Goal: Task Accomplishment & Management: Manage account settings

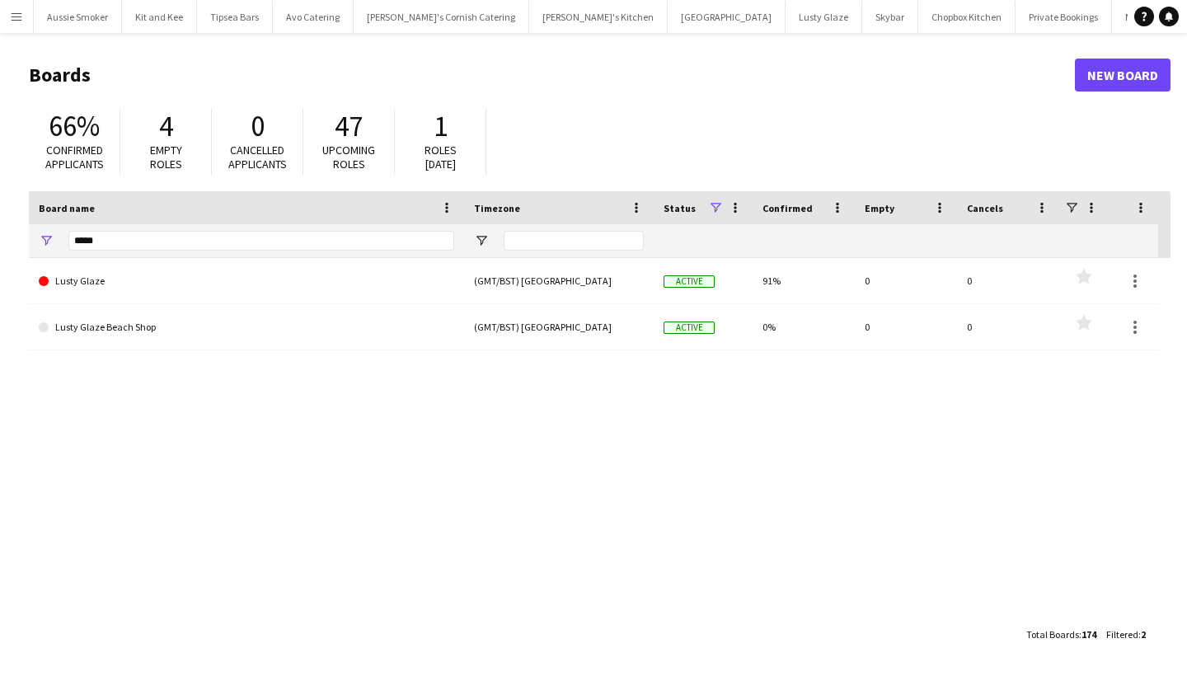
click at [23, 7] on button "Menu" at bounding box center [16, 16] width 33 height 33
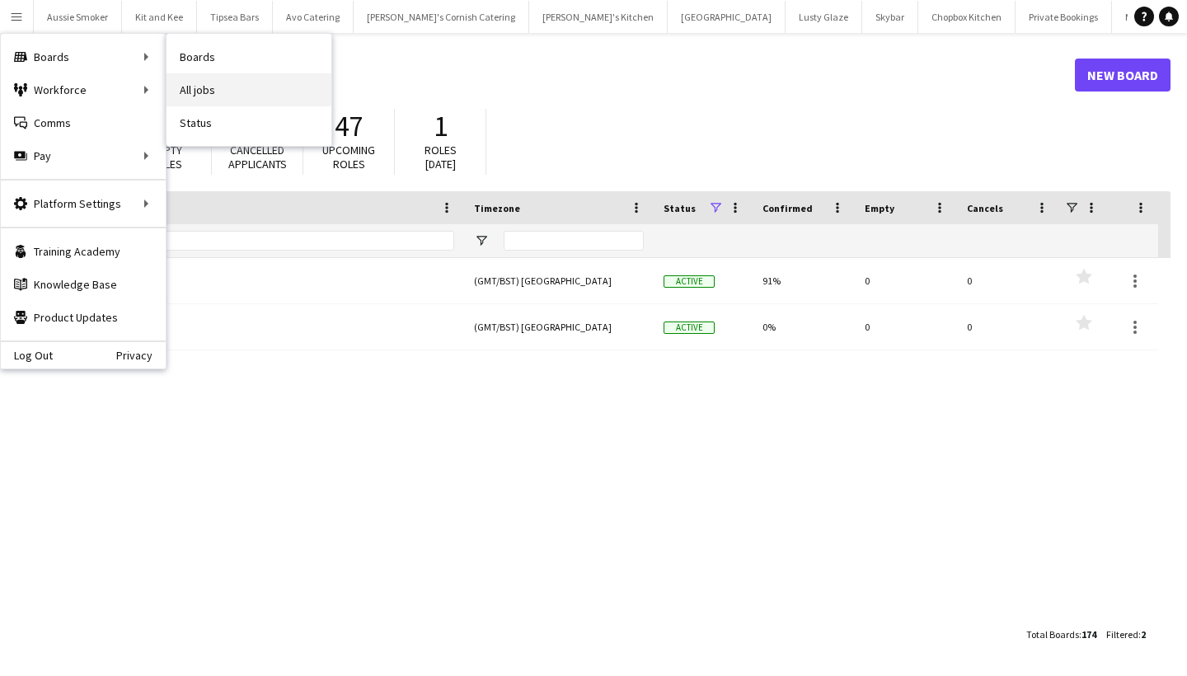
click at [220, 85] on link "All jobs" at bounding box center [249, 89] width 165 height 33
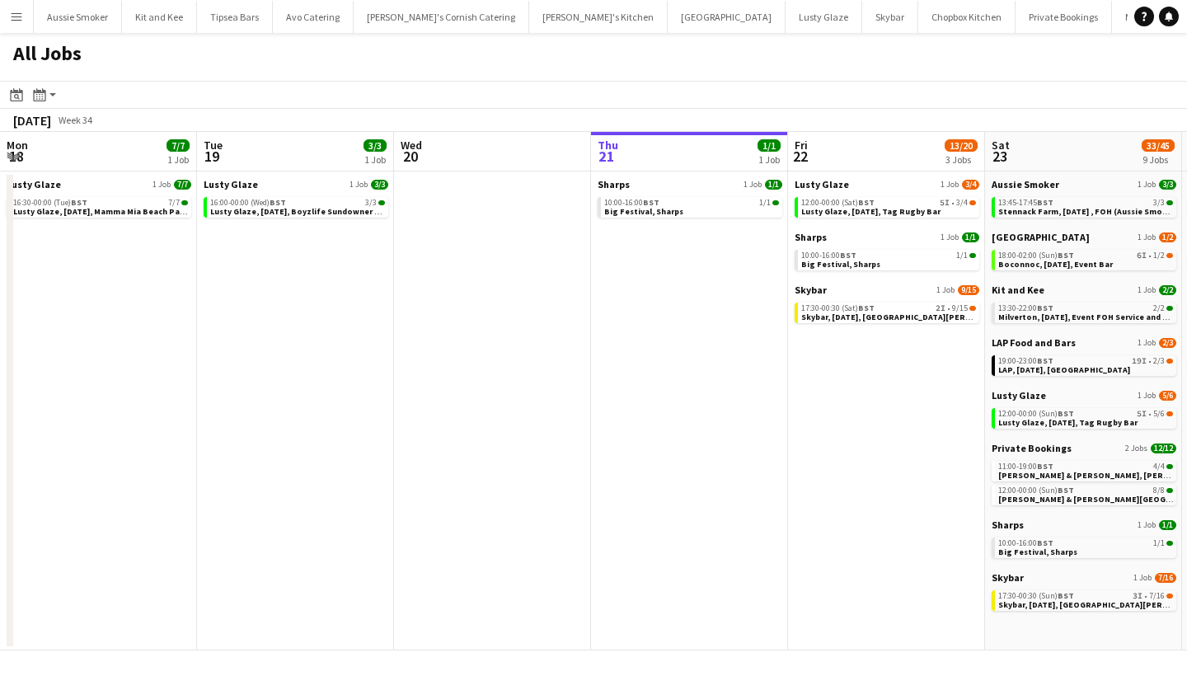
scroll to position [0, 394]
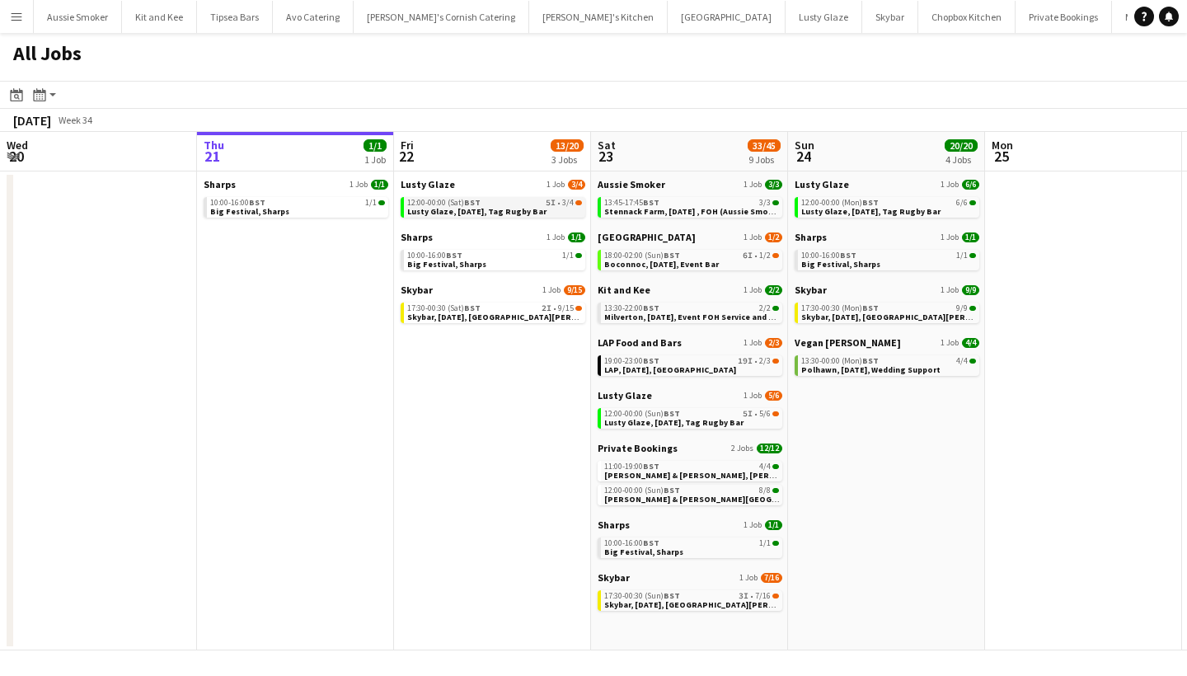
click at [470, 203] on span "BST" at bounding box center [472, 202] width 16 height 11
click at [671, 596] on span "BST" at bounding box center [672, 595] width 16 height 11
click at [492, 315] on span "Skybar, 22nd August, St Agnes" at bounding box center [512, 317] width 210 height 11
click at [502, 316] on span "Skybar, 22nd August, St Agnes" at bounding box center [512, 317] width 210 height 11
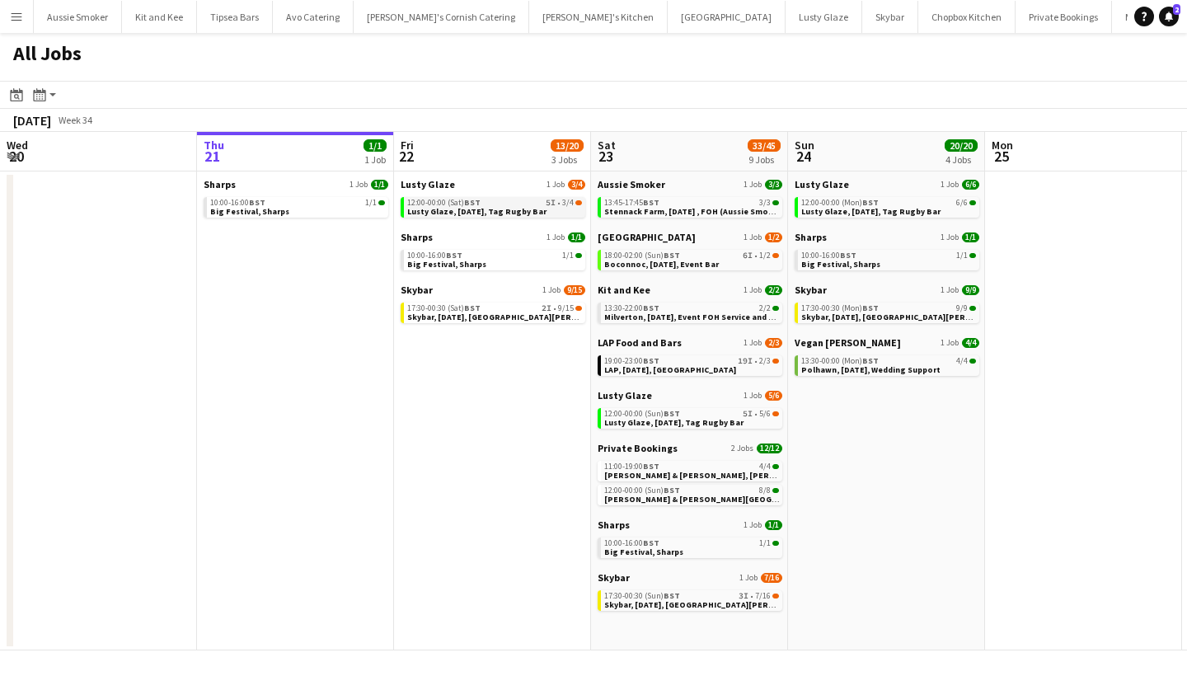
click at [509, 208] on span "Lusty Glaze, [DATE], Tag Rugby Bar" at bounding box center [476, 211] width 139 height 11
click at [442, 313] on span "Skybar, [DATE], [GEOGRAPHIC_DATA][PERSON_NAME]" at bounding box center [512, 317] width 210 height 11
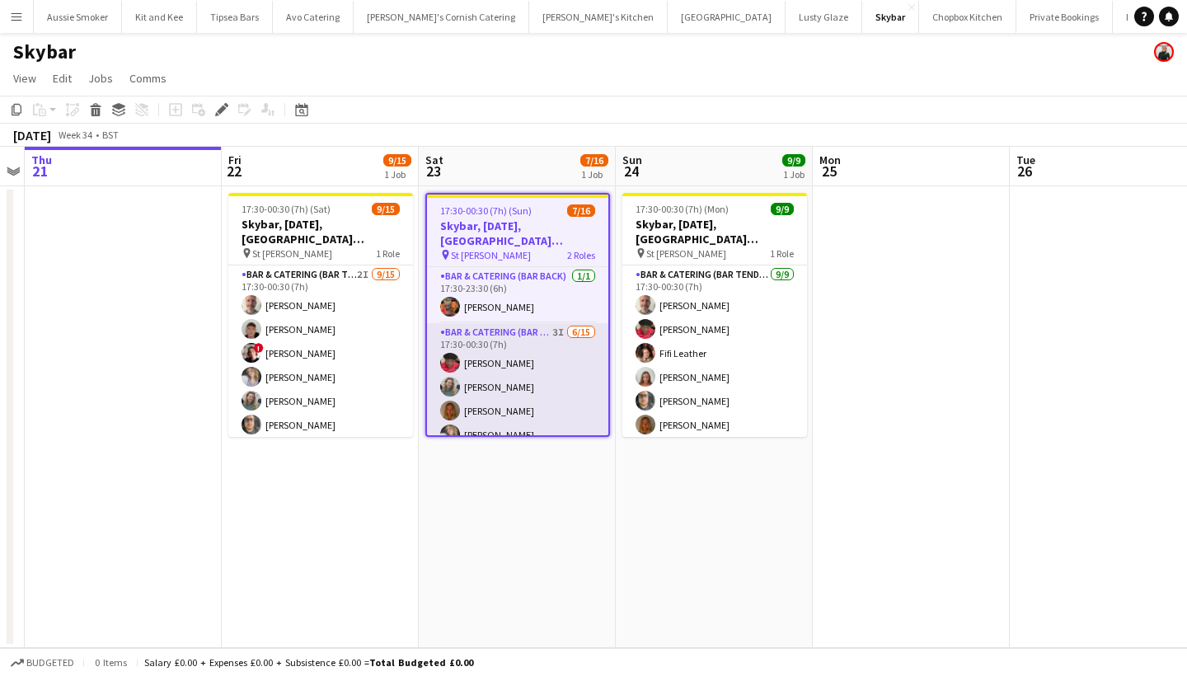
click at [528, 376] on app-card-role "Bar & Catering (Bar Tender) 3I 6/15 17:30-00:30 (7h) Domonique Jones Jo Parker …" at bounding box center [517, 518] width 181 height 391
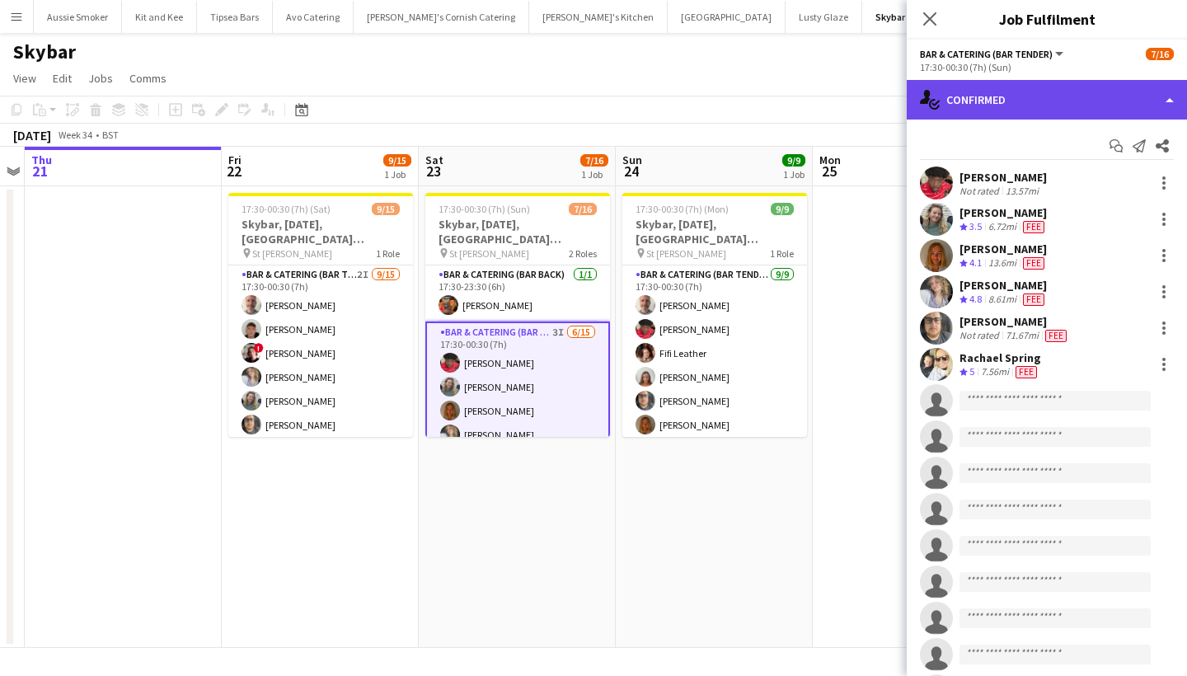
click at [1045, 96] on div "single-neutral-actions-check-2 Confirmed" at bounding box center [1047, 100] width 280 height 40
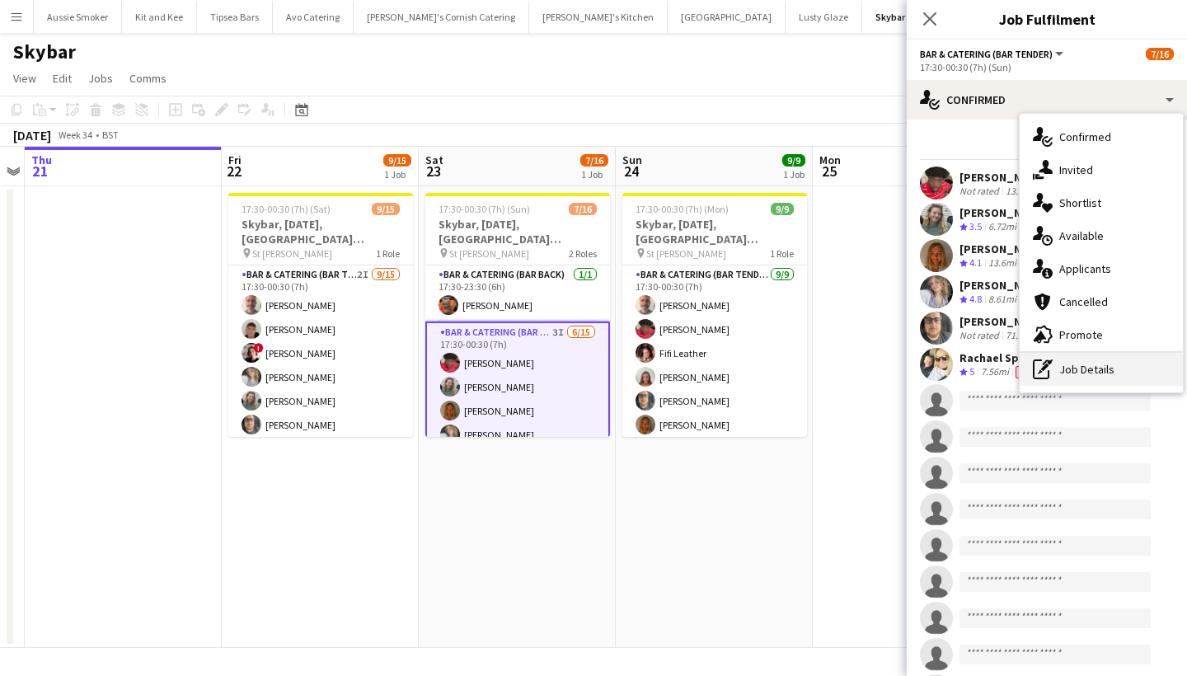
click at [1116, 368] on div "pen-write Job Details" at bounding box center [1101, 369] width 163 height 33
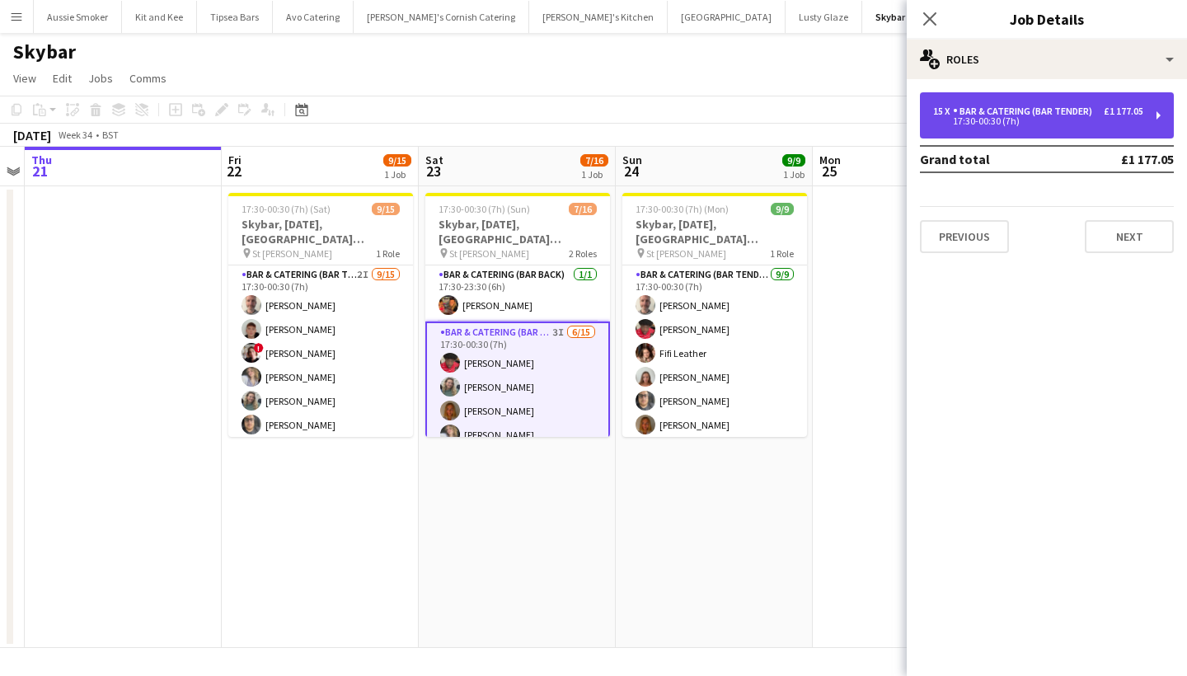
click at [1066, 115] on div "Bar & Catering (Bar Tender)" at bounding box center [1026, 112] width 146 height 12
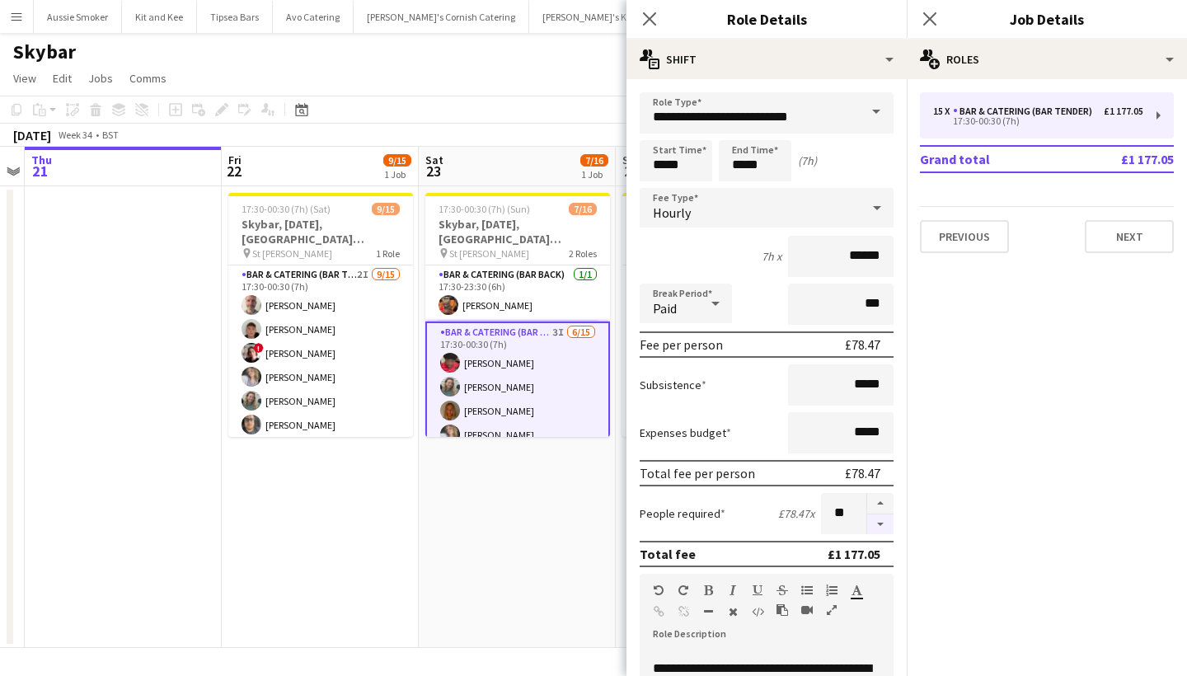
click at [881, 523] on button "button" at bounding box center [880, 524] width 26 height 21
type input "**"
click at [928, 12] on icon "Close pop-in" at bounding box center [930, 19] width 16 height 16
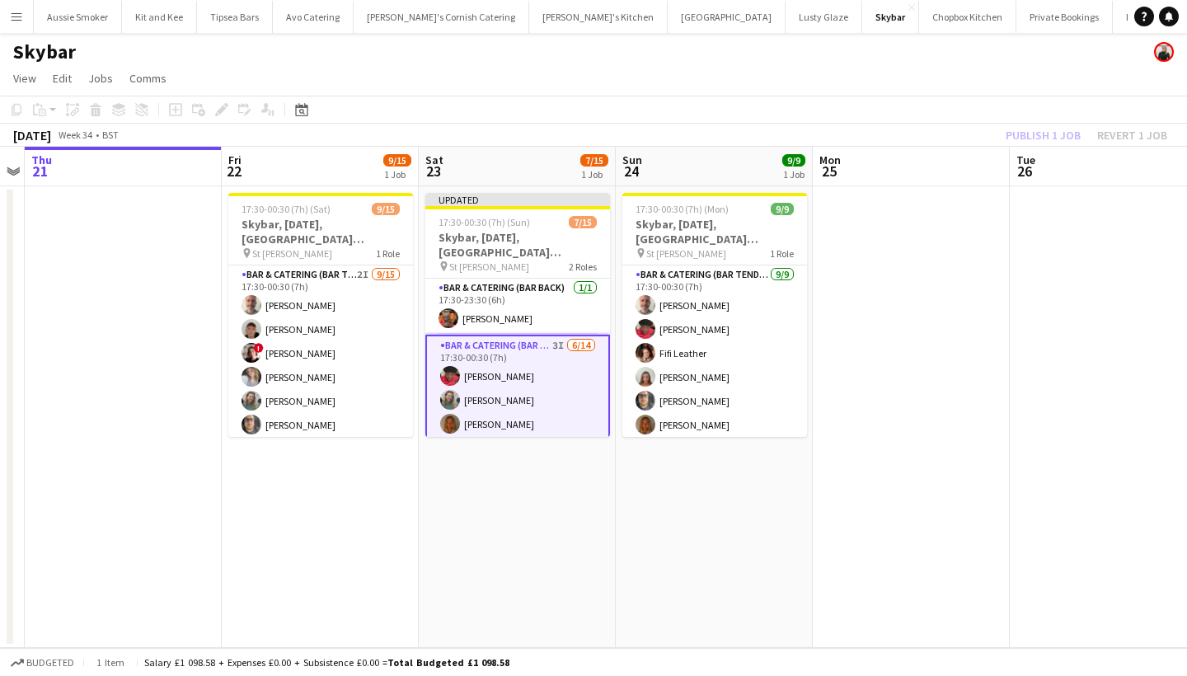
click at [1026, 130] on div "Publish 1 job Revert 1 job" at bounding box center [1086, 134] width 201 height 21
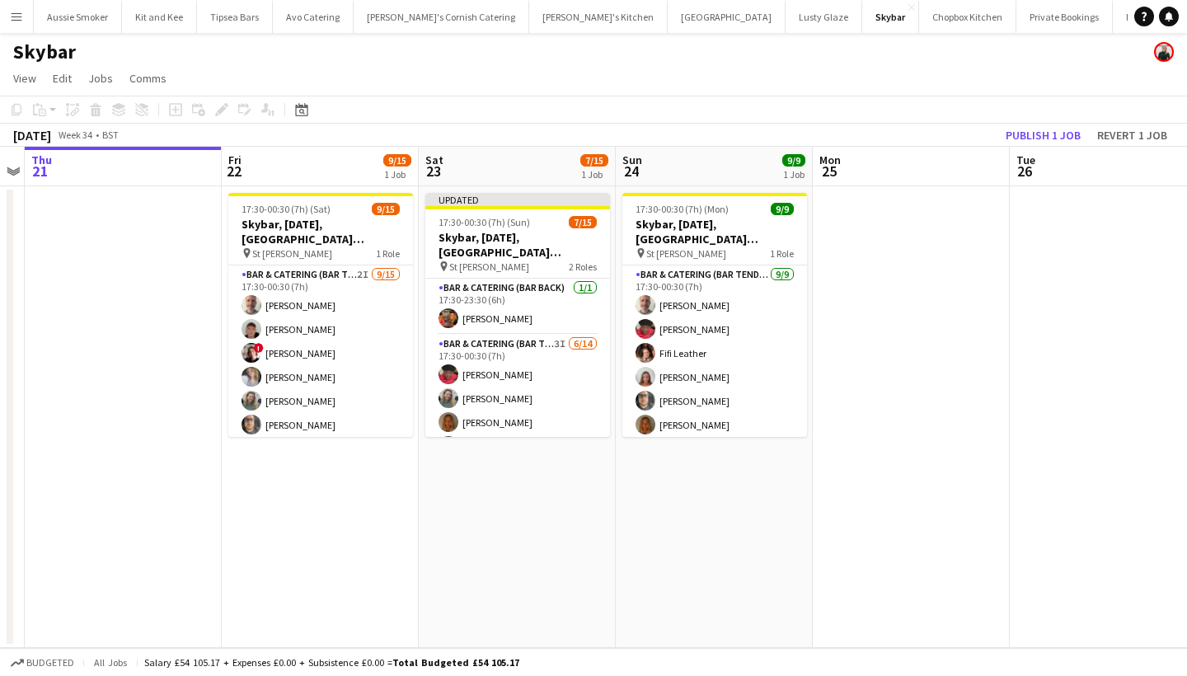
click at [1026, 130] on button "Publish 1 job" at bounding box center [1043, 134] width 88 height 21
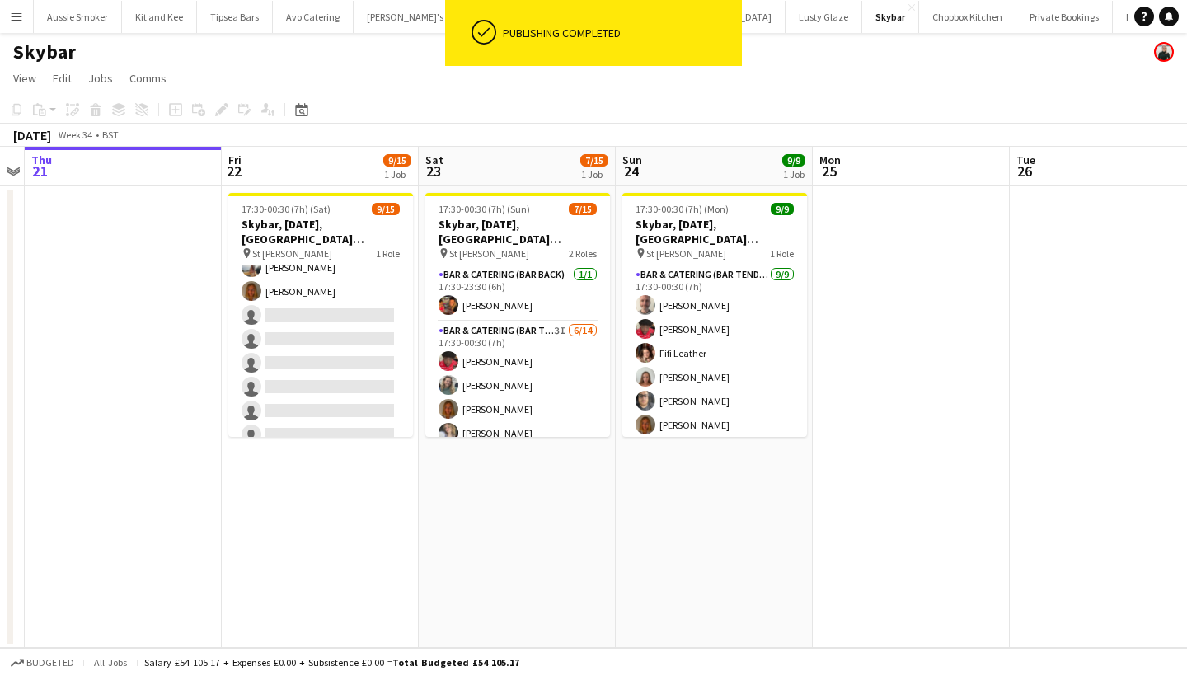
scroll to position [204, 0]
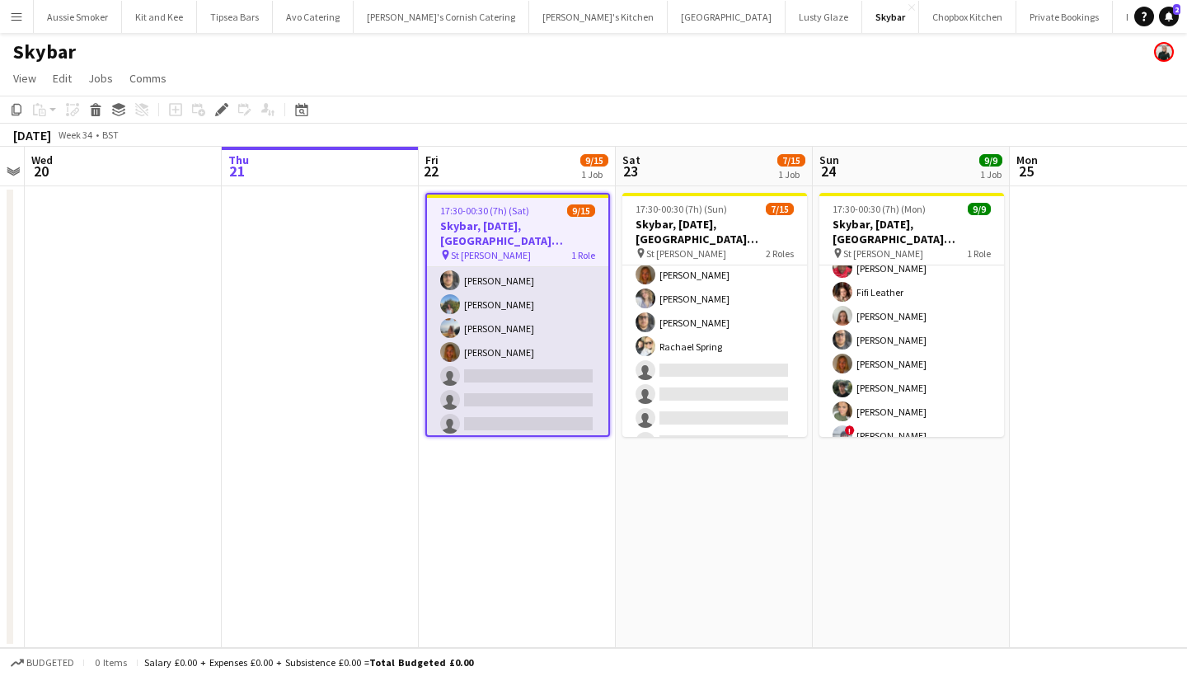
scroll to position [171, 0]
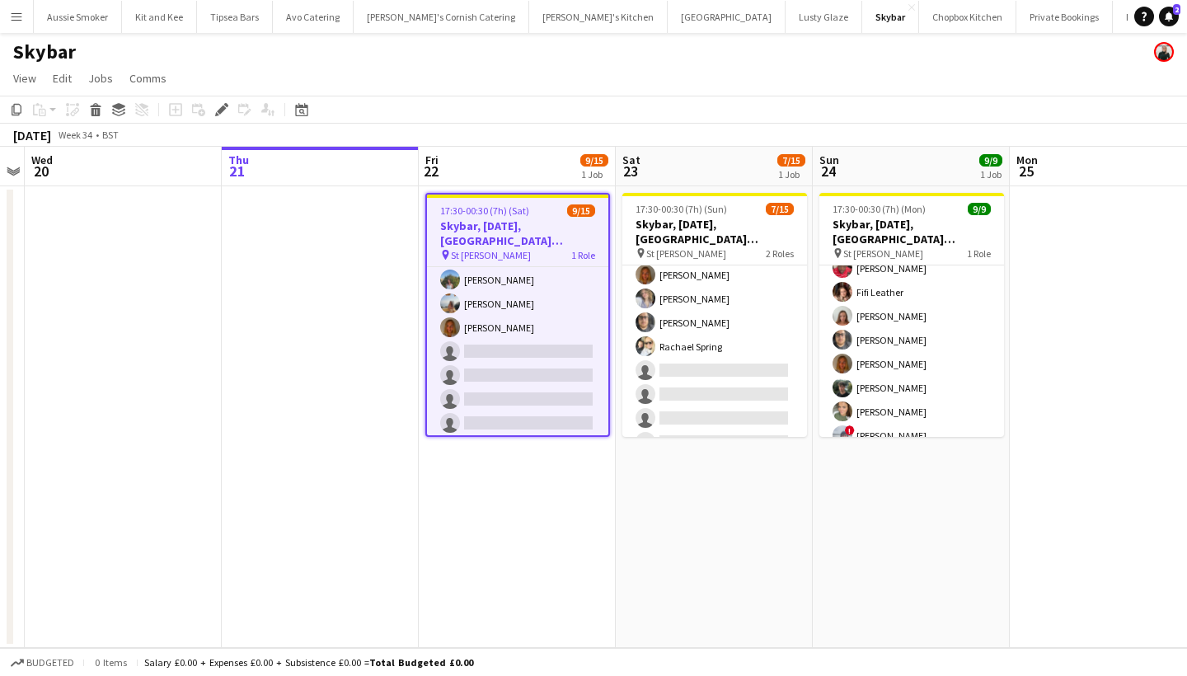
click at [11, 14] on app-icon "Menu" at bounding box center [16, 16] width 13 height 13
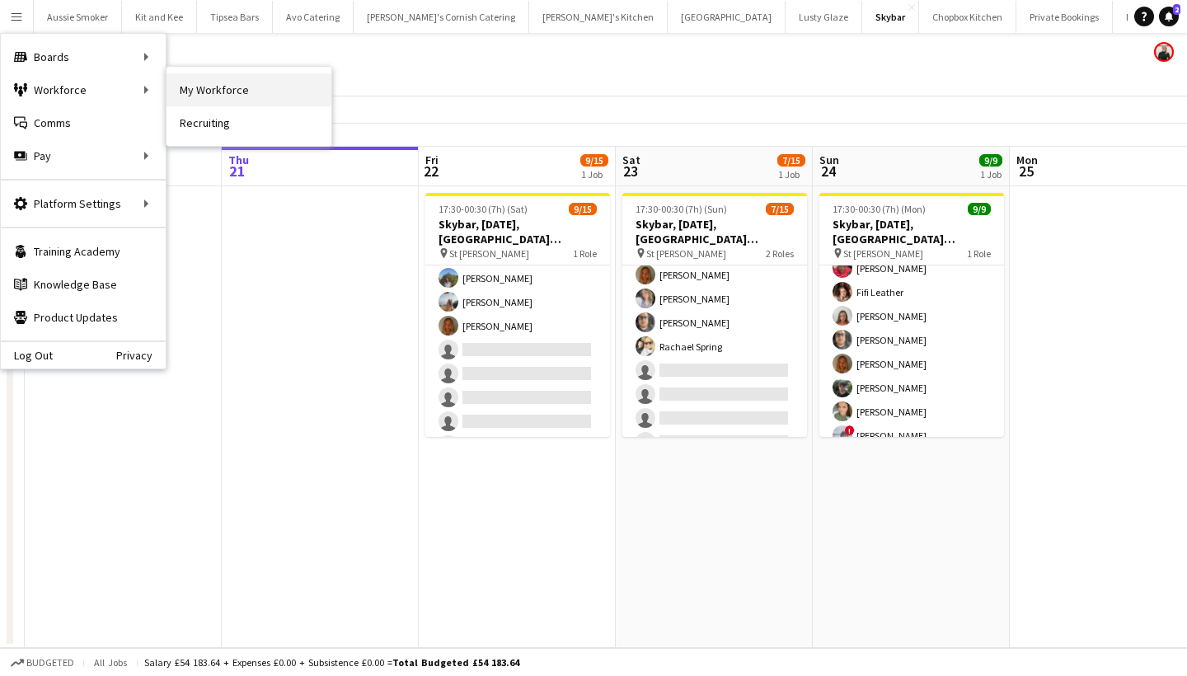
click at [220, 89] on link "My Workforce" at bounding box center [249, 89] width 165 height 33
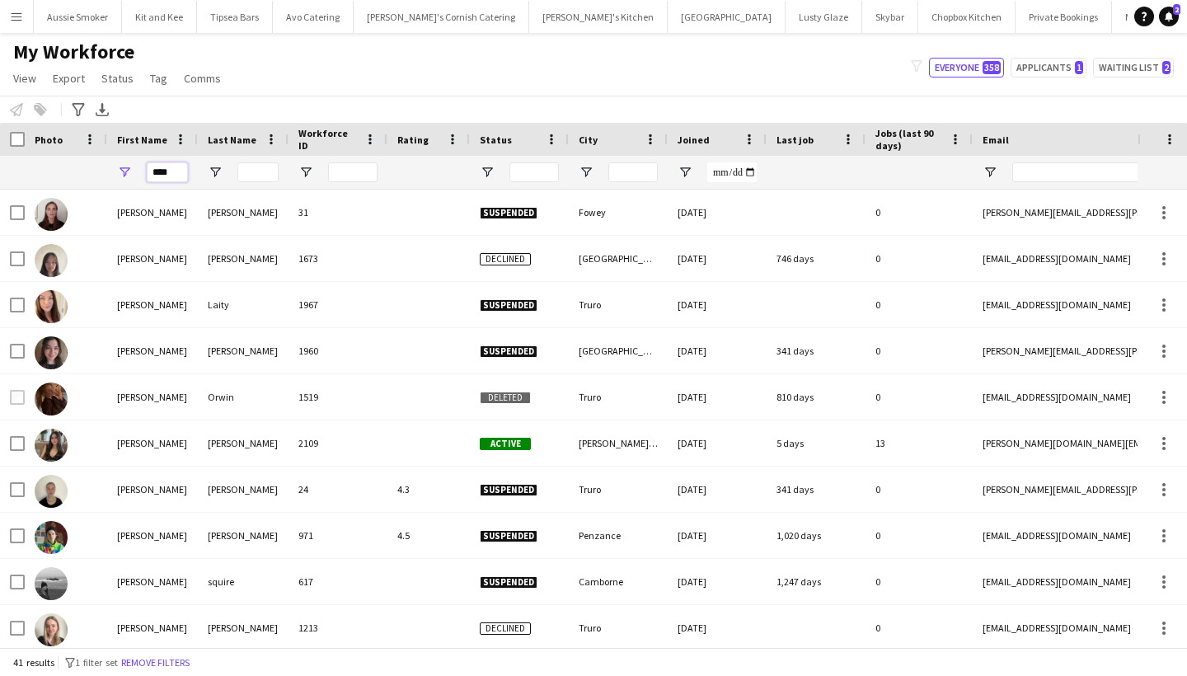
click at [160, 175] on input "****" at bounding box center [167, 172] width 41 height 20
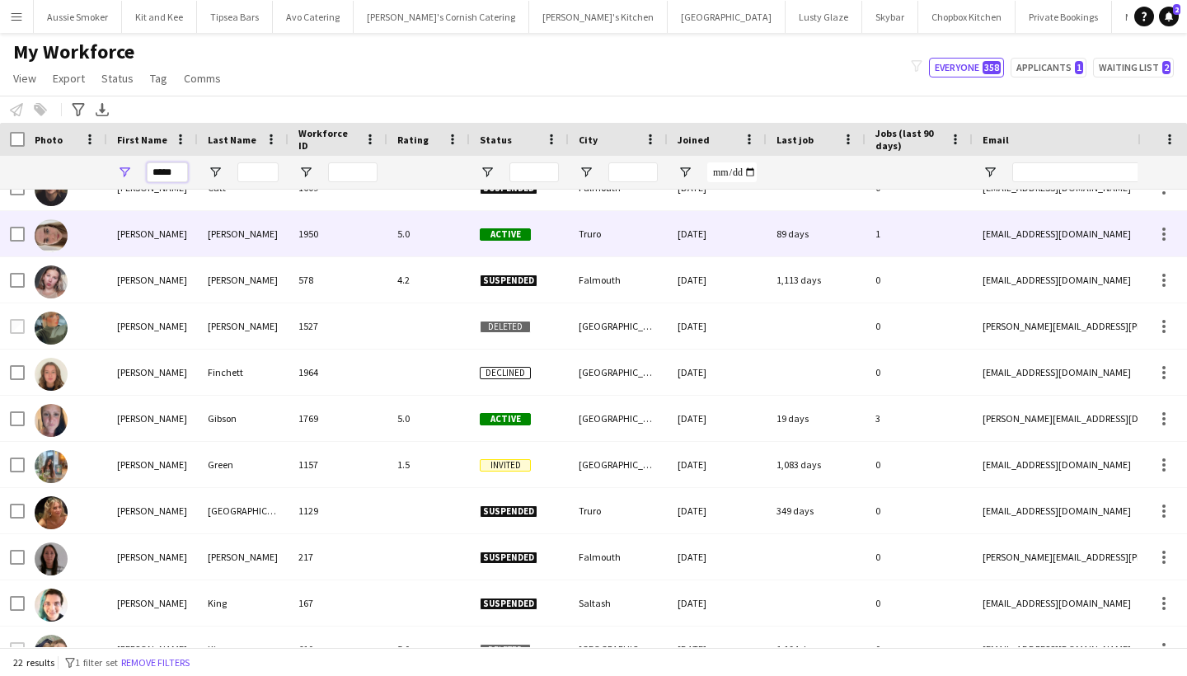
scroll to position [166, 0]
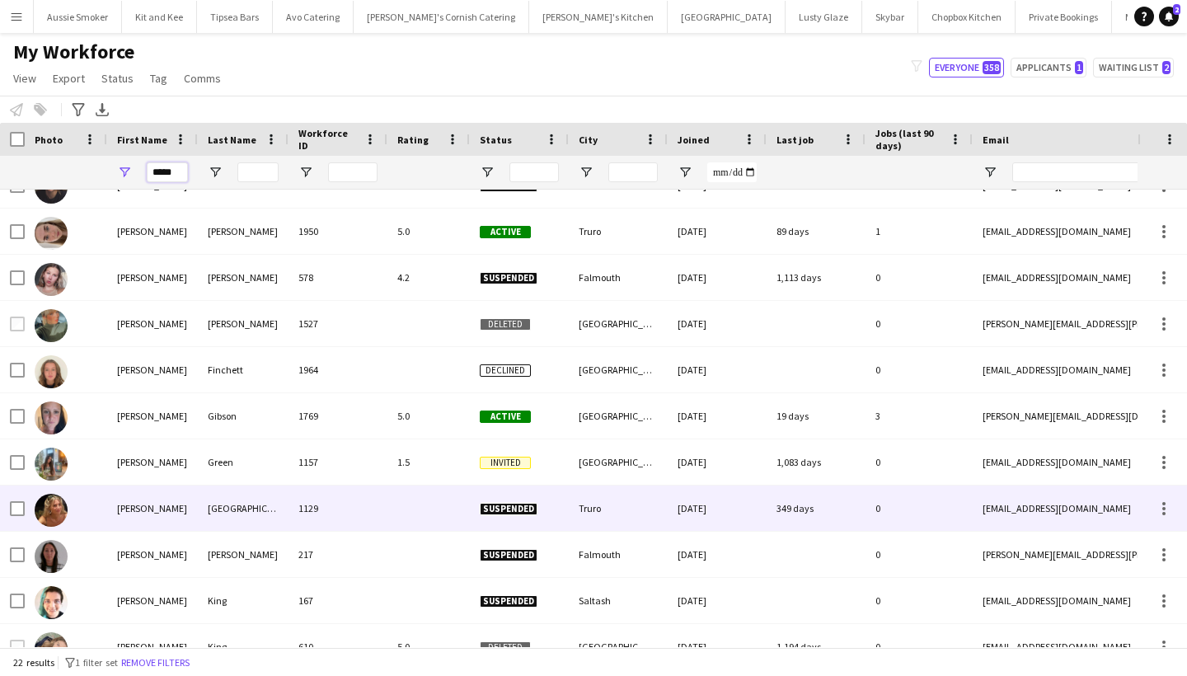
type input "*****"
click at [253, 503] on div "Harpur" at bounding box center [243, 508] width 91 height 45
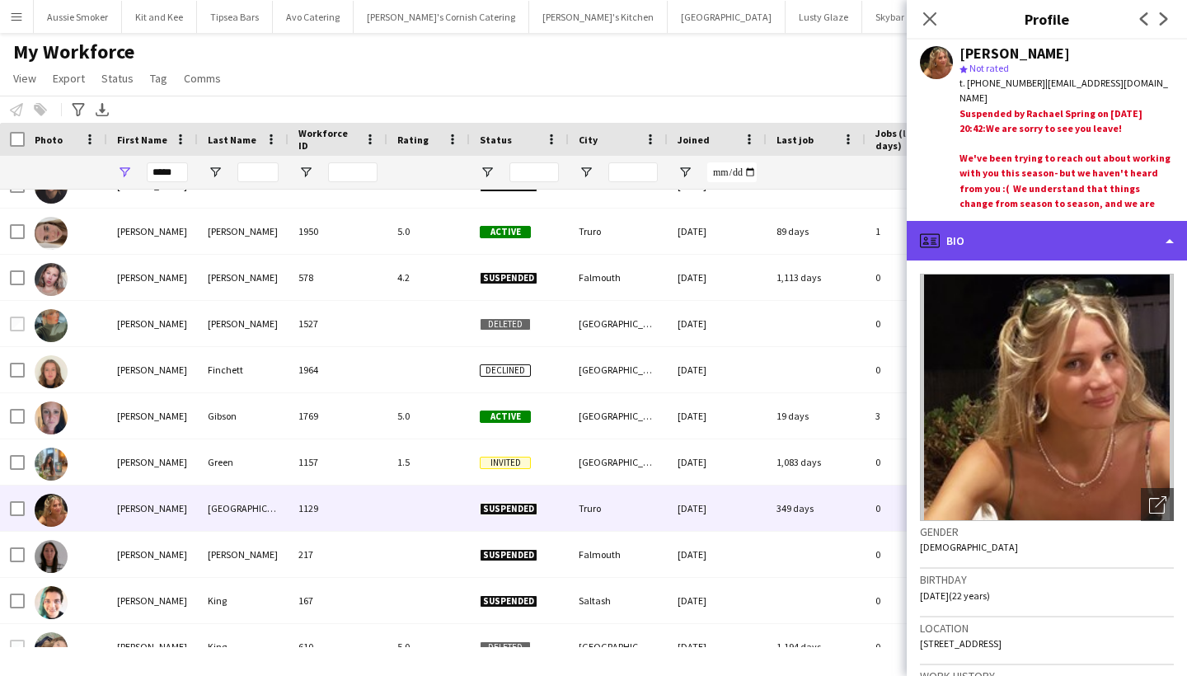
click at [991, 243] on div "profile Bio" at bounding box center [1047, 241] width 280 height 40
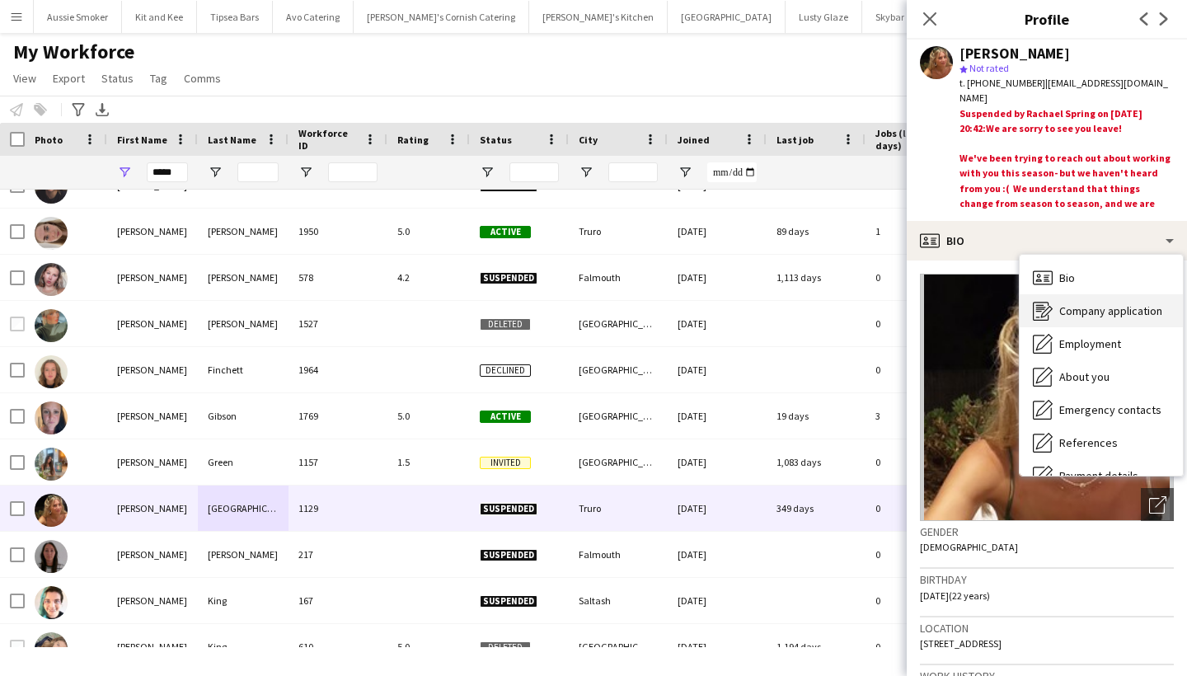
click at [1095, 311] on span "Company application" at bounding box center [1110, 310] width 103 height 15
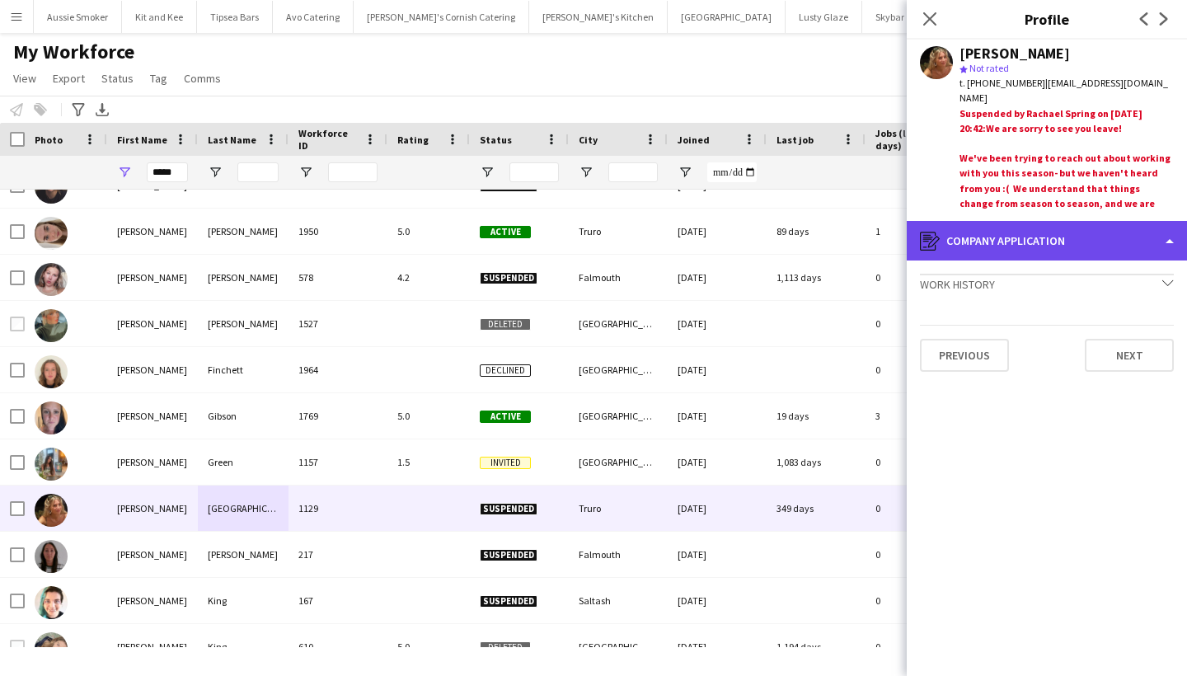
click at [1071, 248] on div "register Company application" at bounding box center [1047, 241] width 280 height 40
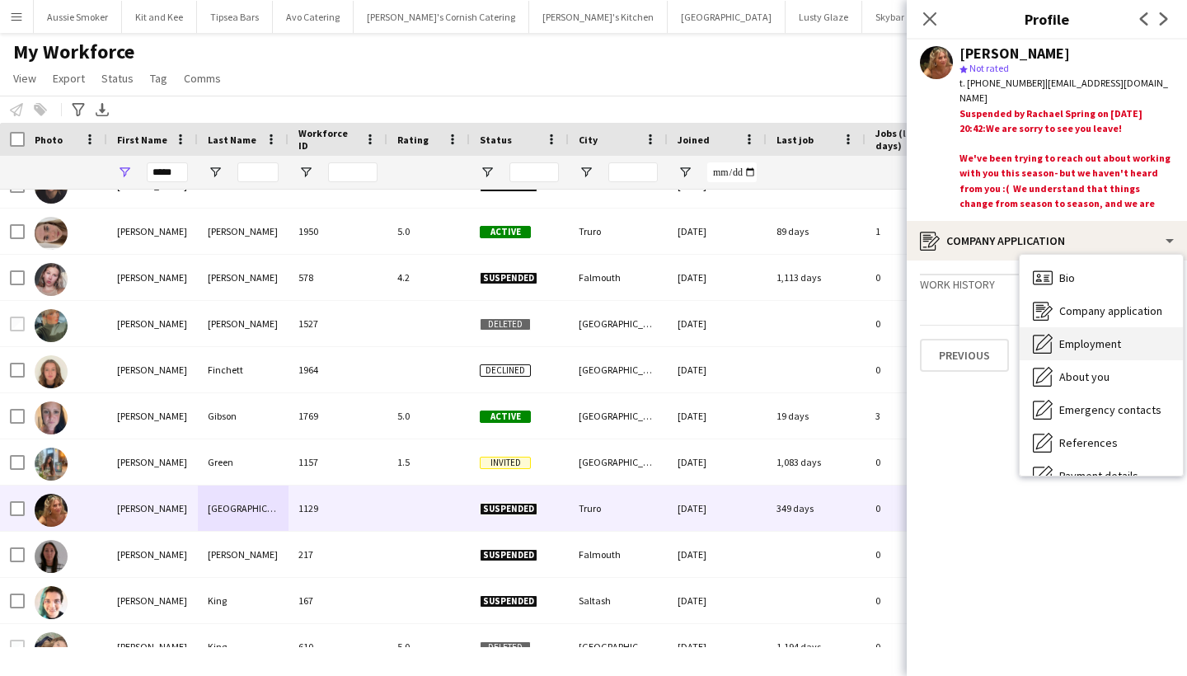
click at [1091, 340] on span "Employment" at bounding box center [1090, 343] width 62 height 15
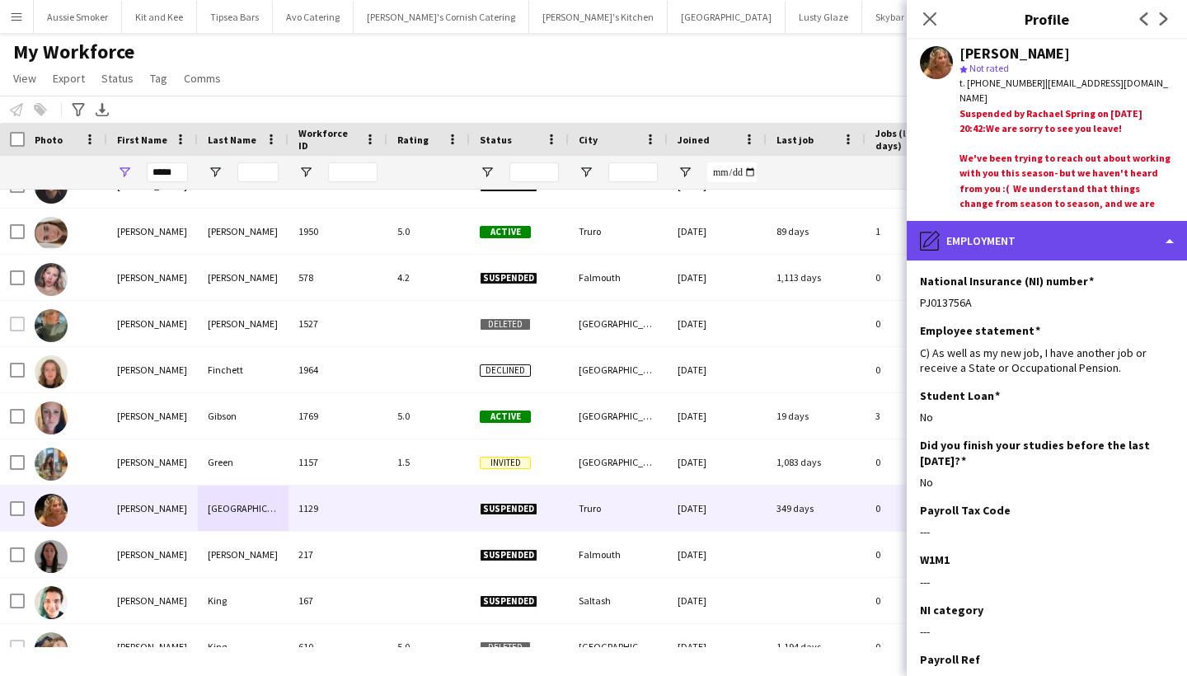
click at [1034, 251] on div "pencil4 Employment" at bounding box center [1047, 241] width 280 height 40
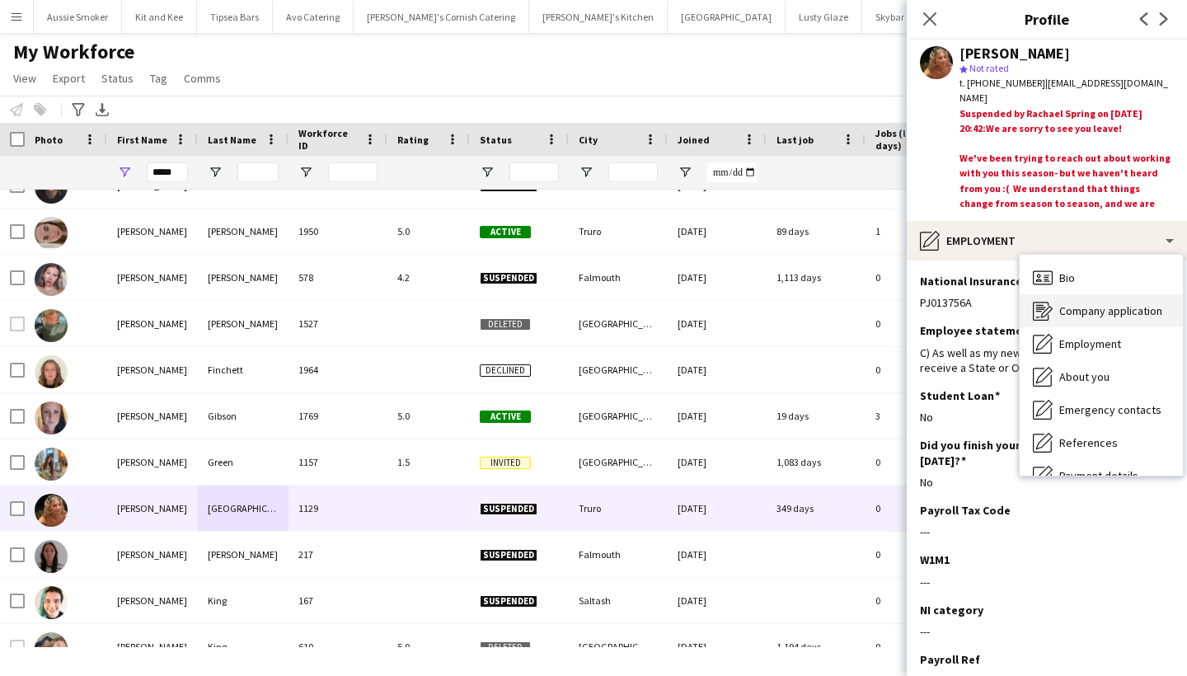
click at [1113, 312] on span "Company application" at bounding box center [1110, 310] width 103 height 15
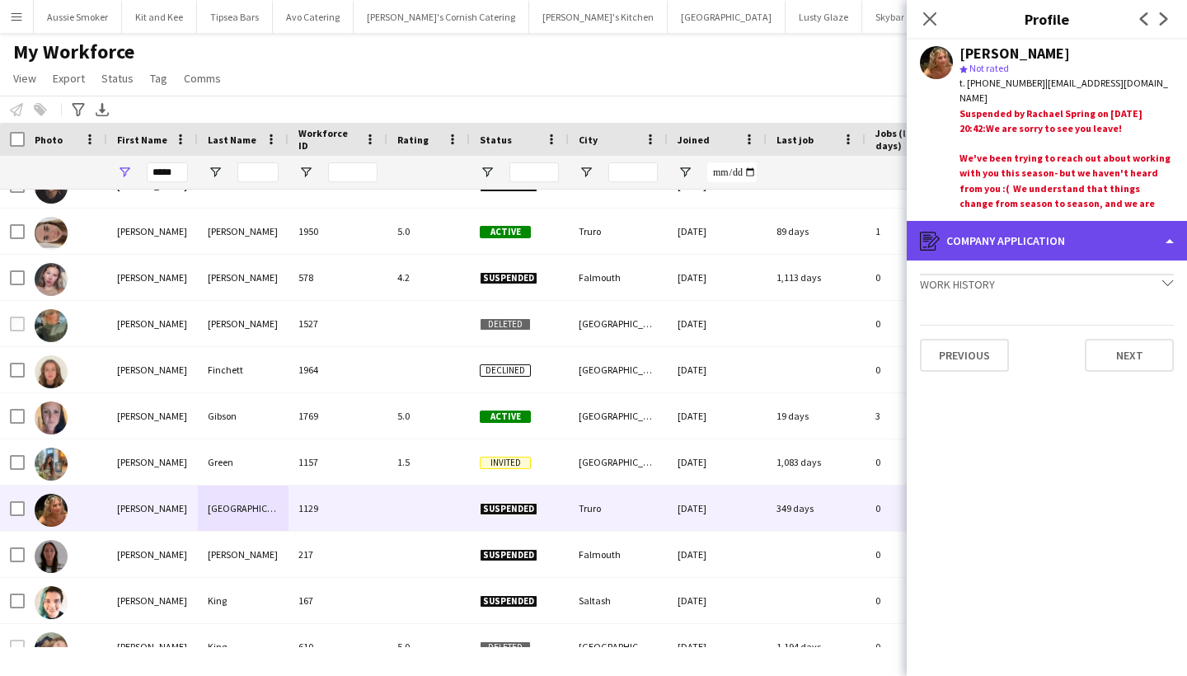
click at [1129, 238] on div "register Company application" at bounding box center [1047, 241] width 280 height 40
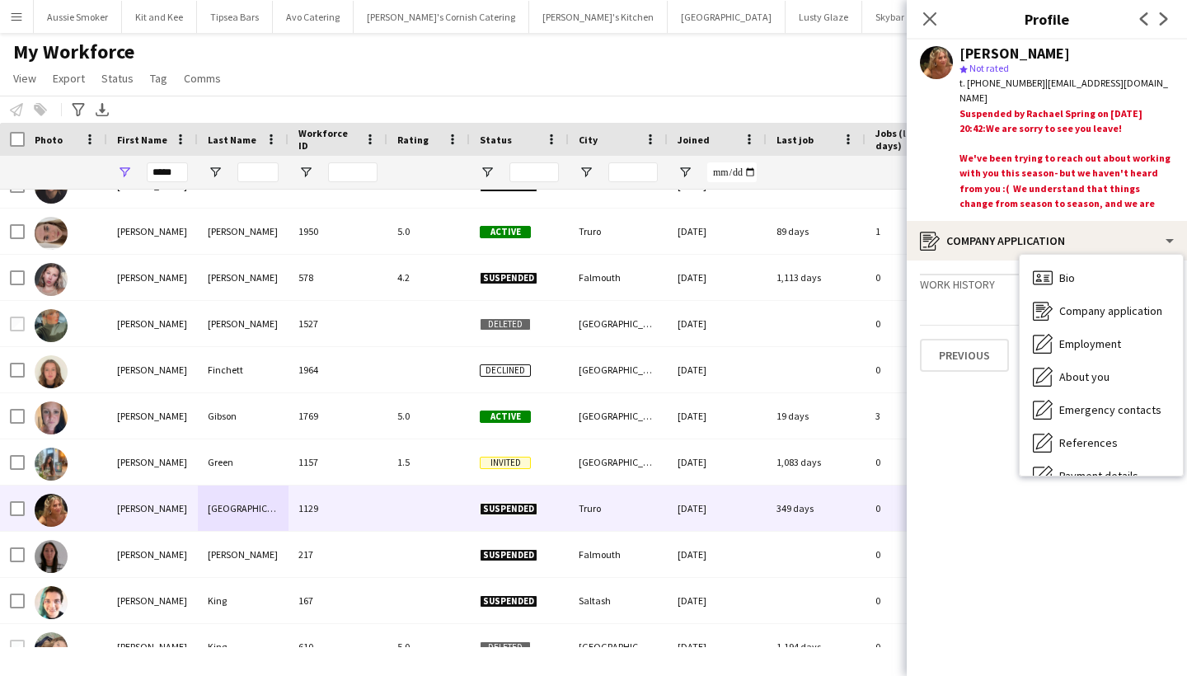
drag, startPoint x: 1148, startPoint y: 87, endPoint x: 1037, endPoint y: 84, distance: 111.3
click at [1037, 84] on div "t. +447856225800 | katieharpur@icloud.com" at bounding box center [1067, 91] width 214 height 30
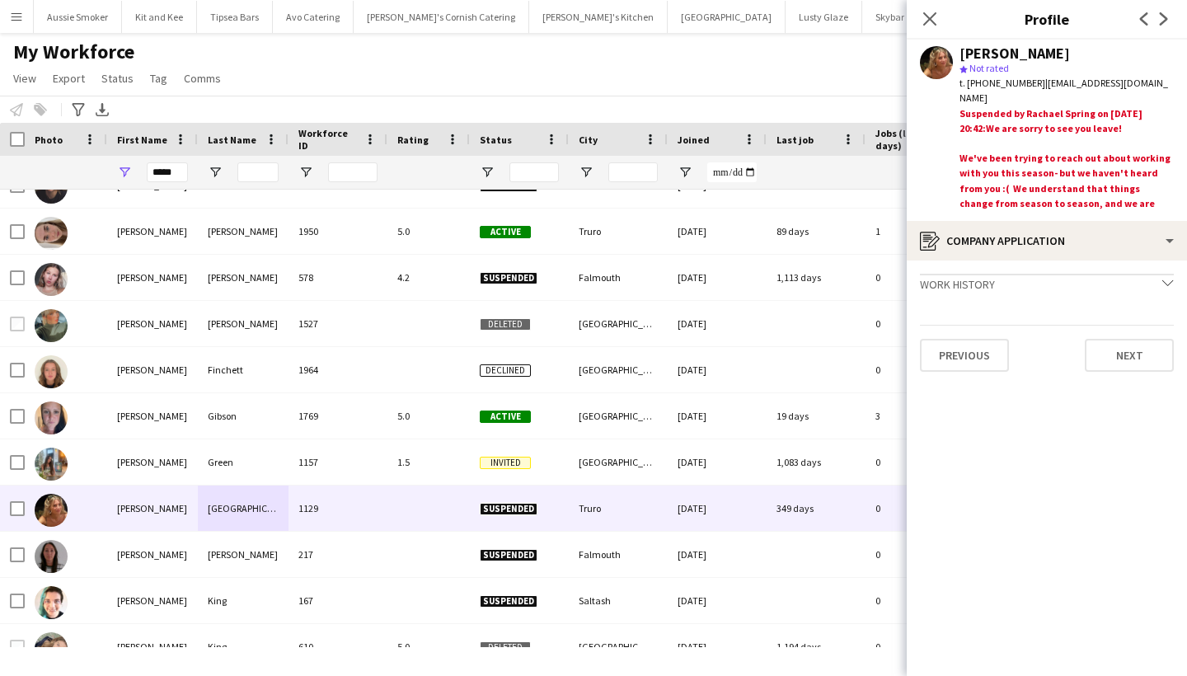
copy span "katieharpur@icloud.com"
click at [18, 21] on app-icon "Menu" at bounding box center [16, 16] width 13 height 13
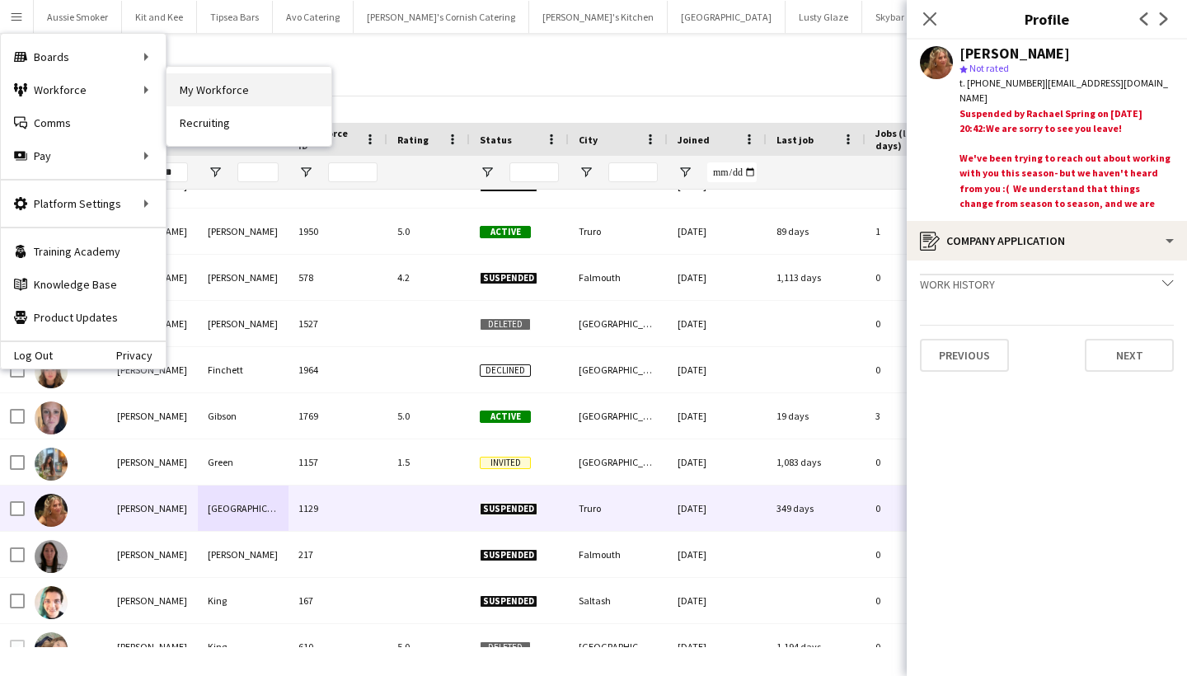
click at [204, 93] on link "My Workforce" at bounding box center [249, 89] width 165 height 33
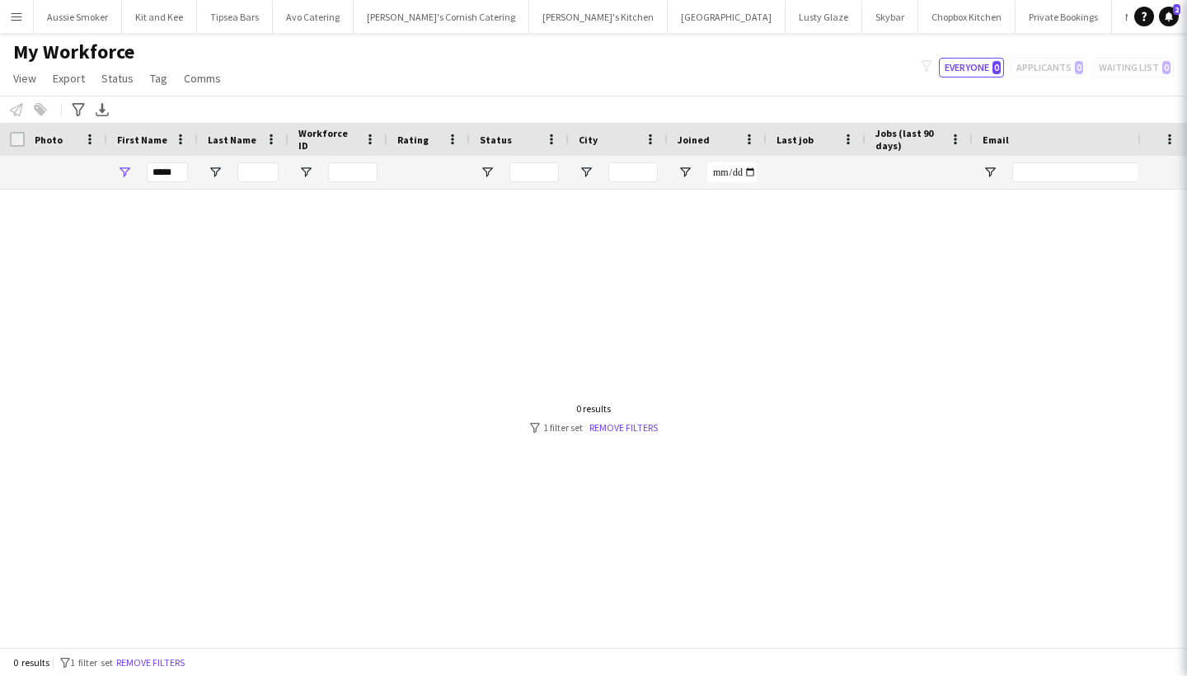
type input "*****"
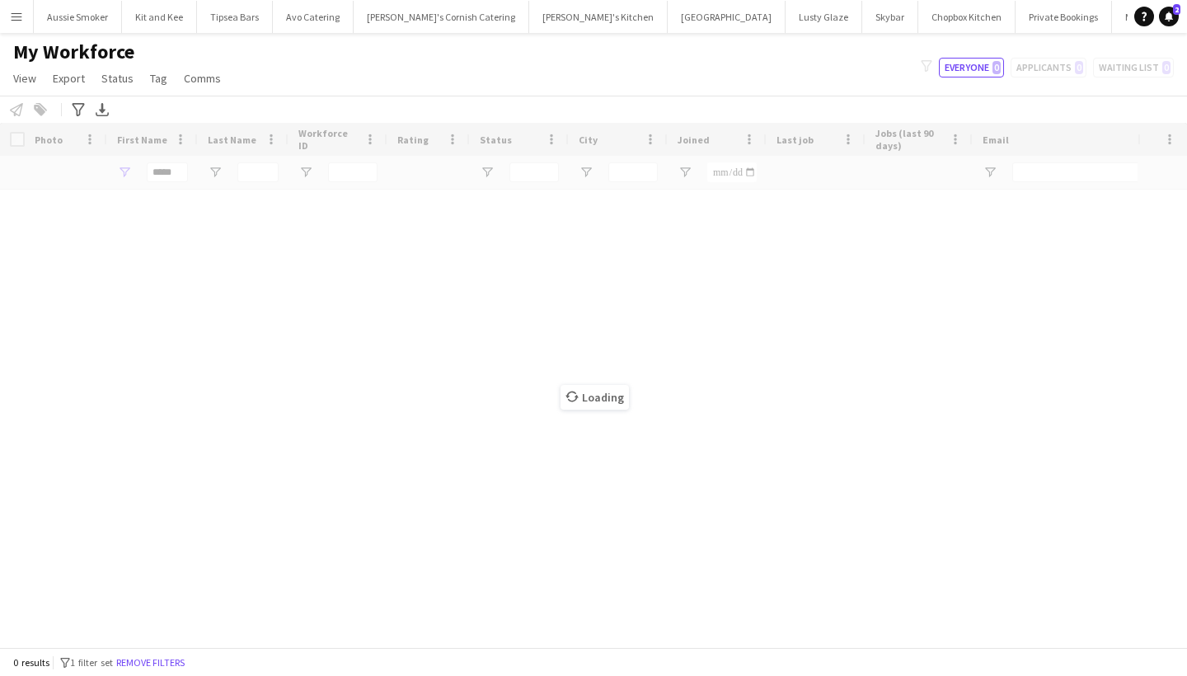
click at [4, 21] on button "Menu" at bounding box center [16, 16] width 33 height 33
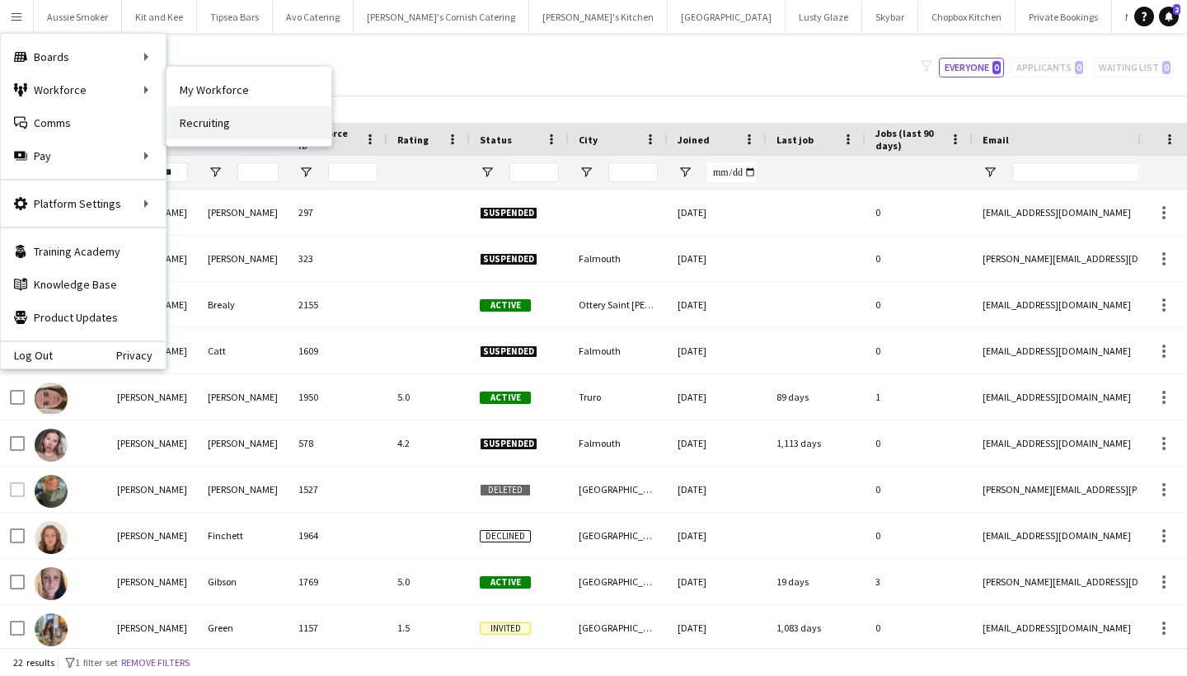
click at [251, 129] on link "Recruiting" at bounding box center [249, 122] width 165 height 33
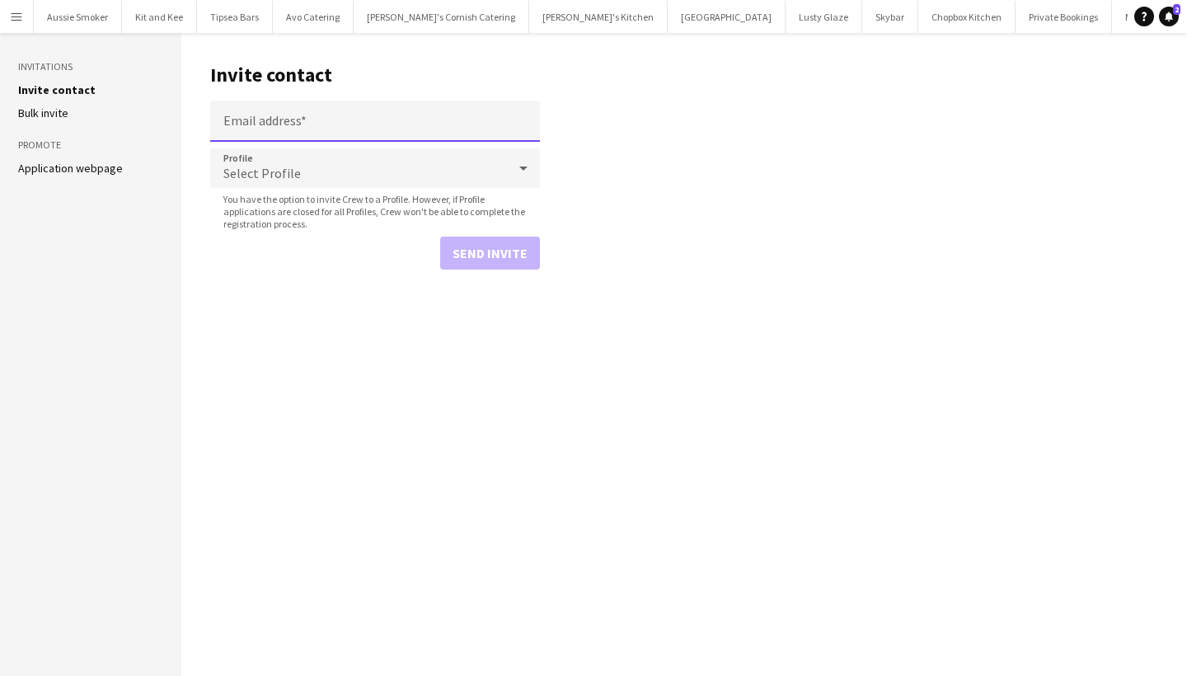
click at [278, 121] on input "Email address" at bounding box center [375, 121] width 330 height 41
paste input "**********"
type input "**********"
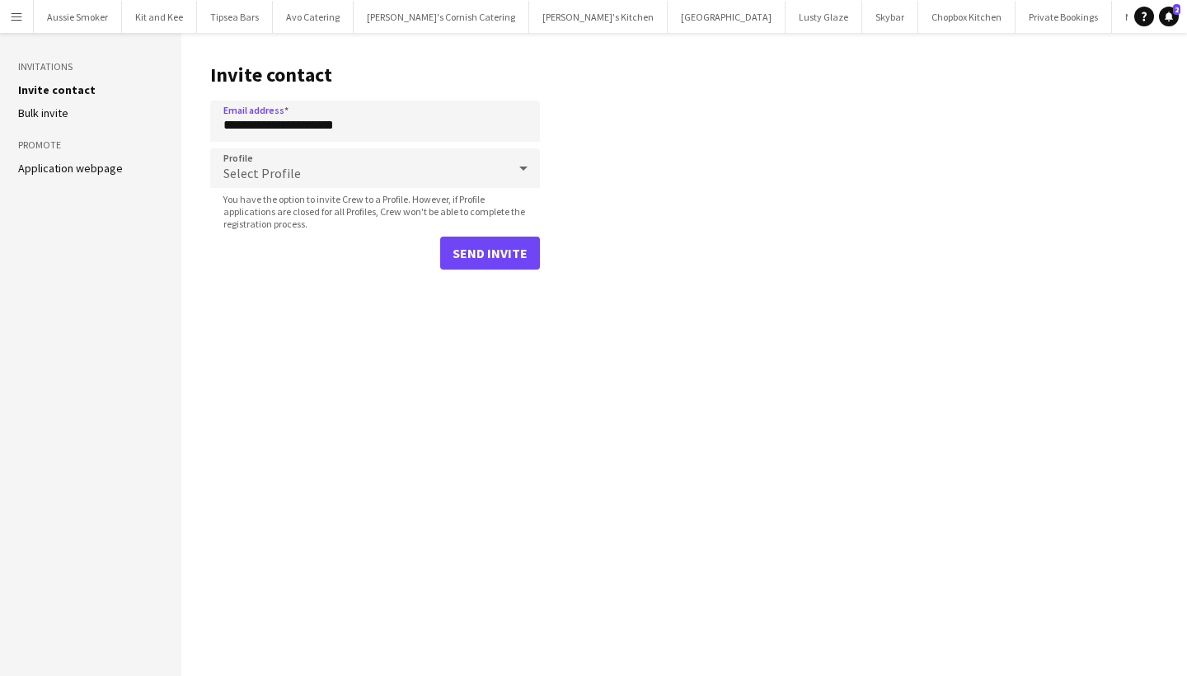
click at [483, 263] on button "Send invite" at bounding box center [490, 253] width 100 height 33
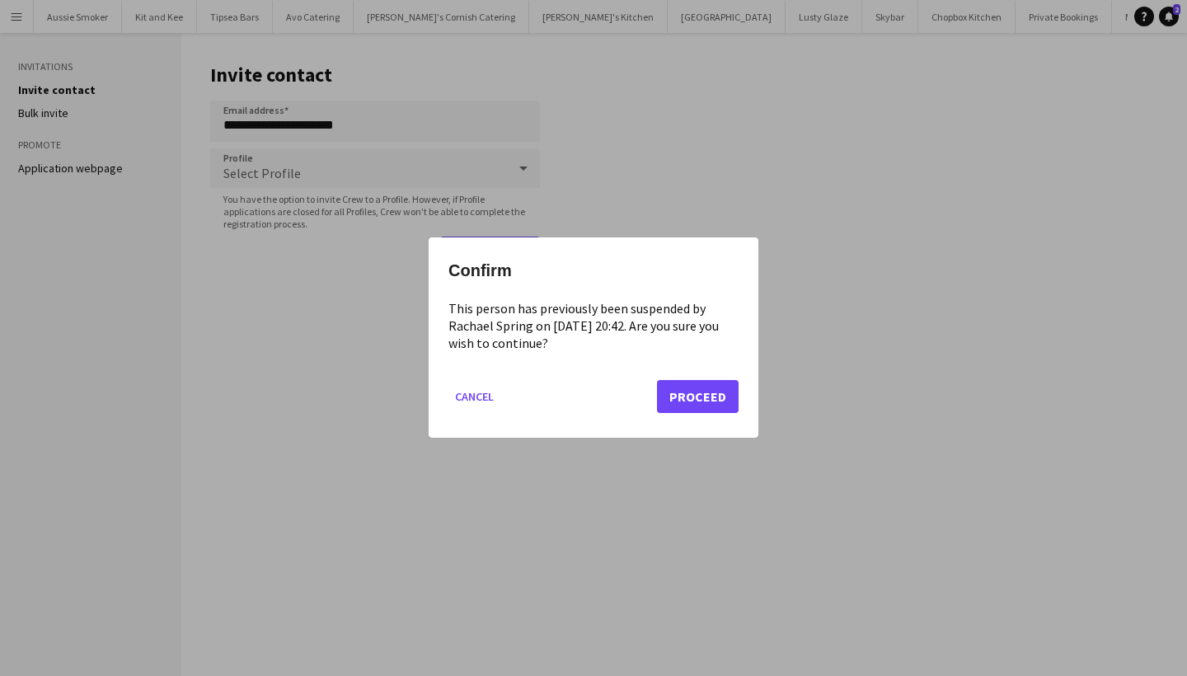
click at [693, 403] on button "Proceed" at bounding box center [698, 397] width 82 height 33
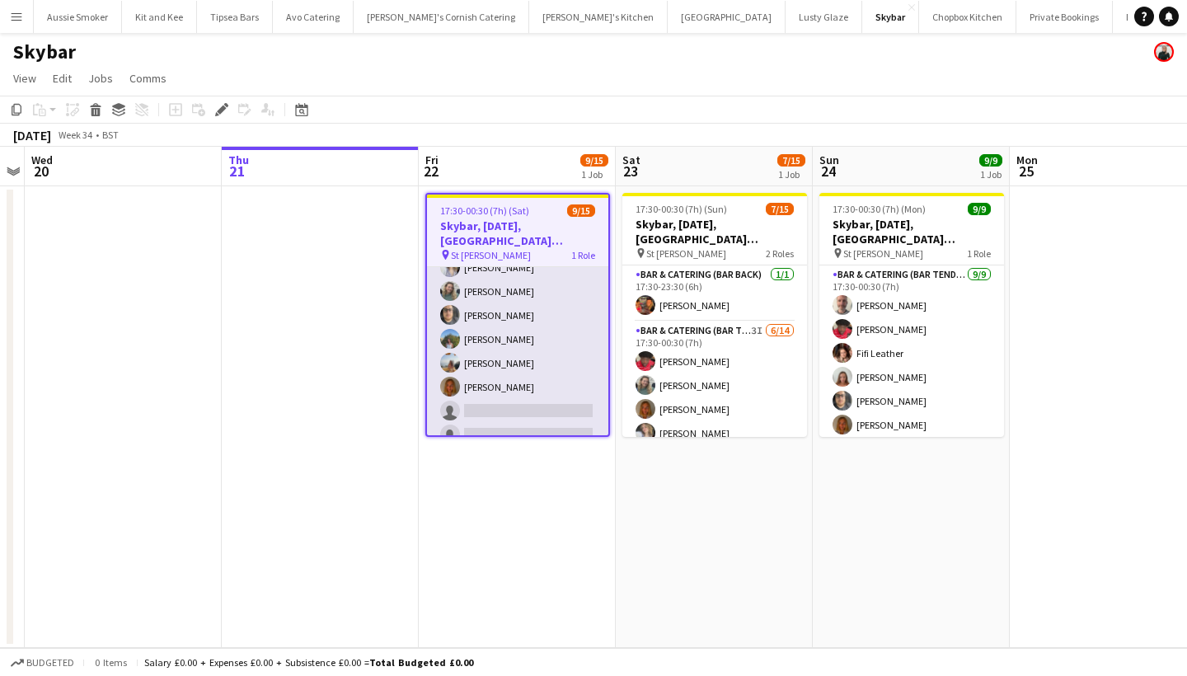
scroll to position [114, 0]
click at [532, 373] on app-card-role "Bar & Catering (Bar Tender) 2I 9/15 17:30-00:30 (7h) Richard James Dominic Sidw…" at bounding box center [517, 348] width 181 height 391
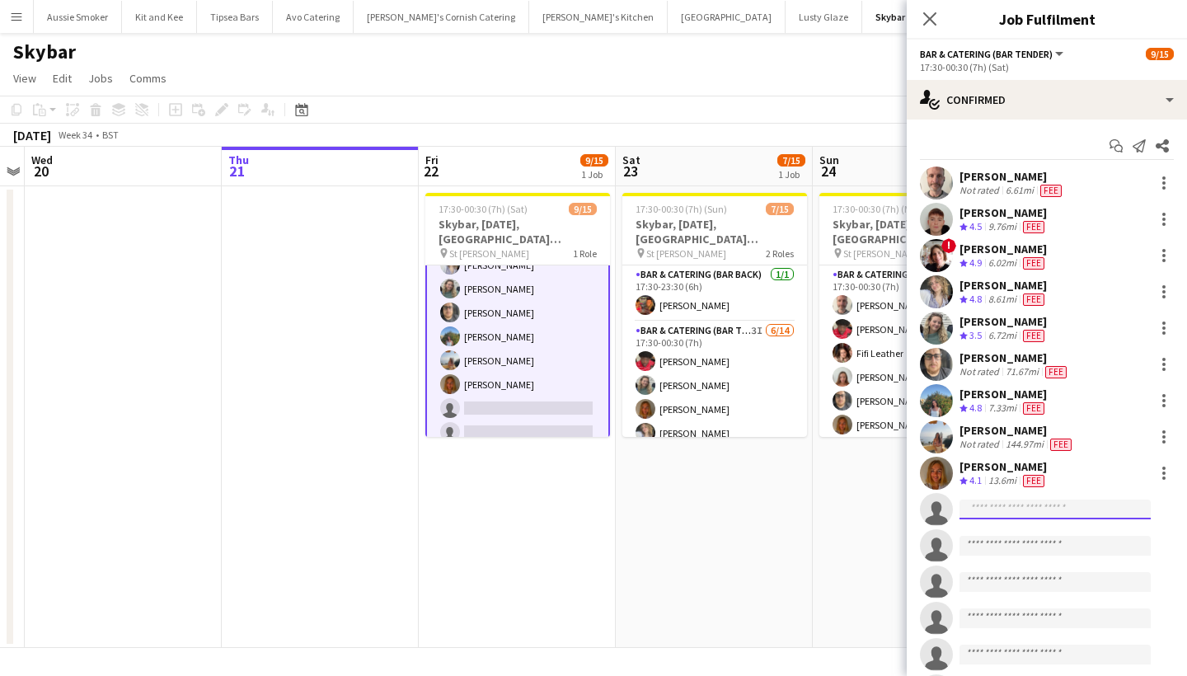
click at [988, 511] on input at bounding box center [1055, 510] width 191 height 20
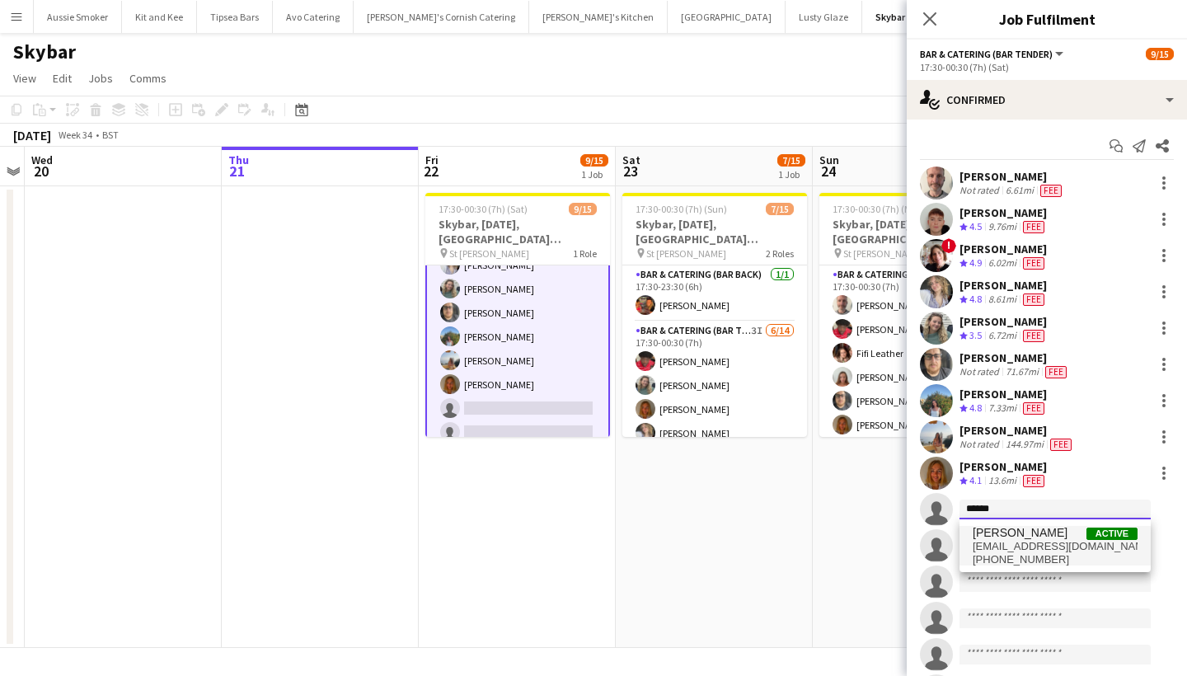
type input "******"
click at [1063, 537] on span "Tom Stratton Active" at bounding box center [1055, 533] width 165 height 14
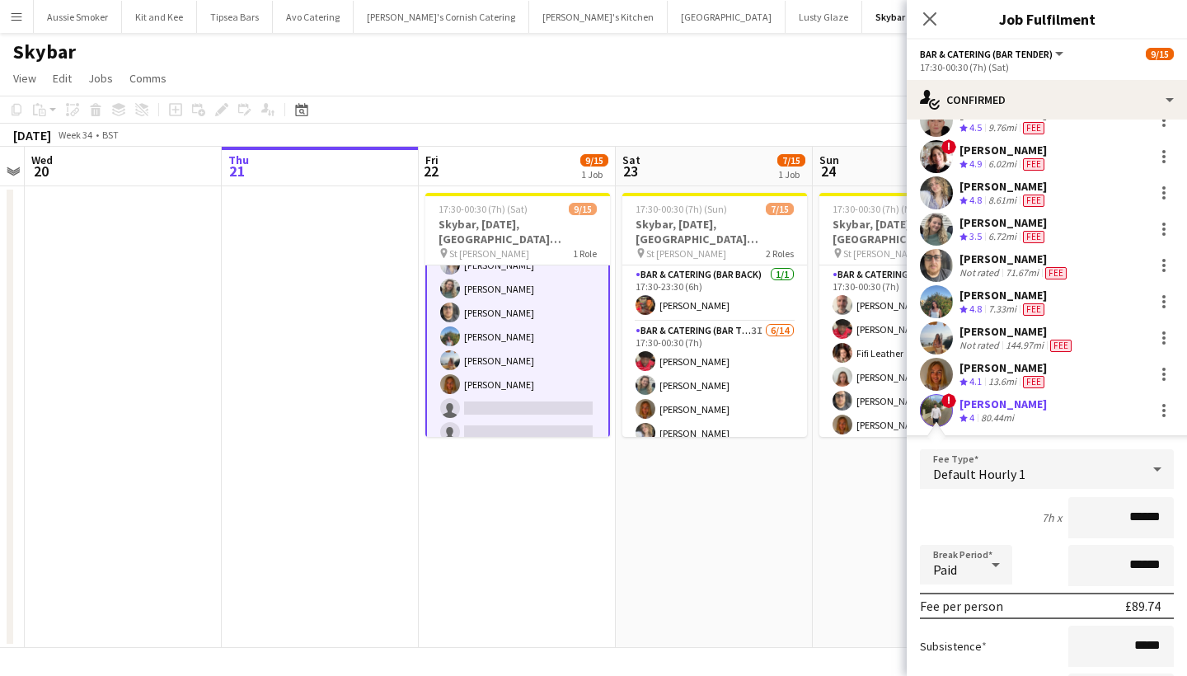
scroll to position [101, 0]
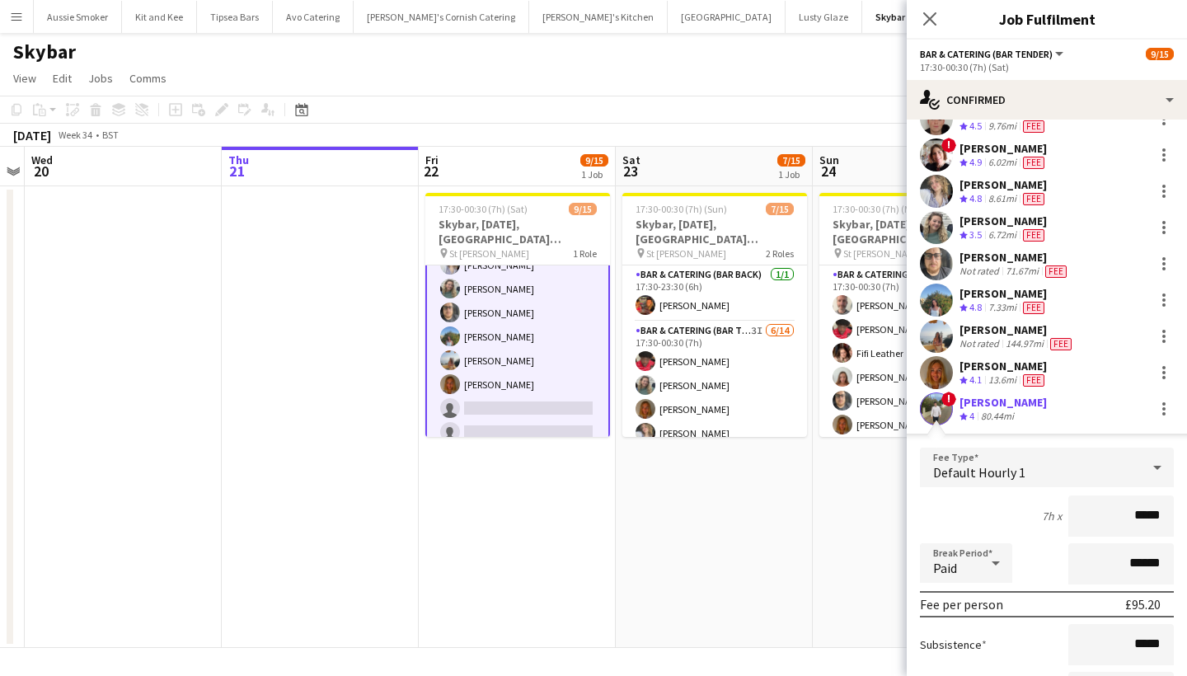
type input "******"
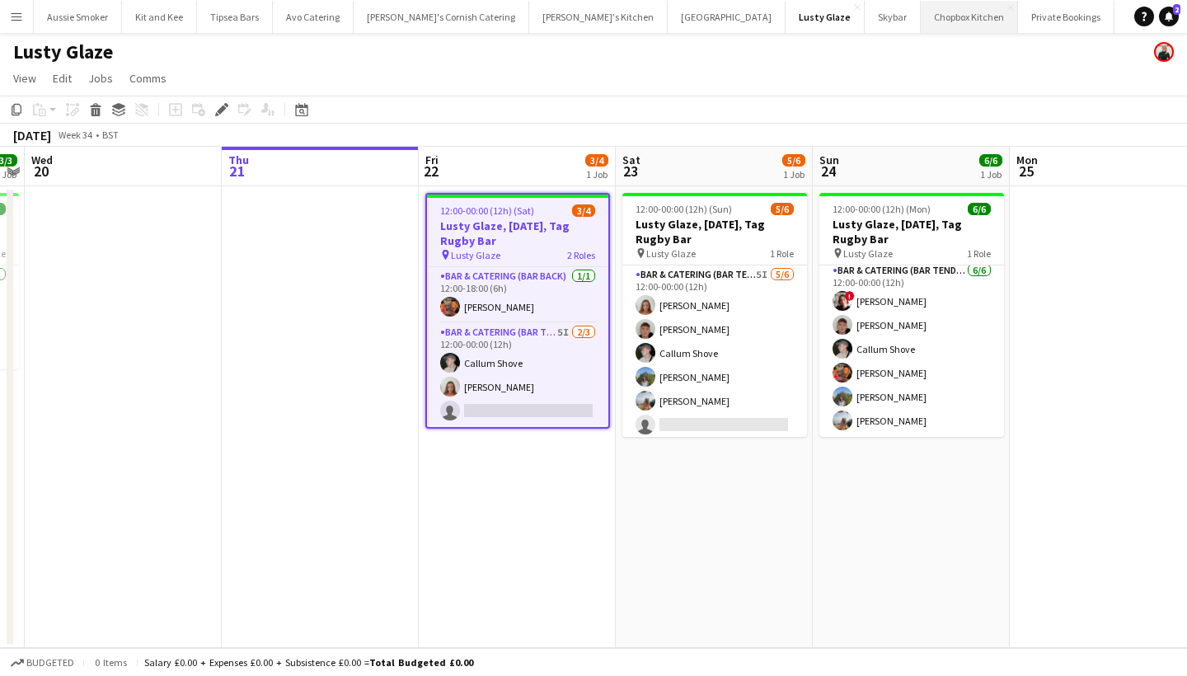
scroll to position [4, 0]
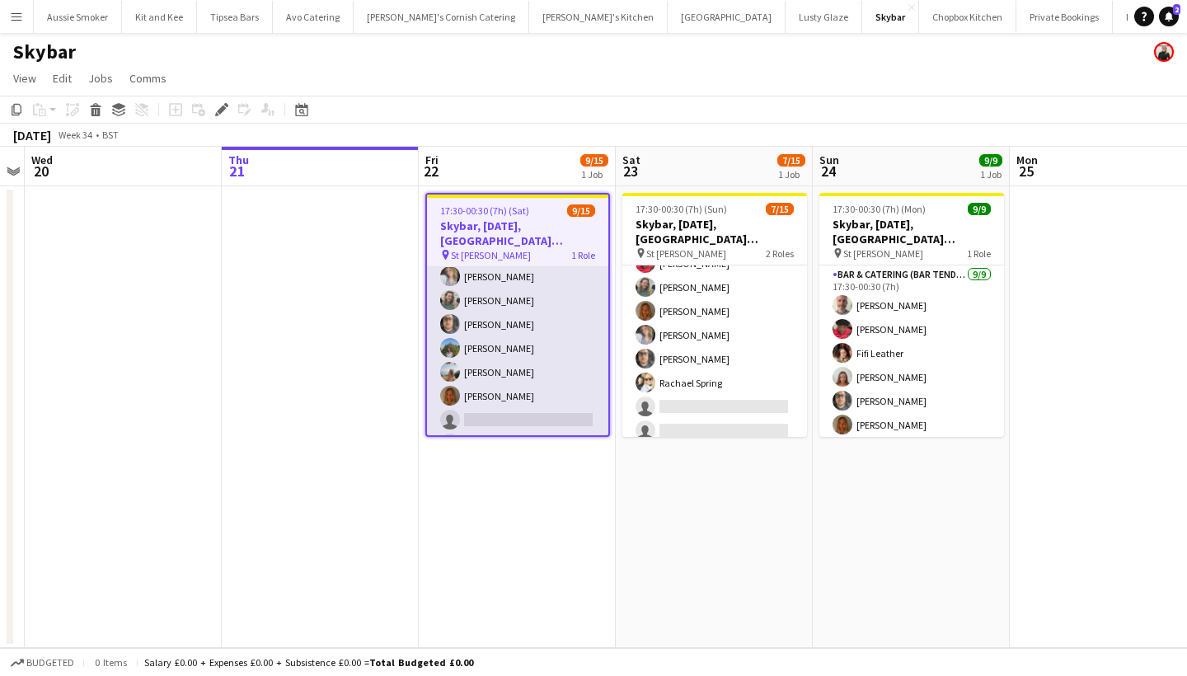
scroll to position [106, 0]
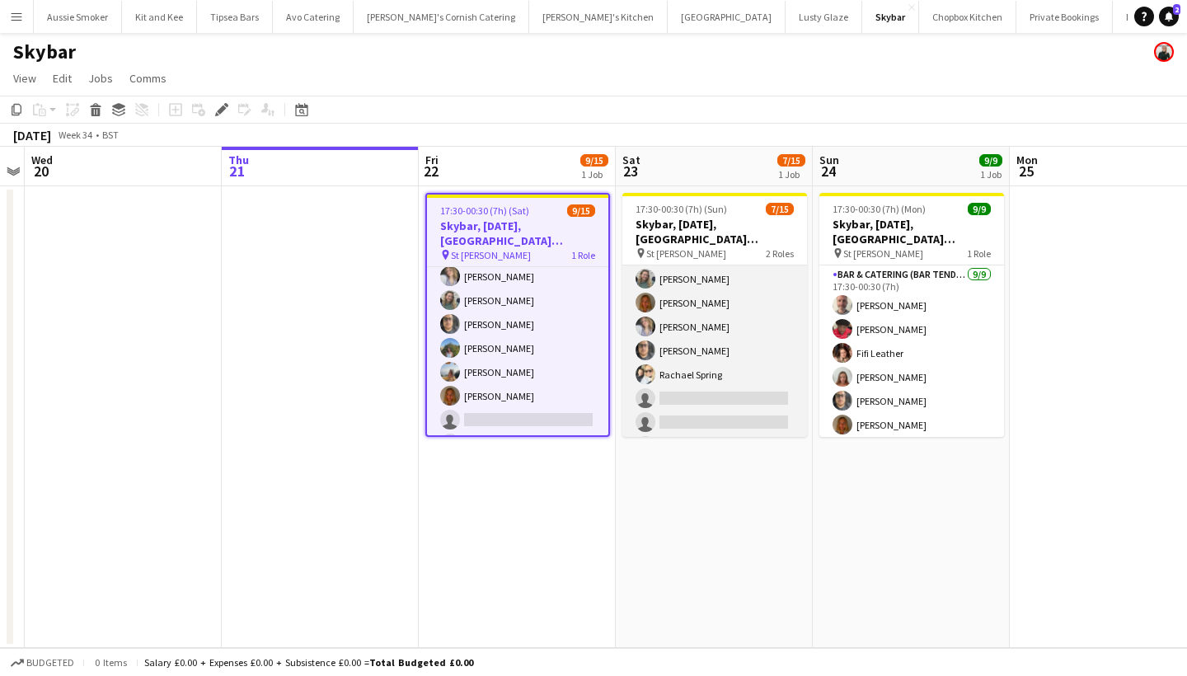
click at [692, 399] on app-card-role "Bar & Catering (Bar Tender) 3I 6/14 17:30-00:30 (7h) Domonique Jones Jo Parker …" at bounding box center [714, 398] width 185 height 367
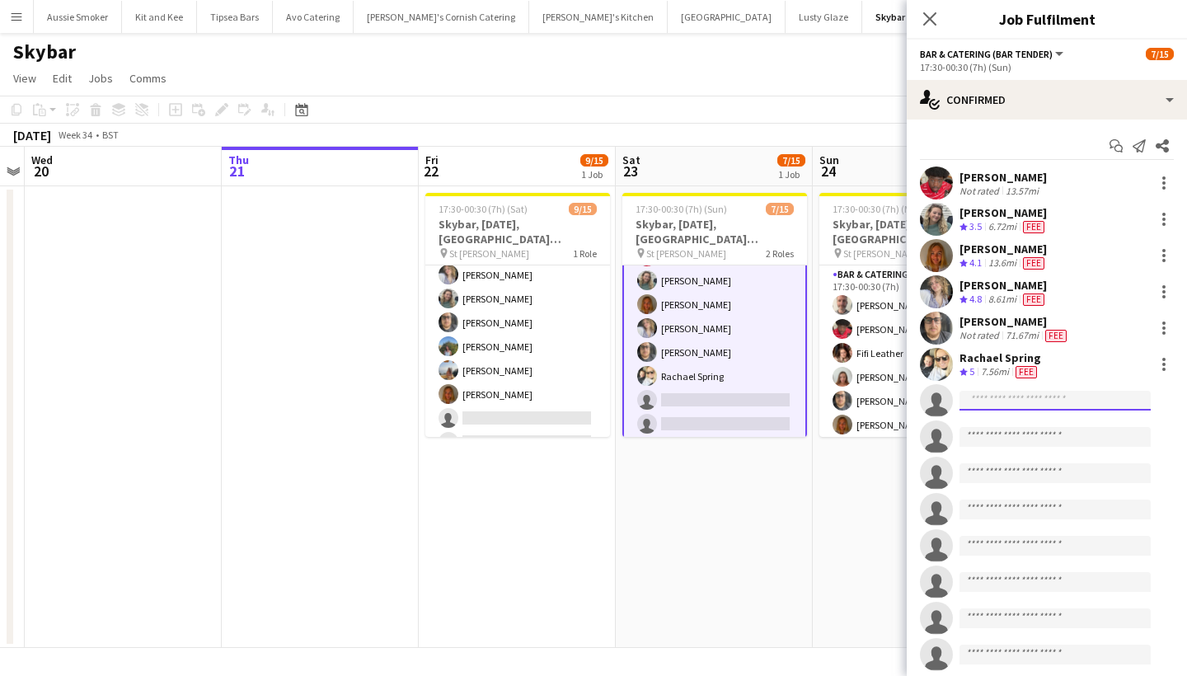
click at [986, 401] on input at bounding box center [1055, 401] width 191 height 20
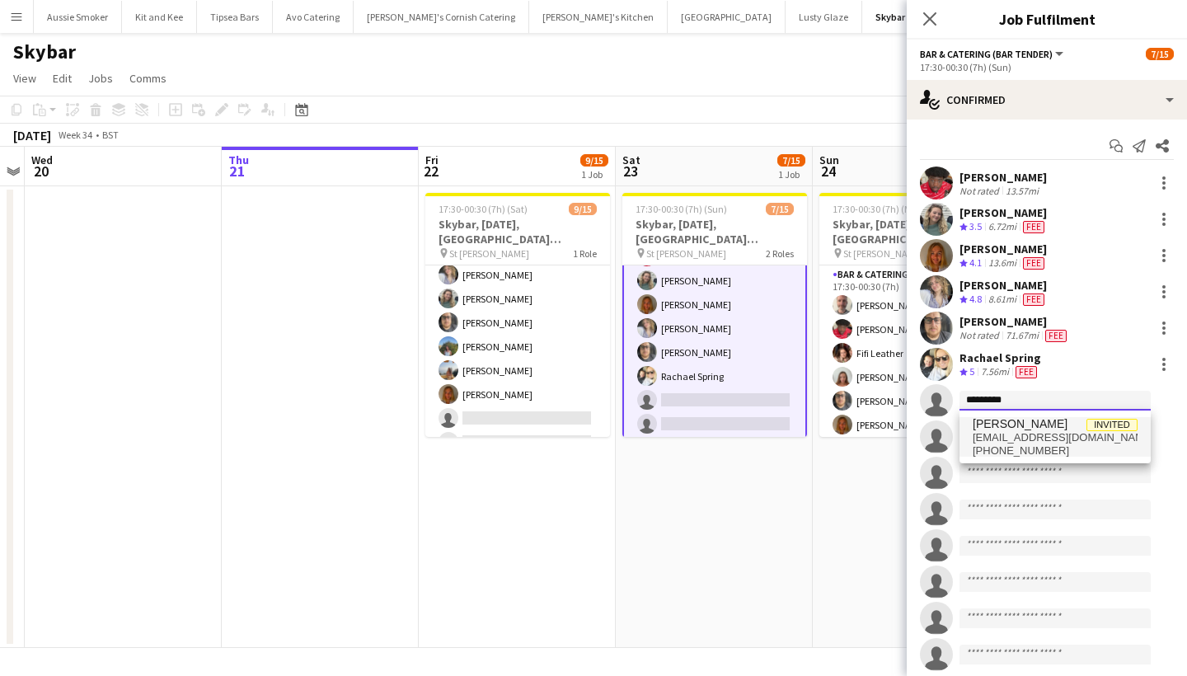
type input "*********"
click at [1045, 435] on span "katieharpur@icloud.com" at bounding box center [1055, 437] width 165 height 13
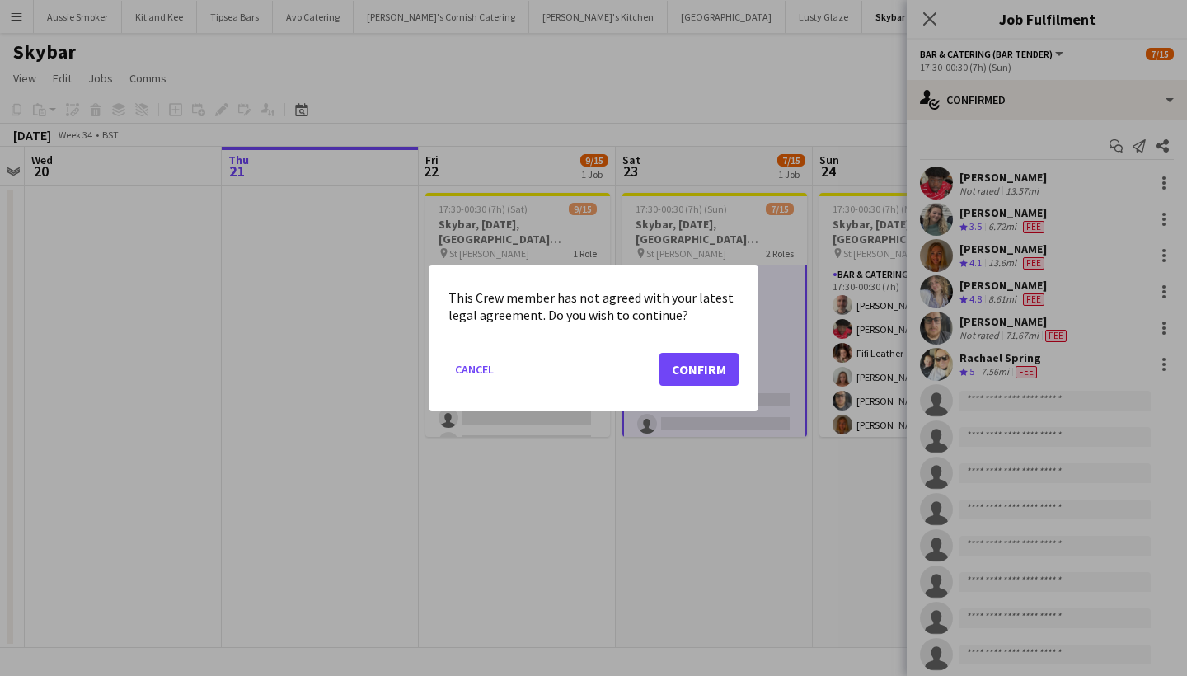
click at [680, 375] on button "Confirm" at bounding box center [699, 369] width 79 height 33
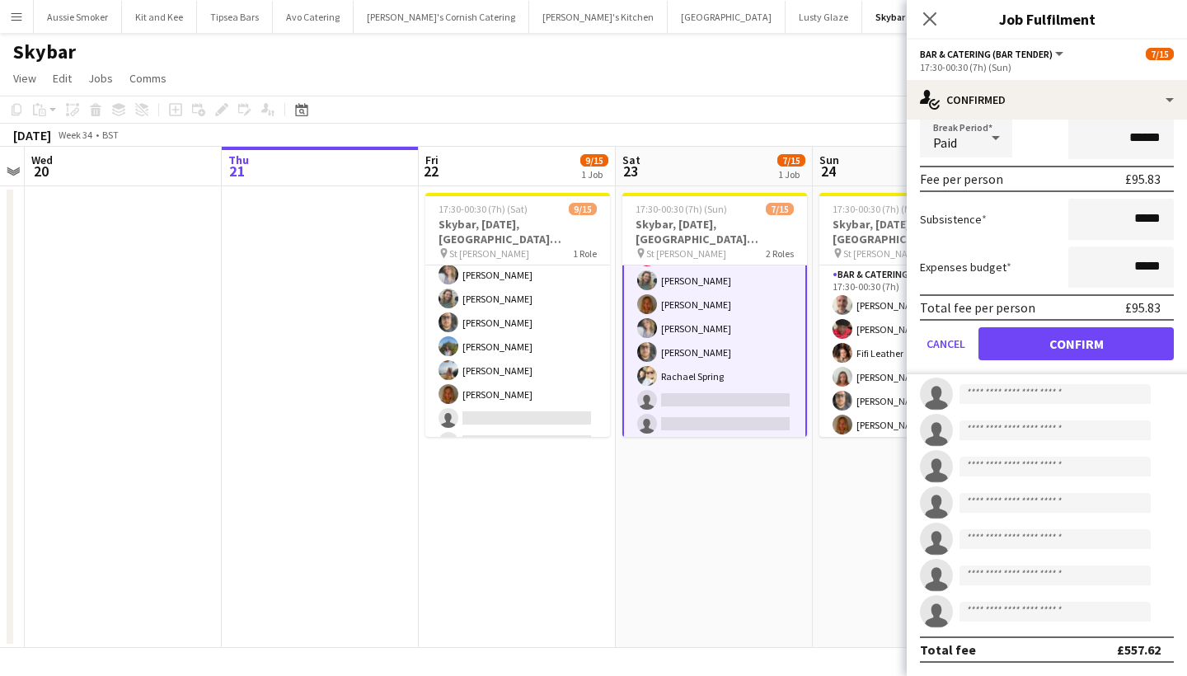
type input "******"
click at [1067, 352] on button "Confirm" at bounding box center [1076, 343] width 195 height 33
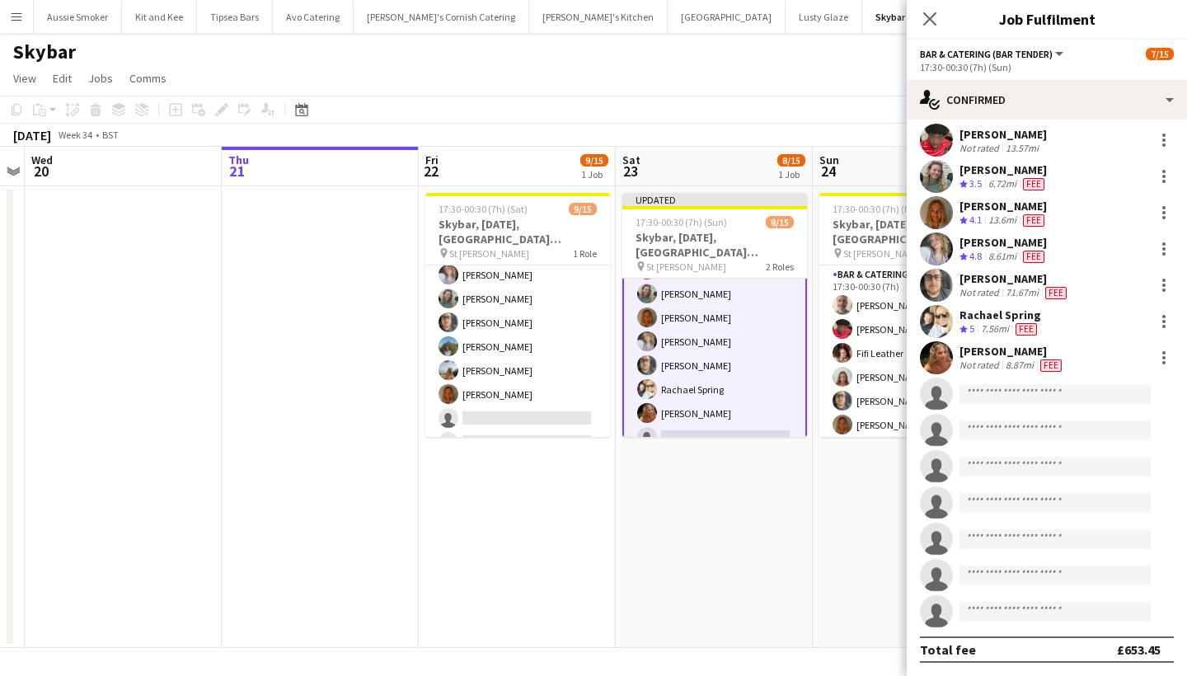
scroll to position [43, 0]
click at [929, 14] on icon "Close pop-in" at bounding box center [930, 19] width 16 height 16
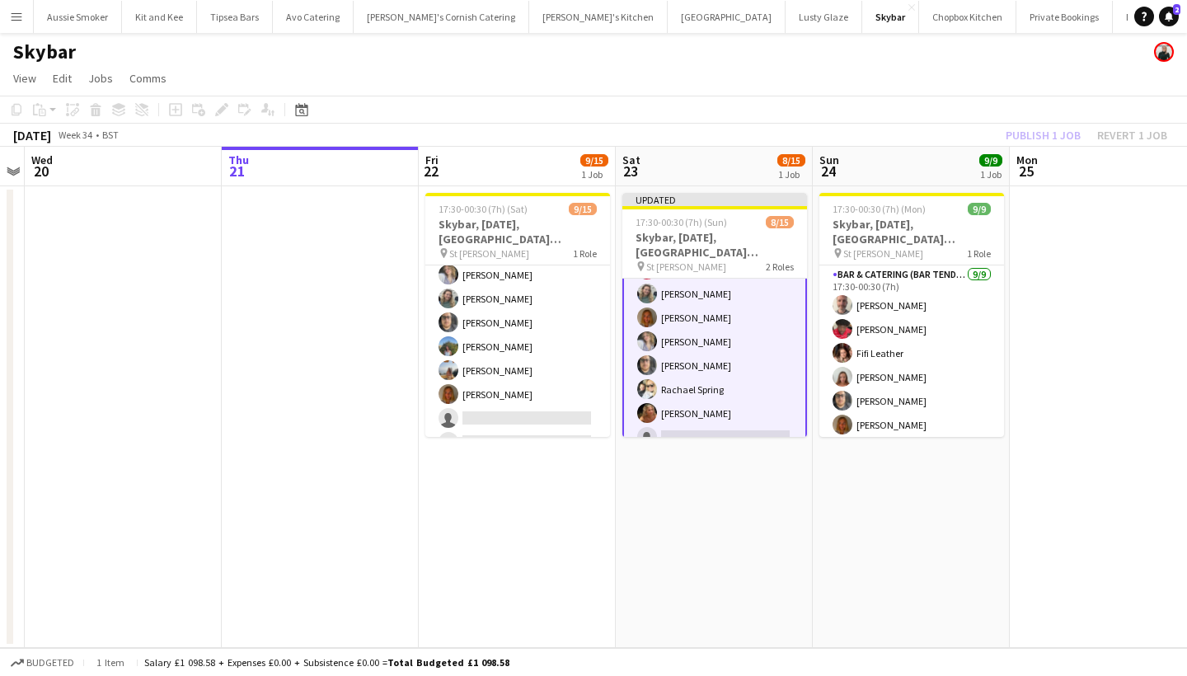
click at [1037, 130] on div "Publish 1 job Revert 1 job" at bounding box center [1086, 134] width 201 height 21
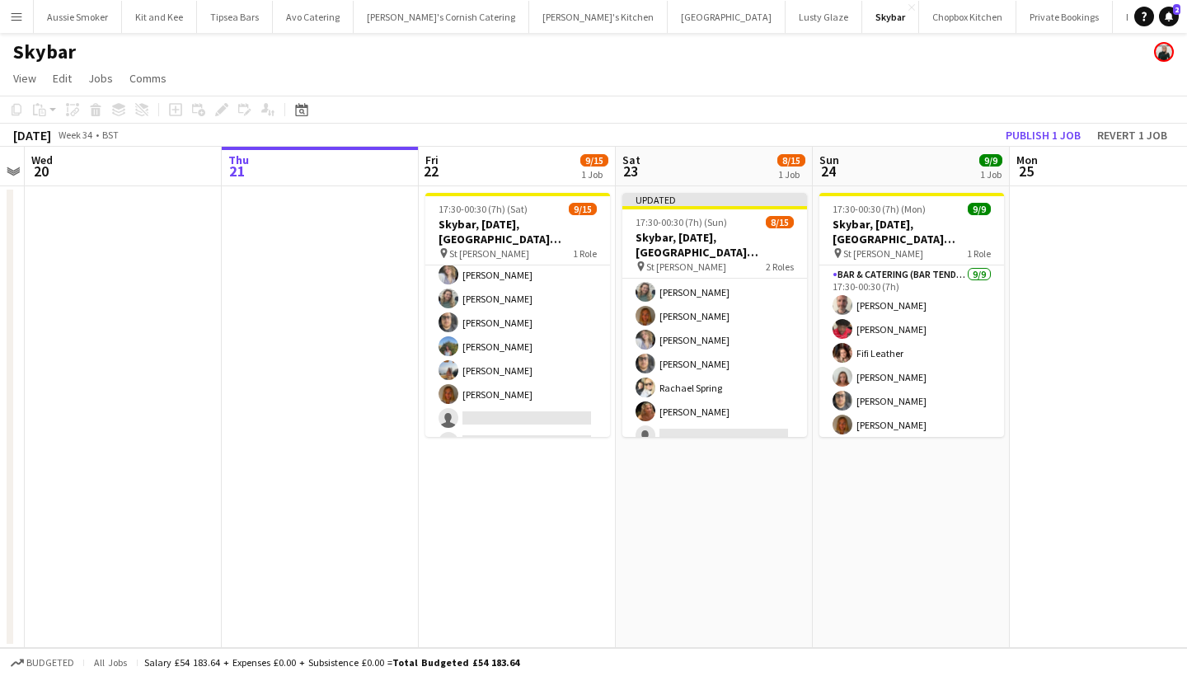
click at [1037, 130] on button "Publish 1 job" at bounding box center [1043, 134] width 88 height 21
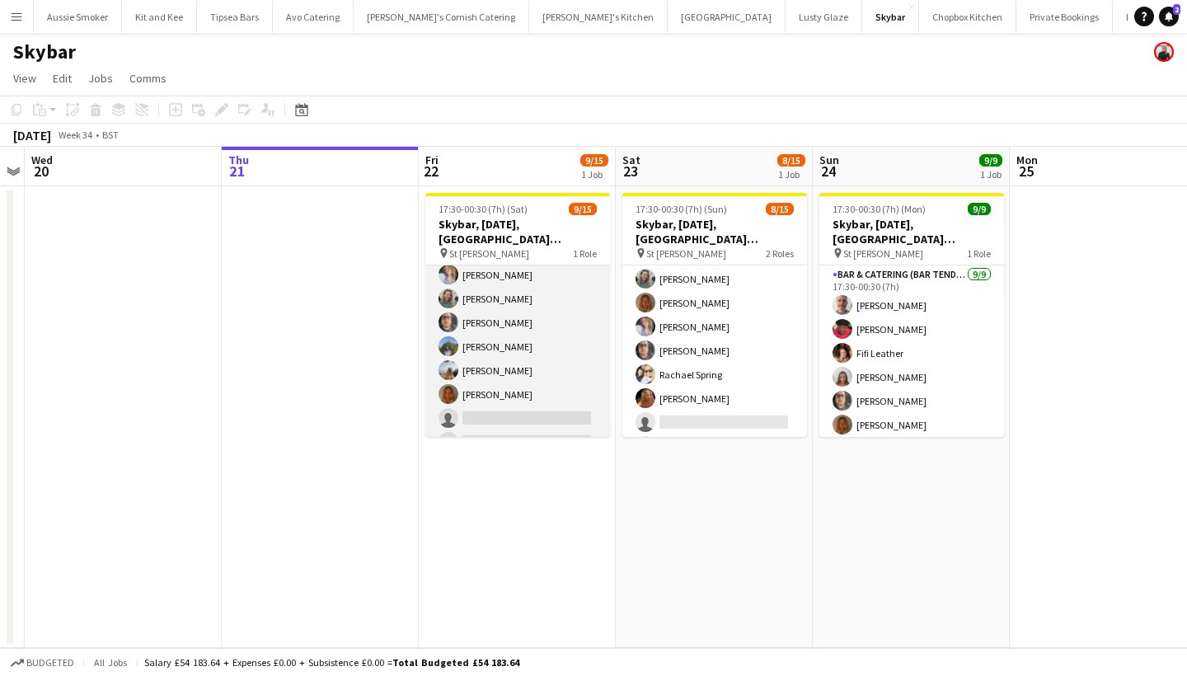
click at [532, 399] on app-card-role "Bar & Catering (Bar Tender) 2I 9/15 17:30-00:30 (7h) Richard James Dominic Sidw…" at bounding box center [517, 358] width 185 height 391
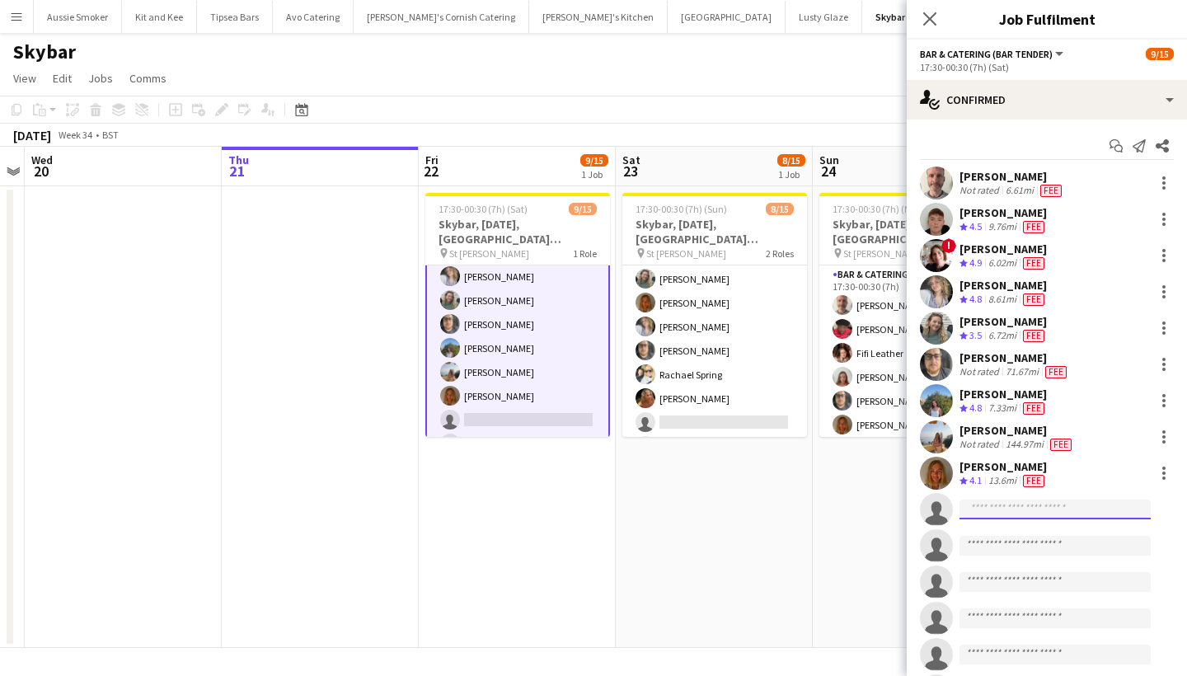
click at [1007, 509] on input at bounding box center [1055, 510] width 191 height 20
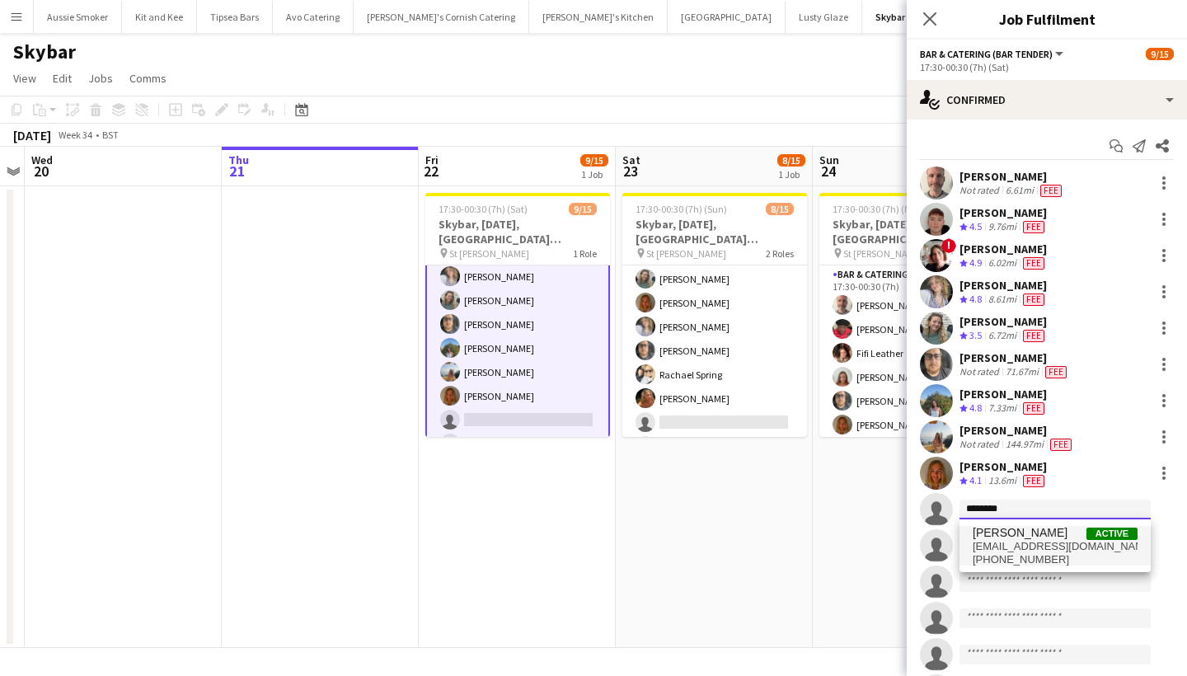
type input "********"
click at [1045, 547] on span "tomstratton22@outlook.com" at bounding box center [1055, 546] width 165 height 13
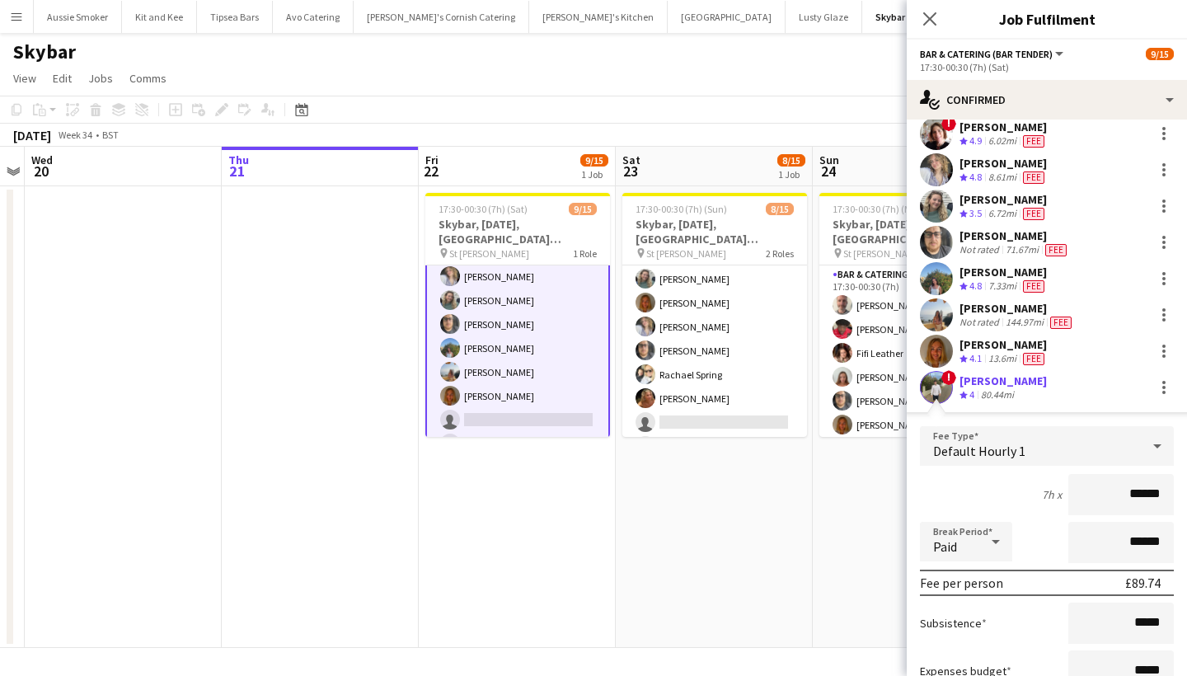
scroll to position [128, 0]
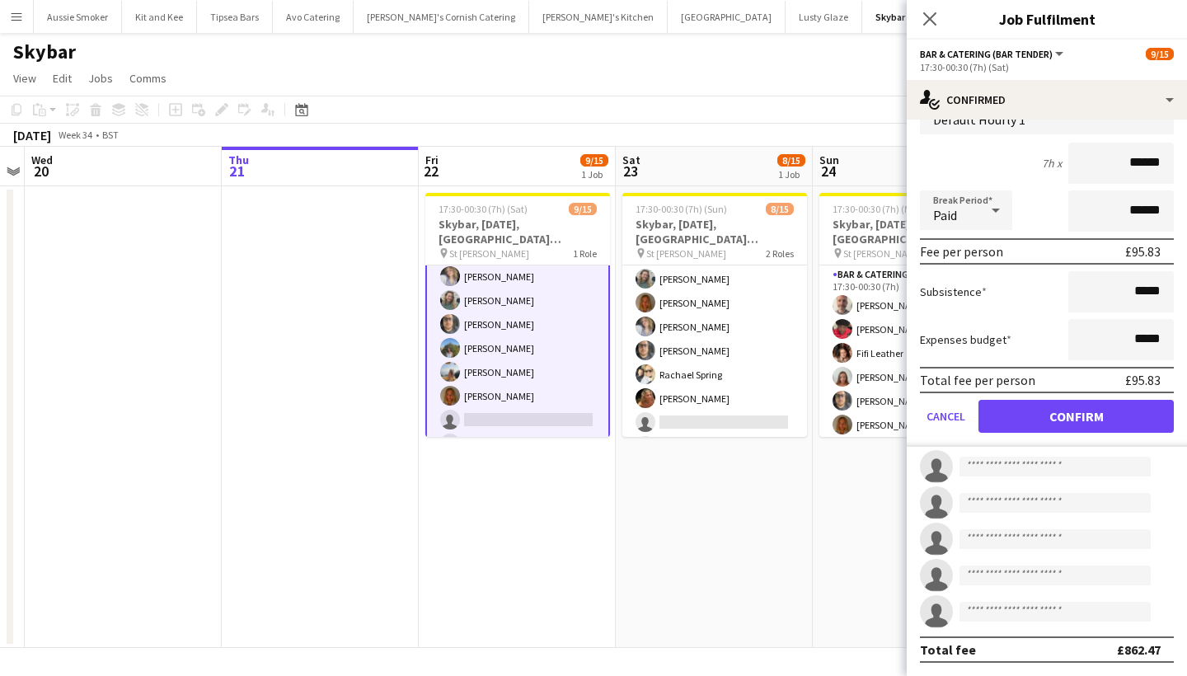
type input "******"
click at [1099, 411] on button "Confirm" at bounding box center [1076, 416] width 195 height 33
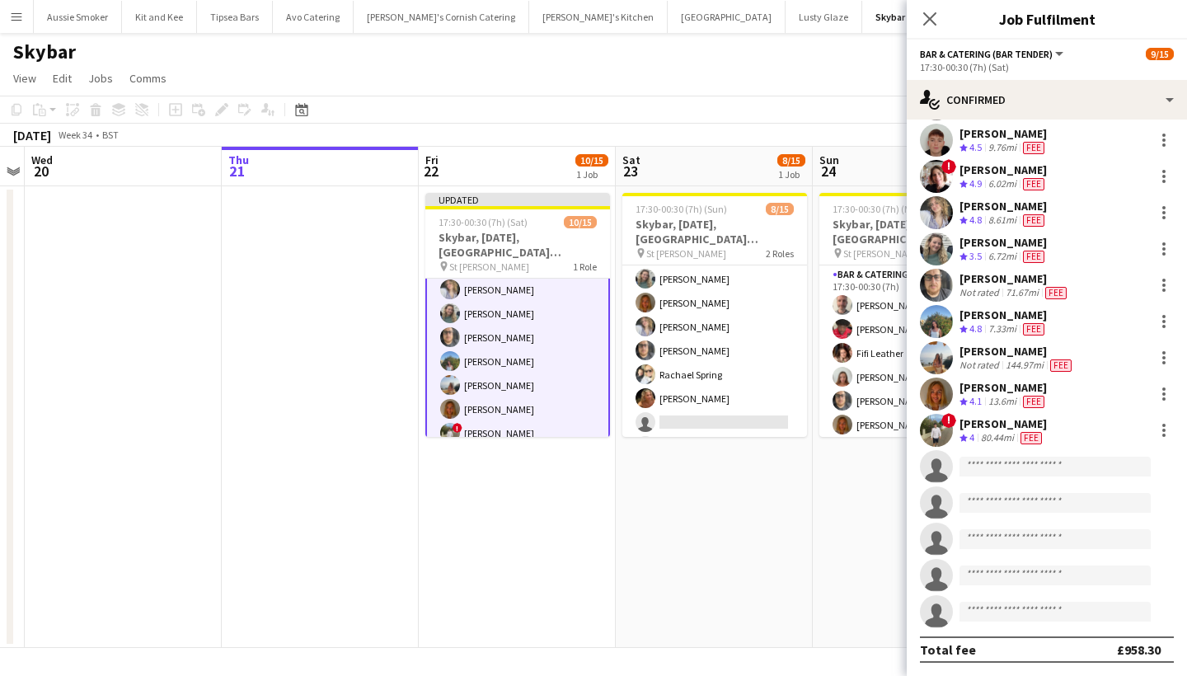
scroll to position [79, 0]
click at [931, 16] on icon "Close pop-in" at bounding box center [930, 19] width 16 height 16
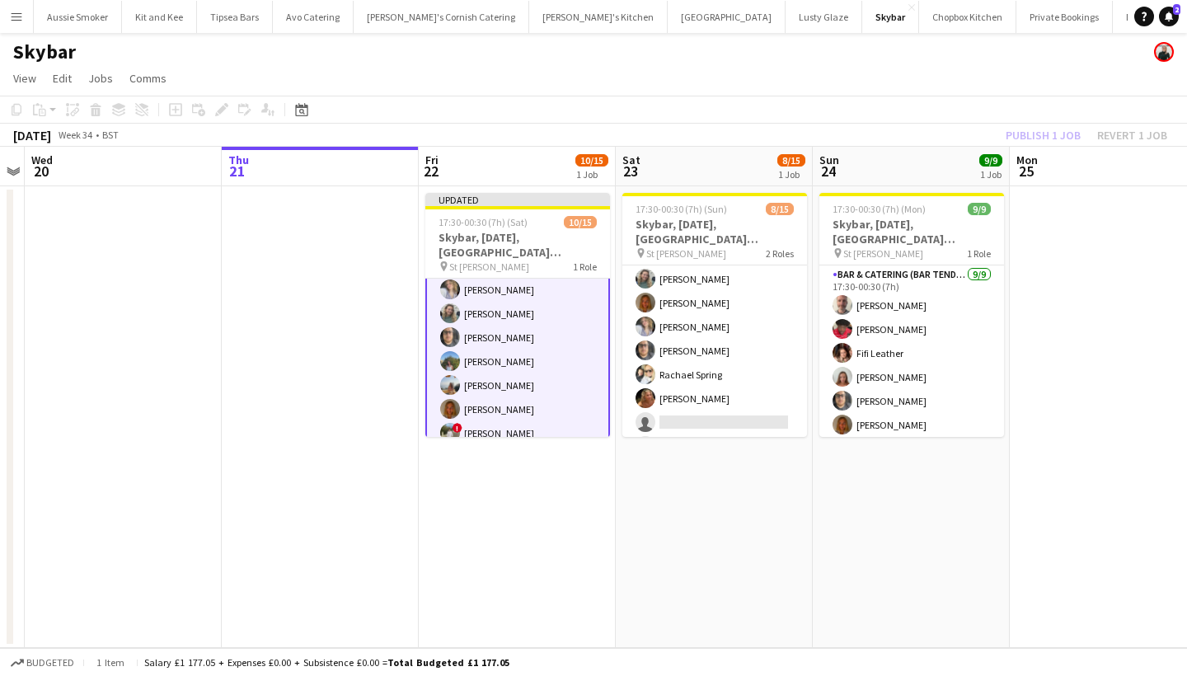
click at [1051, 135] on div "Publish 1 job Revert 1 job" at bounding box center [1086, 134] width 201 height 21
click at [1051, 135] on button "Publish 1 job" at bounding box center [1043, 134] width 88 height 21
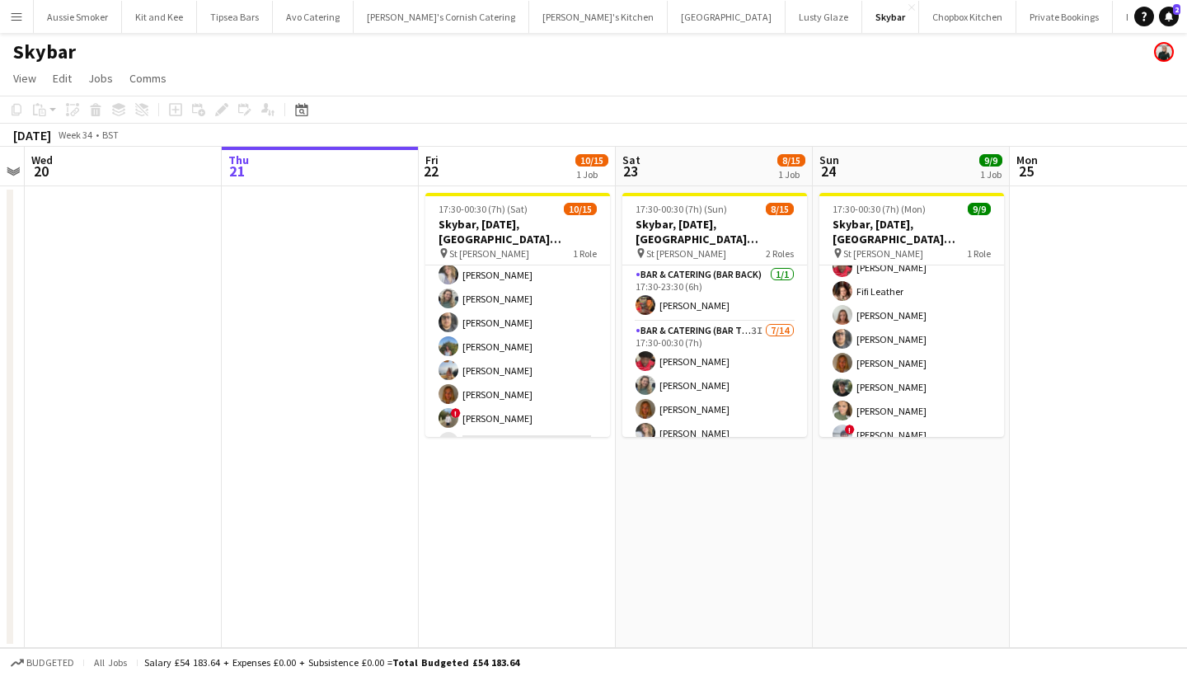
scroll to position [61, 0]
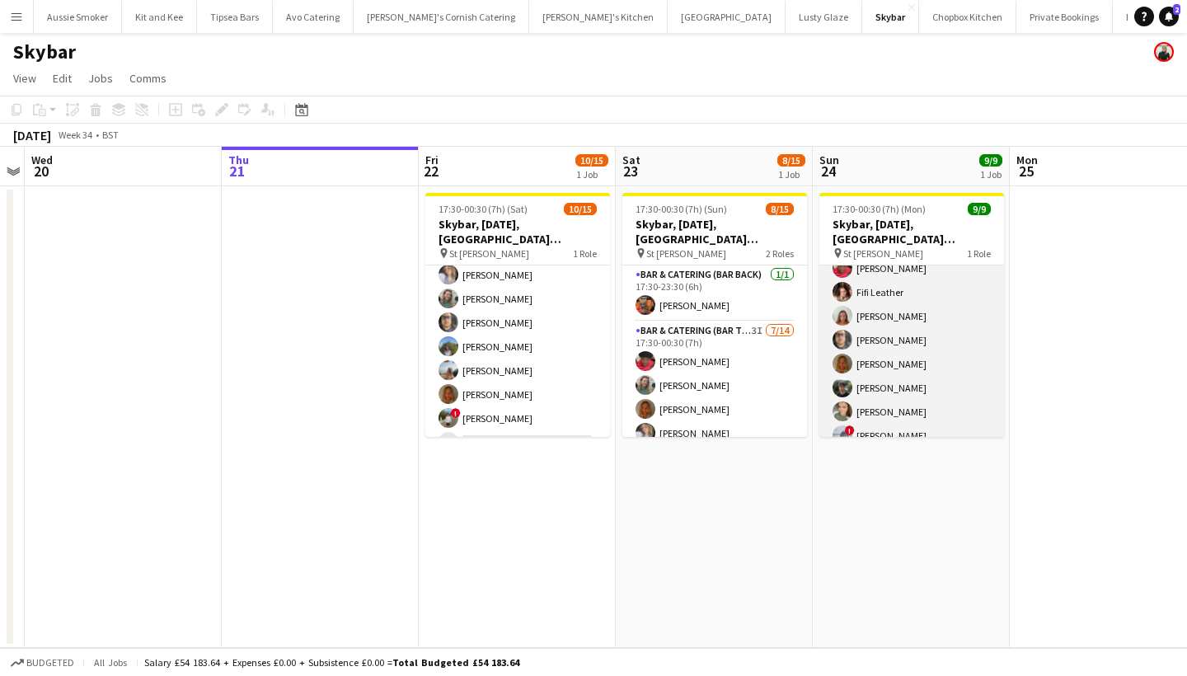
click at [890, 360] on app-card-role "Bar & Catering (Bar Tender) 9/9 17:30-00:30 (7h) Richard James Domonique Jones …" at bounding box center [911, 327] width 185 height 247
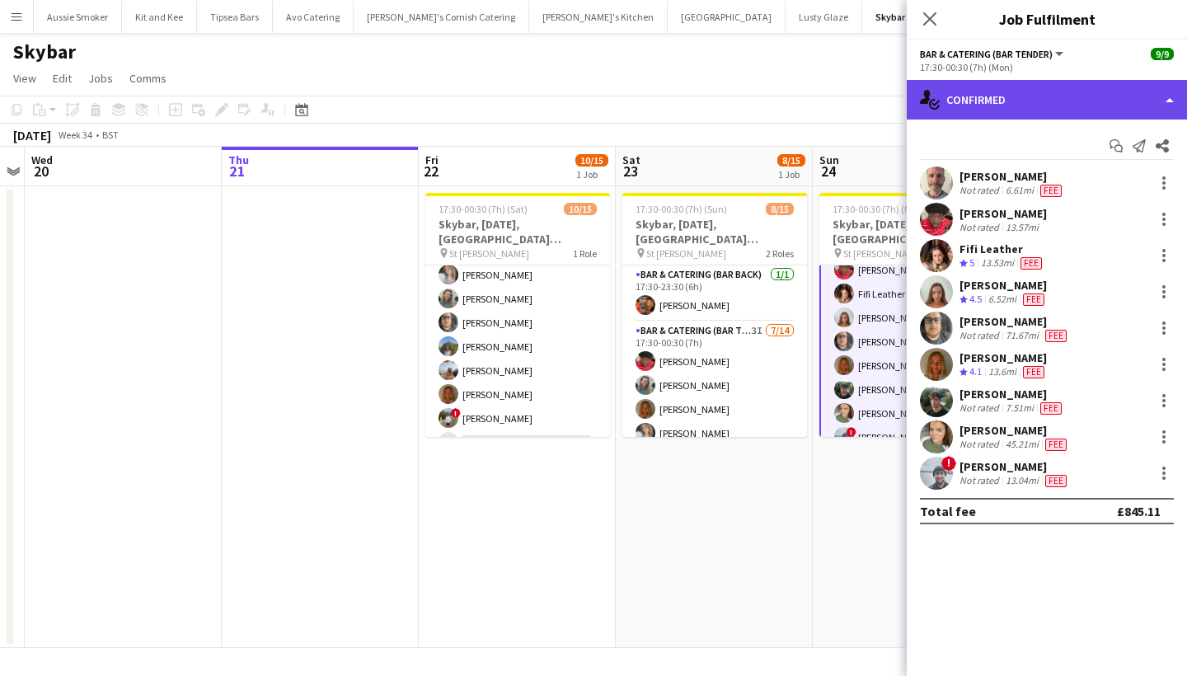
click at [1041, 92] on div "single-neutral-actions-check-2 Confirmed" at bounding box center [1047, 100] width 280 height 40
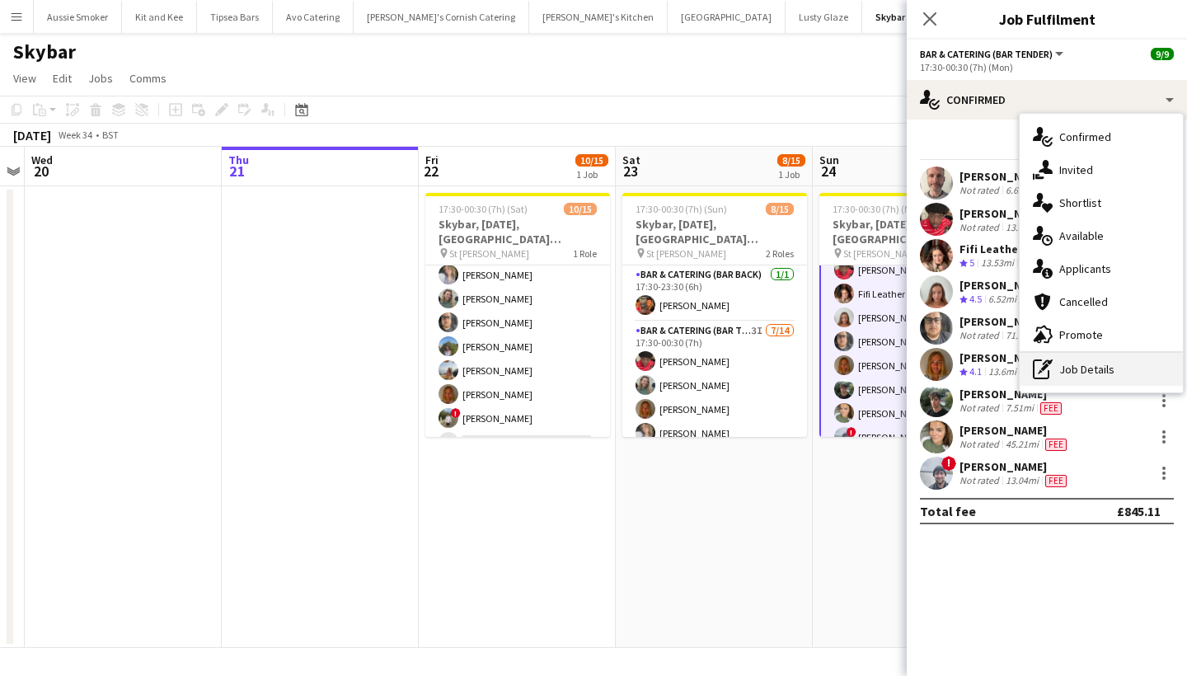
click at [1095, 375] on div "pen-write Job Details" at bounding box center [1101, 369] width 163 height 33
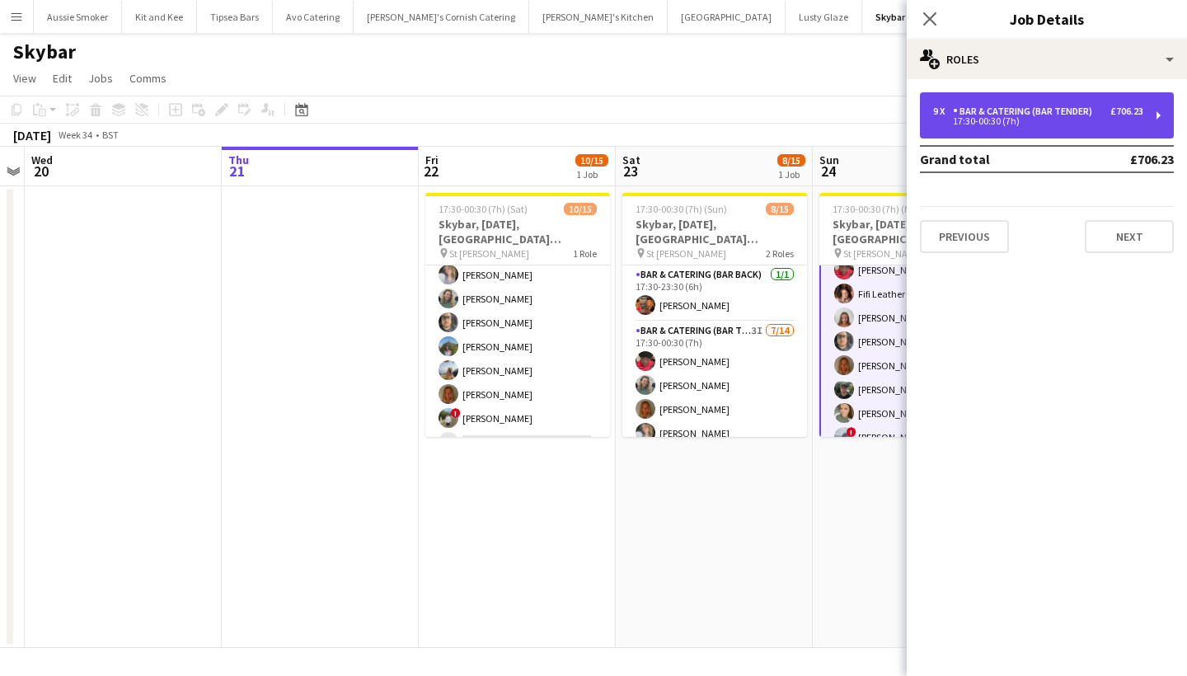
click at [1087, 104] on div "9 x Bar & Catering (Bar Tender) £706.23 17:30-00:30 (7h)" at bounding box center [1047, 115] width 254 height 46
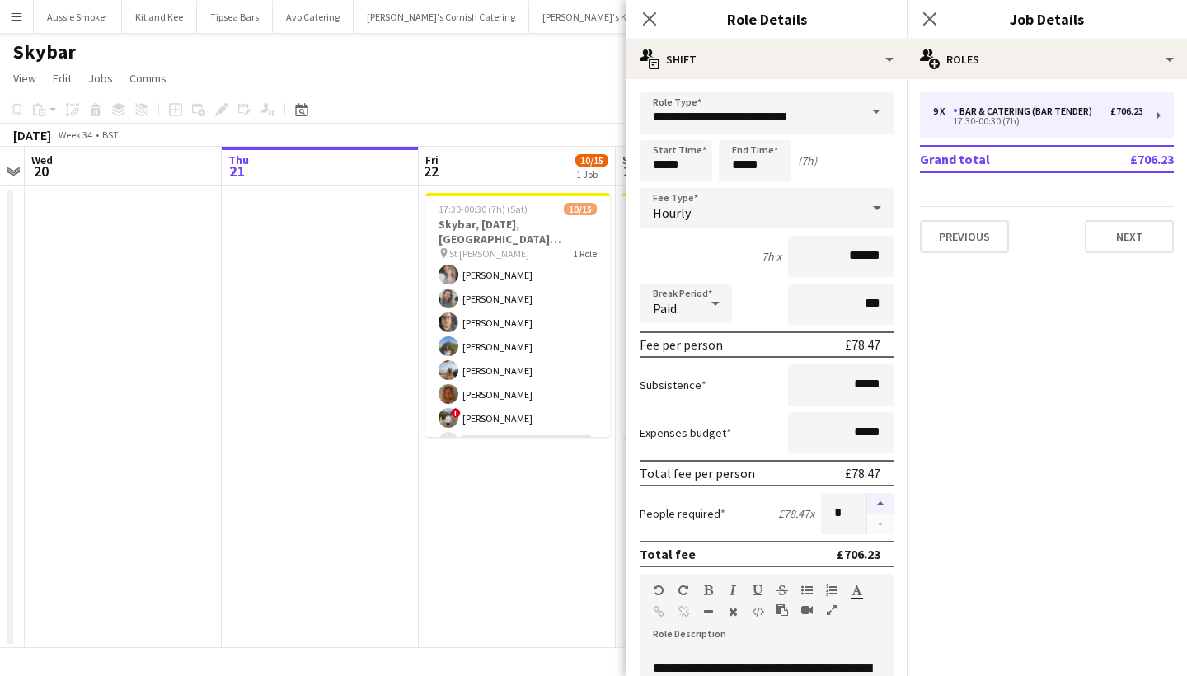
click at [882, 505] on button "button" at bounding box center [880, 503] width 26 height 21
type input "**"
click at [933, 25] on icon "Close pop-in" at bounding box center [930, 19] width 16 height 16
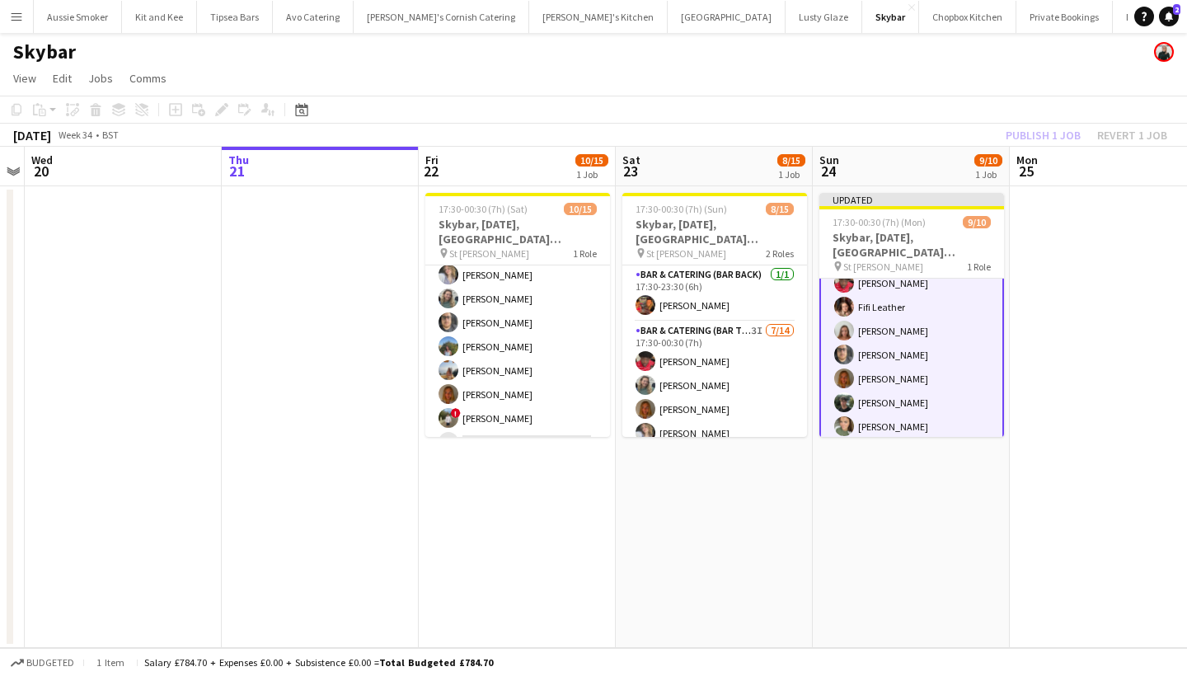
click at [1039, 139] on div "Publish 1 job Revert 1 job" at bounding box center [1086, 134] width 201 height 21
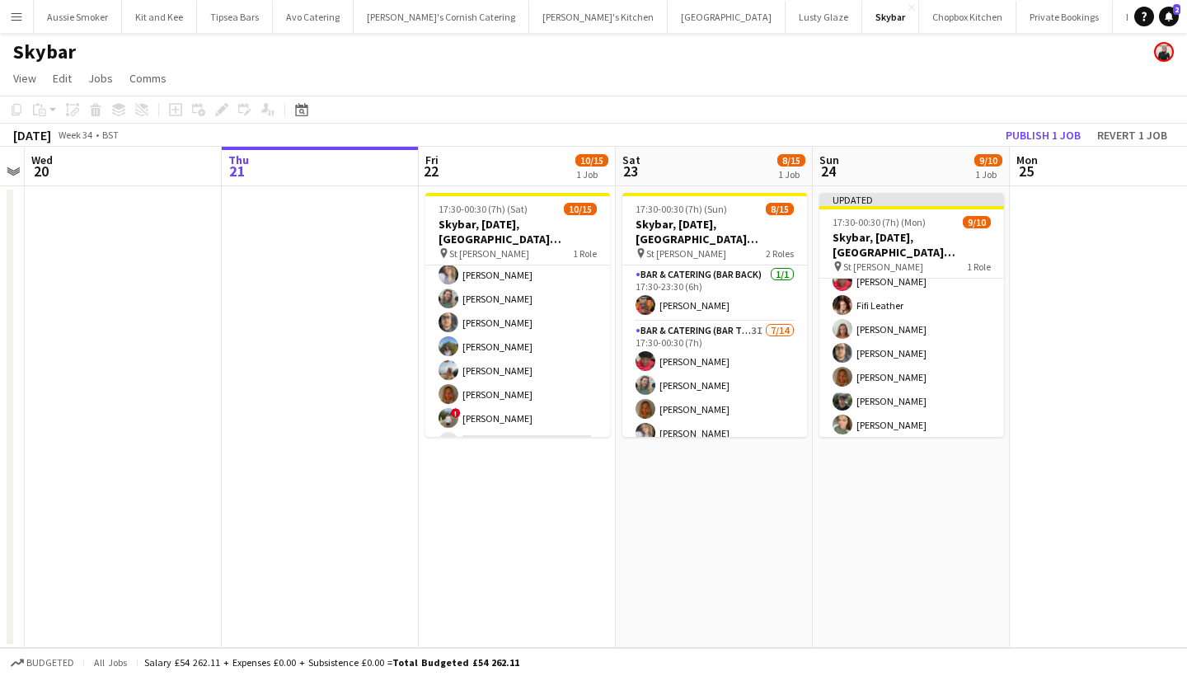
click at [1039, 139] on button "Publish 1 job" at bounding box center [1043, 134] width 88 height 21
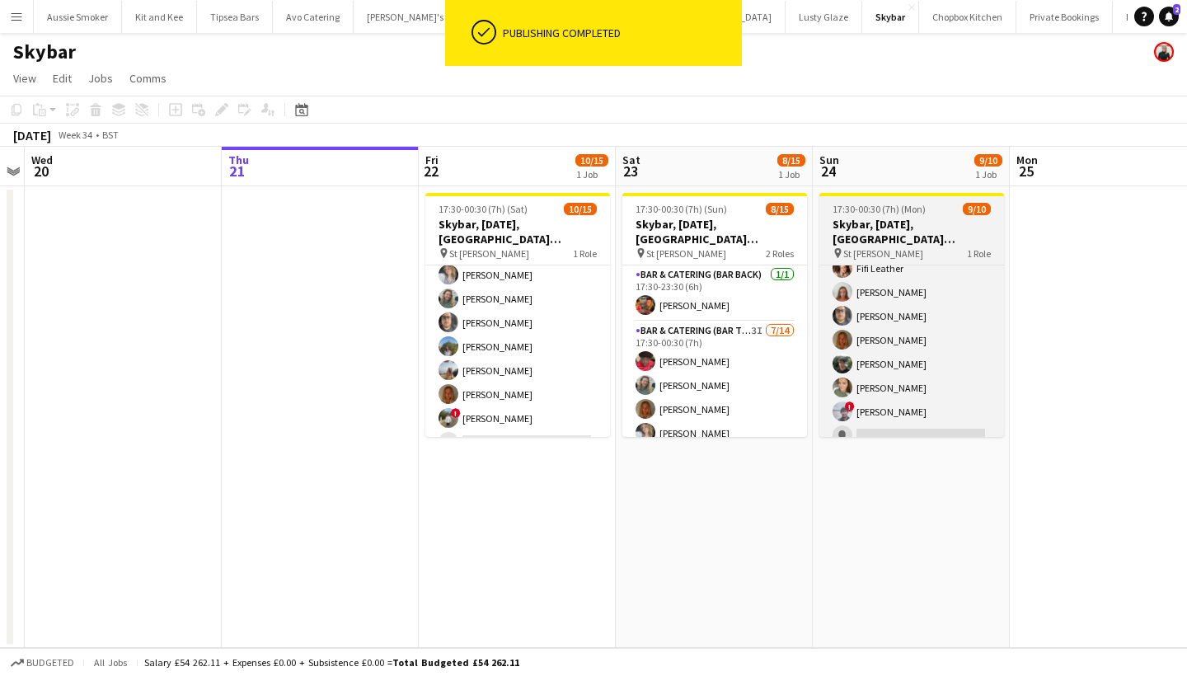
scroll to position [85, 0]
click at [881, 430] on app-card-role "Bar & Catering (Bar Tender) 1I 1A 9/10 17:30-00:30 (7h) Richard James Domonique…" at bounding box center [911, 316] width 185 height 271
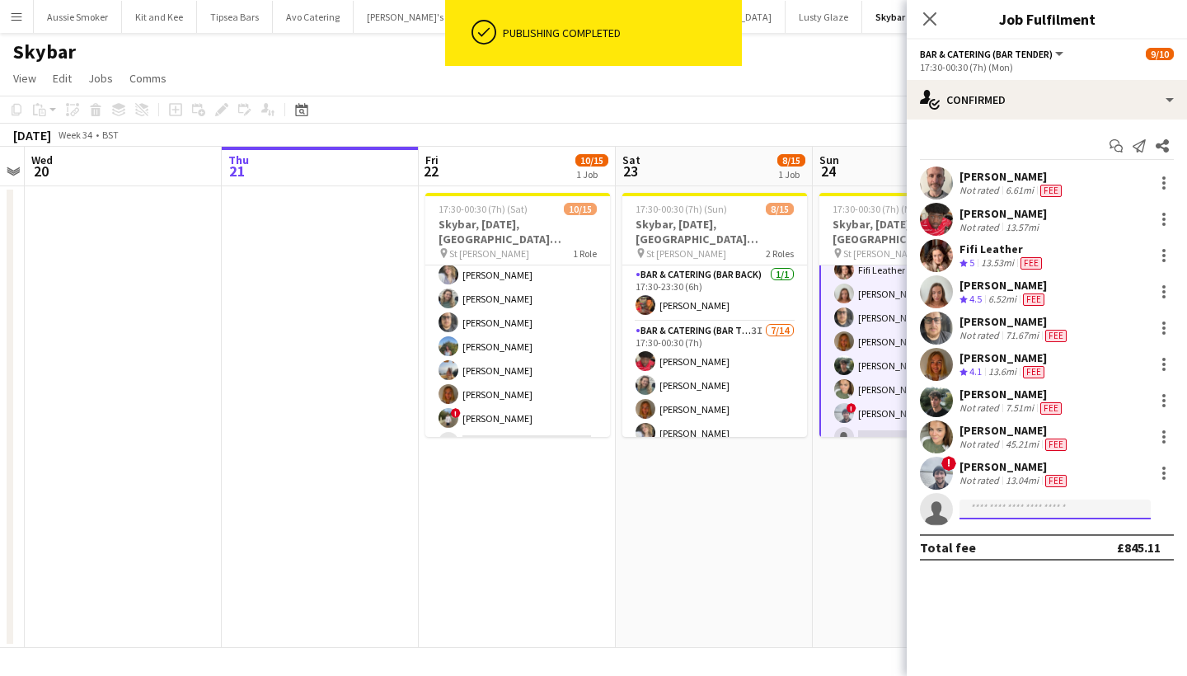
click at [993, 509] on input at bounding box center [1055, 510] width 191 height 20
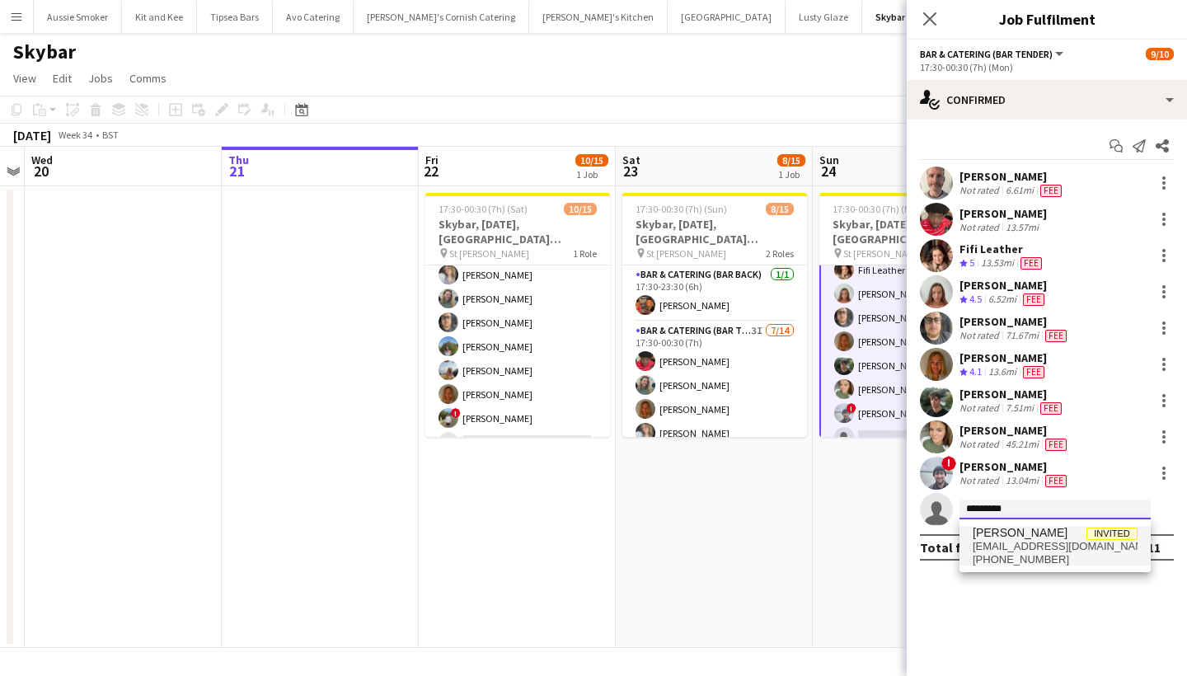
type input "*********"
click at [1008, 544] on span "katieharpur@icloud.com" at bounding box center [1055, 546] width 165 height 13
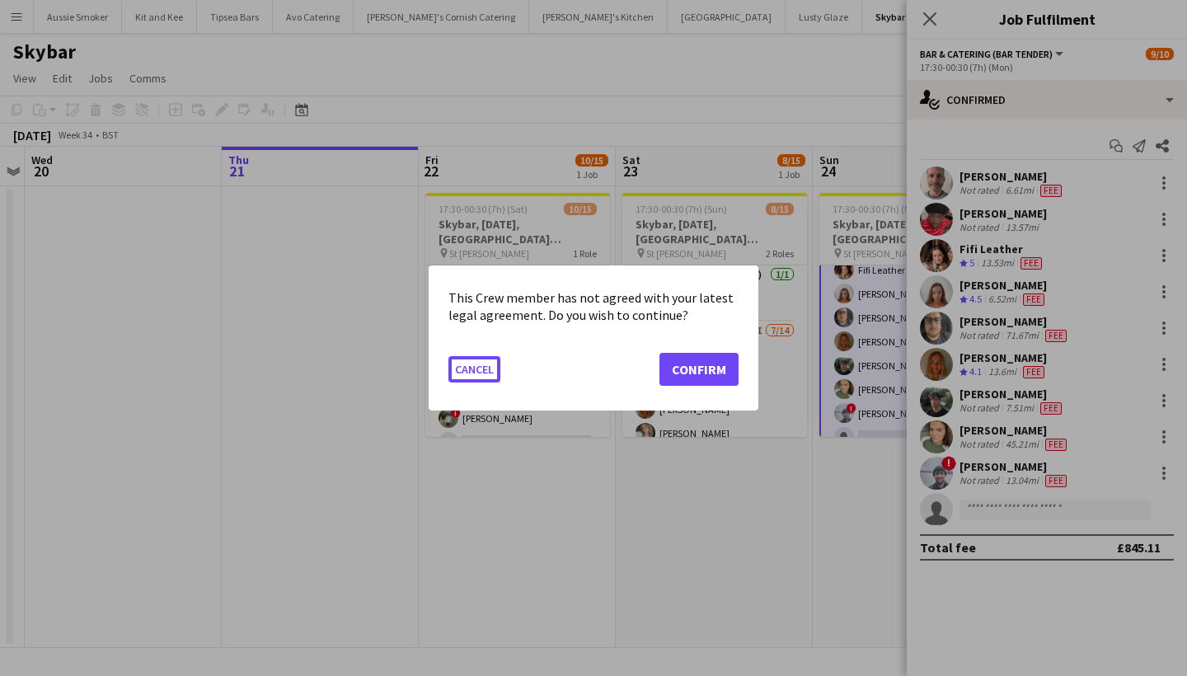
scroll to position [0, 0]
click at [688, 367] on button "Confirm" at bounding box center [699, 369] width 79 height 33
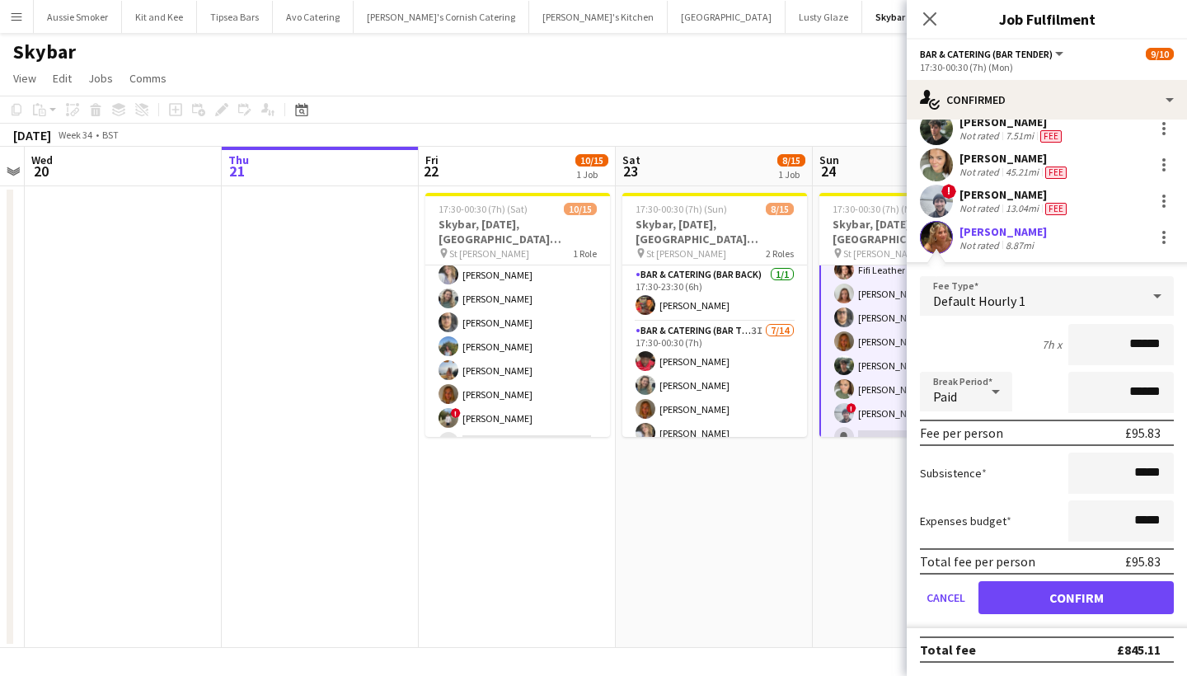
scroll to position [272, 0]
type input "******"
click at [1168, 603] on button "Confirm" at bounding box center [1076, 597] width 195 height 33
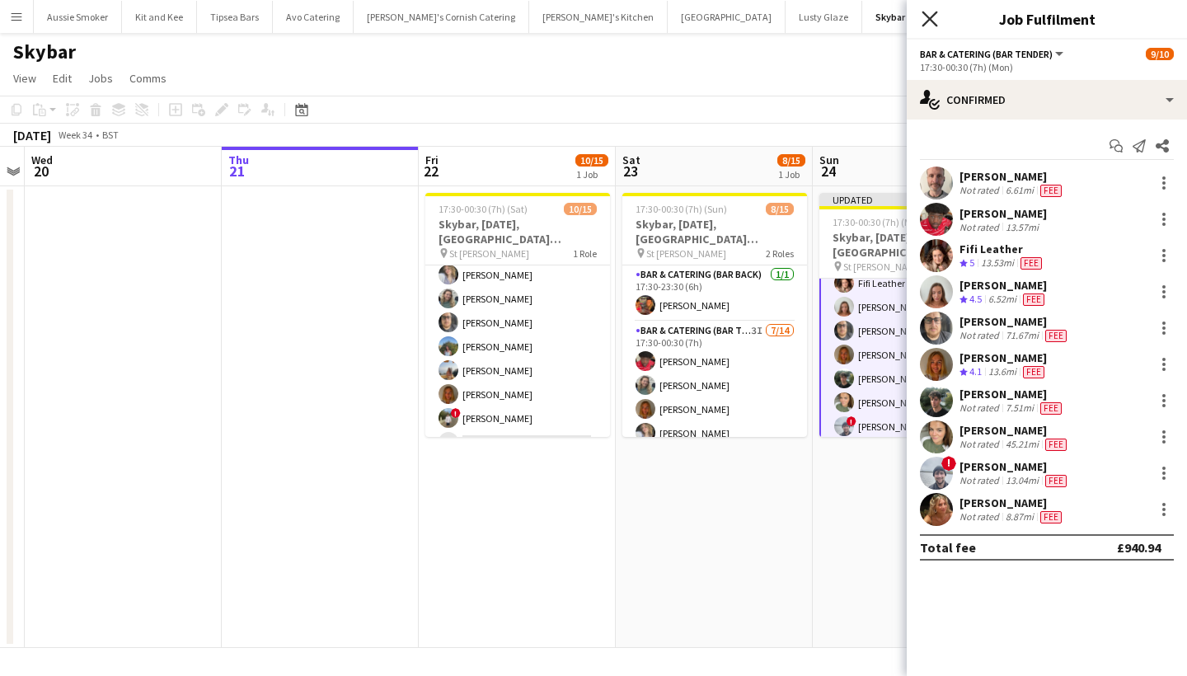
click at [934, 15] on icon at bounding box center [930, 19] width 16 height 16
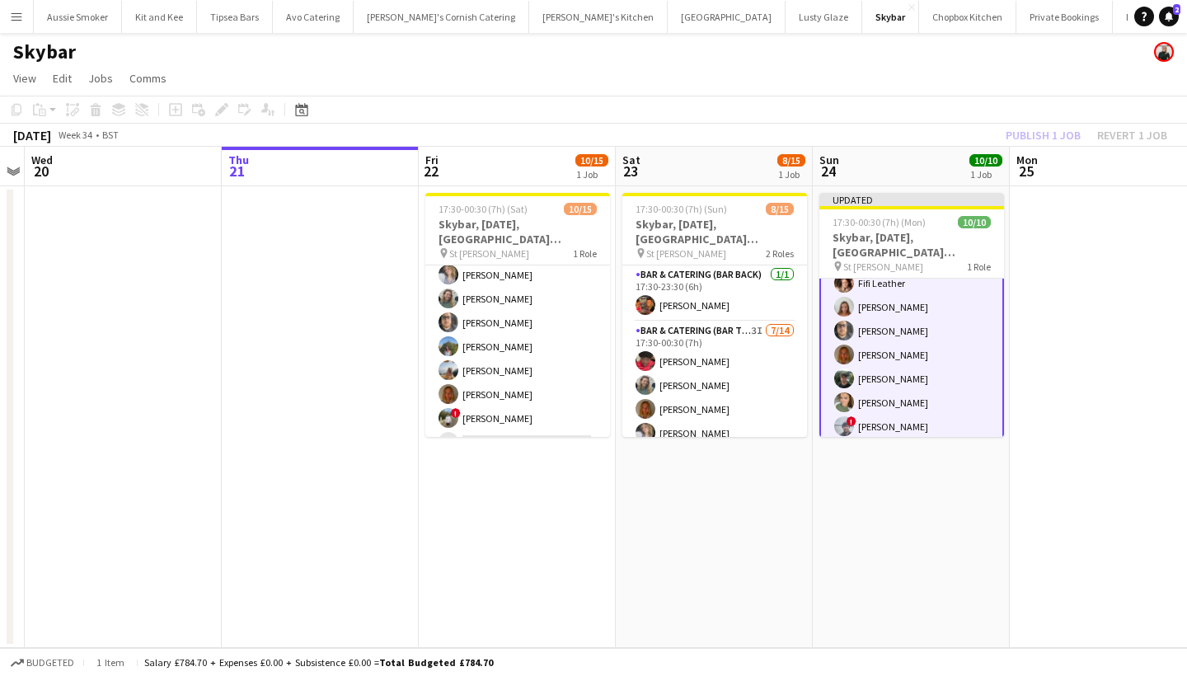
click at [1035, 139] on div "Publish 1 job Revert 1 job" at bounding box center [1086, 134] width 201 height 21
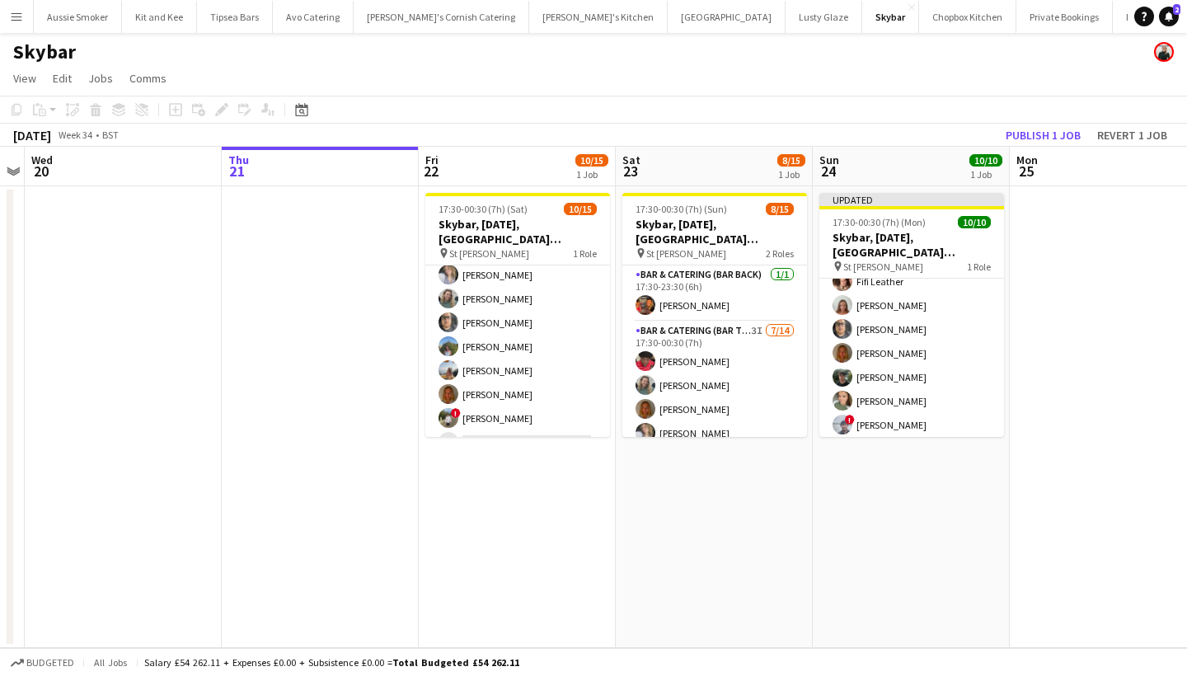
click at [1035, 139] on button "Publish 1 job" at bounding box center [1043, 134] width 88 height 21
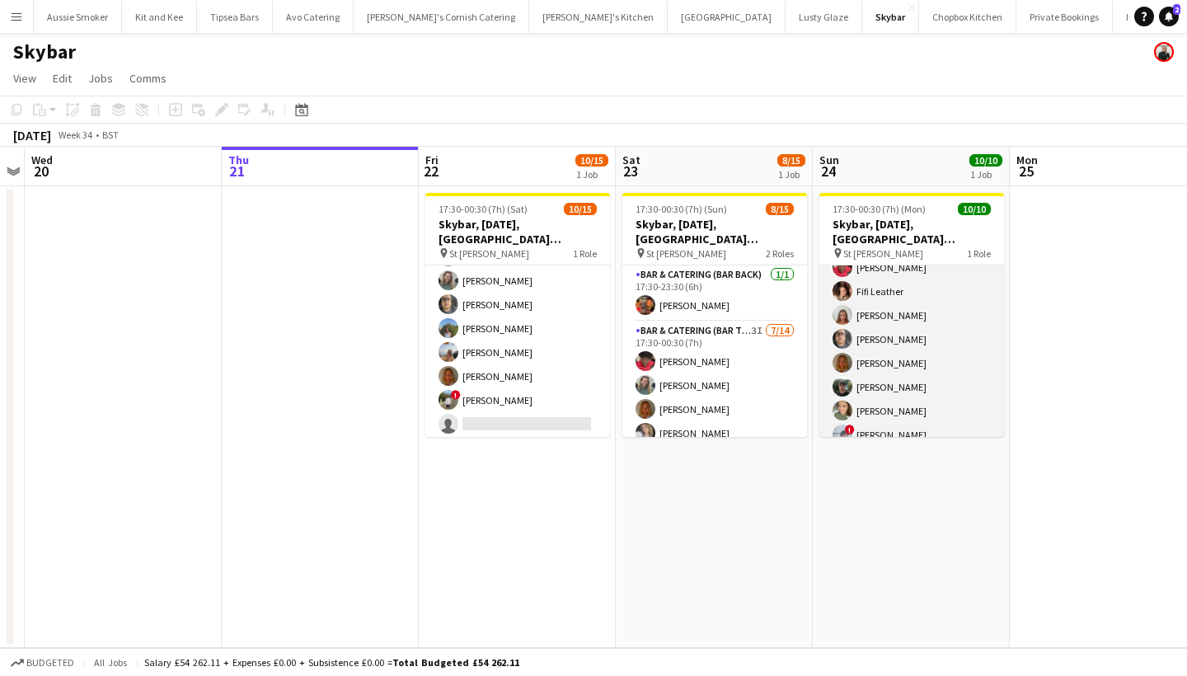
scroll to position [68, 0]
click at [894, 312] on app-card-role "Bar & Catering (Bar Tender) 10/10 17:30-00:30 (7h) Richard James Domonique Jone…" at bounding box center [911, 333] width 185 height 271
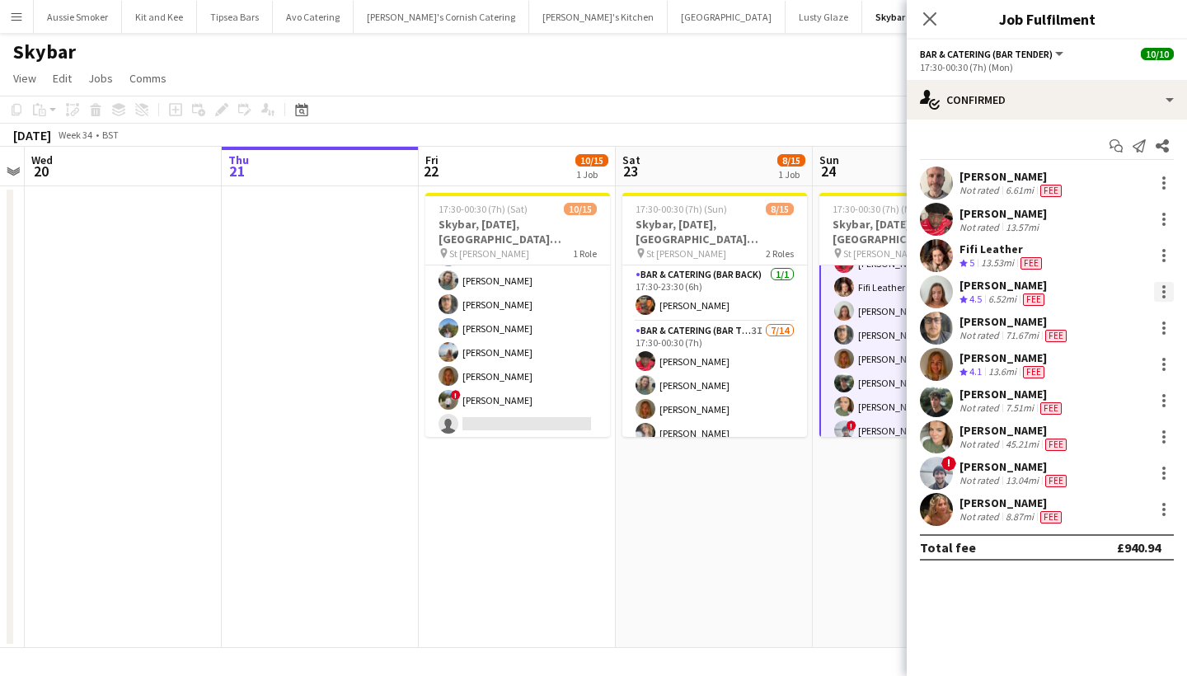
click at [1161, 289] on div at bounding box center [1164, 292] width 20 height 20
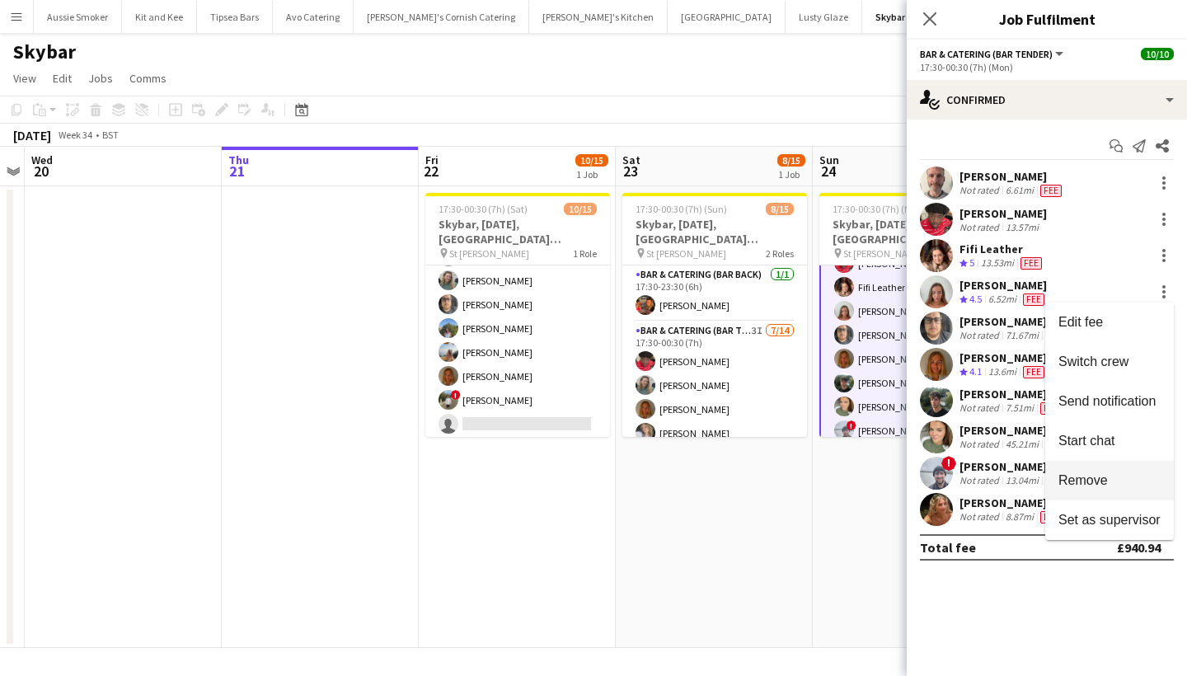
click at [1110, 477] on span "Remove" at bounding box center [1110, 480] width 102 height 15
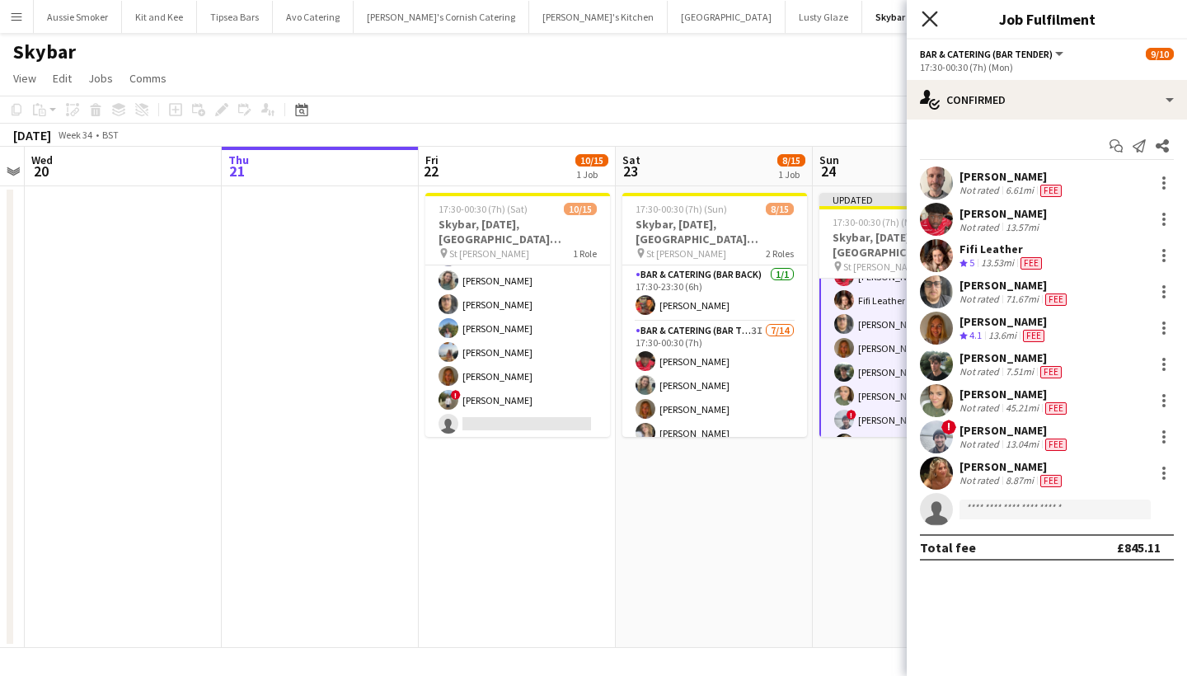
click at [932, 19] on icon "Close pop-in" at bounding box center [930, 19] width 16 height 16
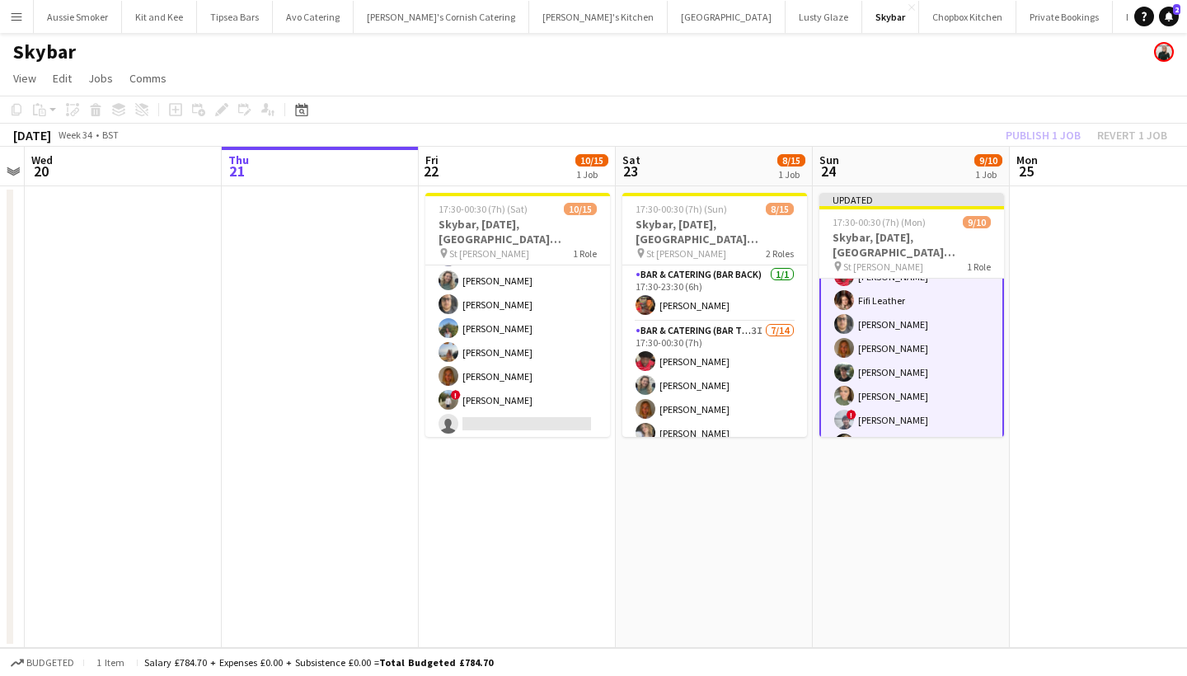
click at [1051, 137] on div "Publish 1 job Revert 1 job" at bounding box center [1086, 134] width 201 height 21
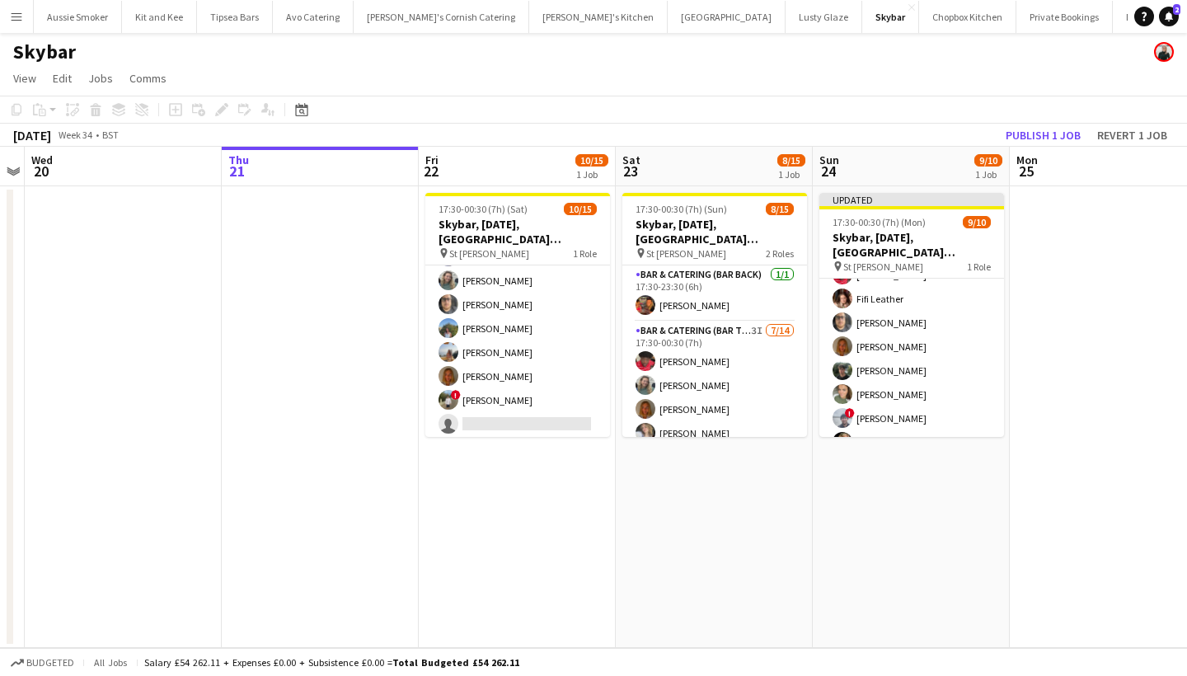
click at [1051, 137] on button "Publish 1 job" at bounding box center [1043, 134] width 88 height 21
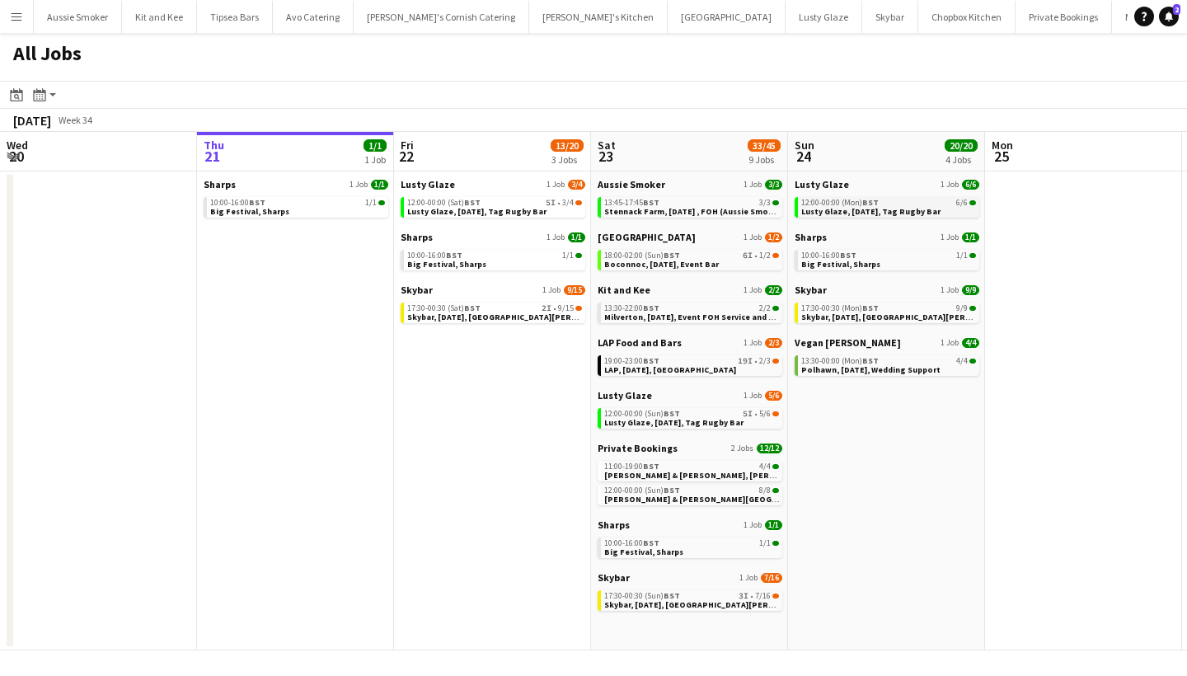
click at [852, 209] on span "Lusty Glaze, [DATE], Tag Rugby Bar" at bounding box center [870, 211] width 139 height 11
click at [895, 313] on span "Skybar, [DATE], [GEOGRAPHIC_DATA][PERSON_NAME]" at bounding box center [906, 317] width 210 height 11
click at [686, 496] on span "[PERSON_NAME] & [PERSON_NAME][GEOGRAPHIC_DATA], [DATE]" at bounding box center [731, 499] width 255 height 11
click at [683, 255] on div "18:00-02:00 (Sun) BST 6I • 1/2" at bounding box center [691, 255] width 175 height 8
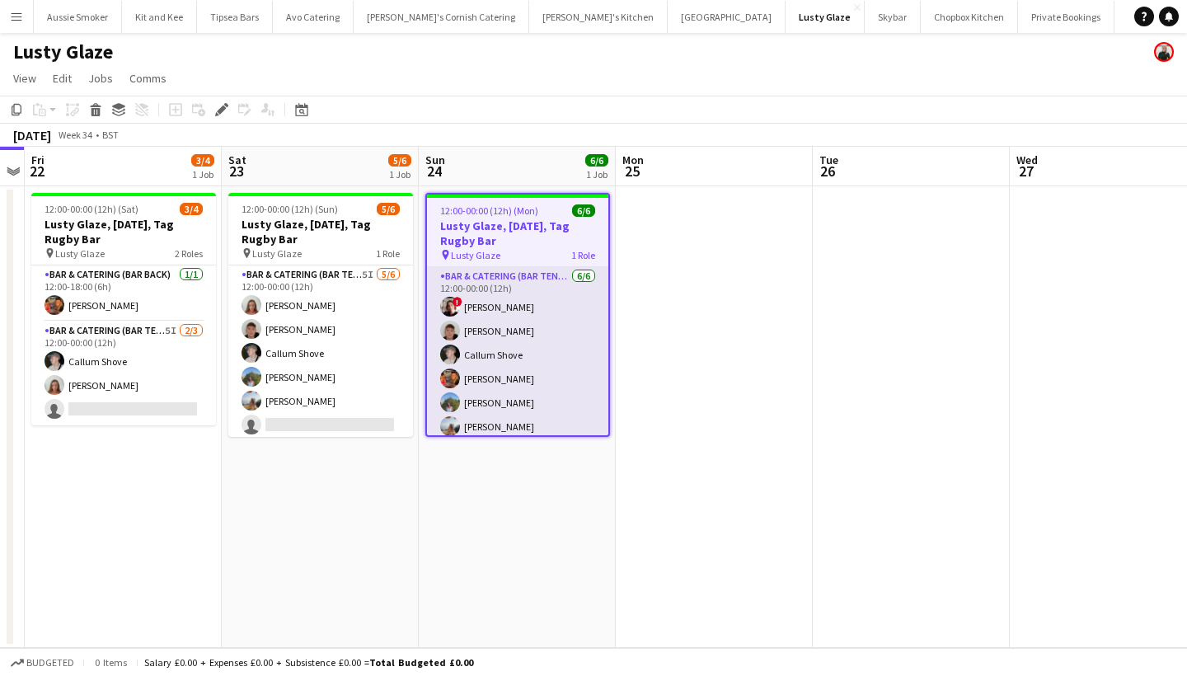
click at [517, 335] on app-card-role "Bar & Catering (Bar Tender) [DATE] 12:00-00:00 (12h) ! [PERSON_NAME] [PERSON_NA…" at bounding box center [517, 355] width 181 height 176
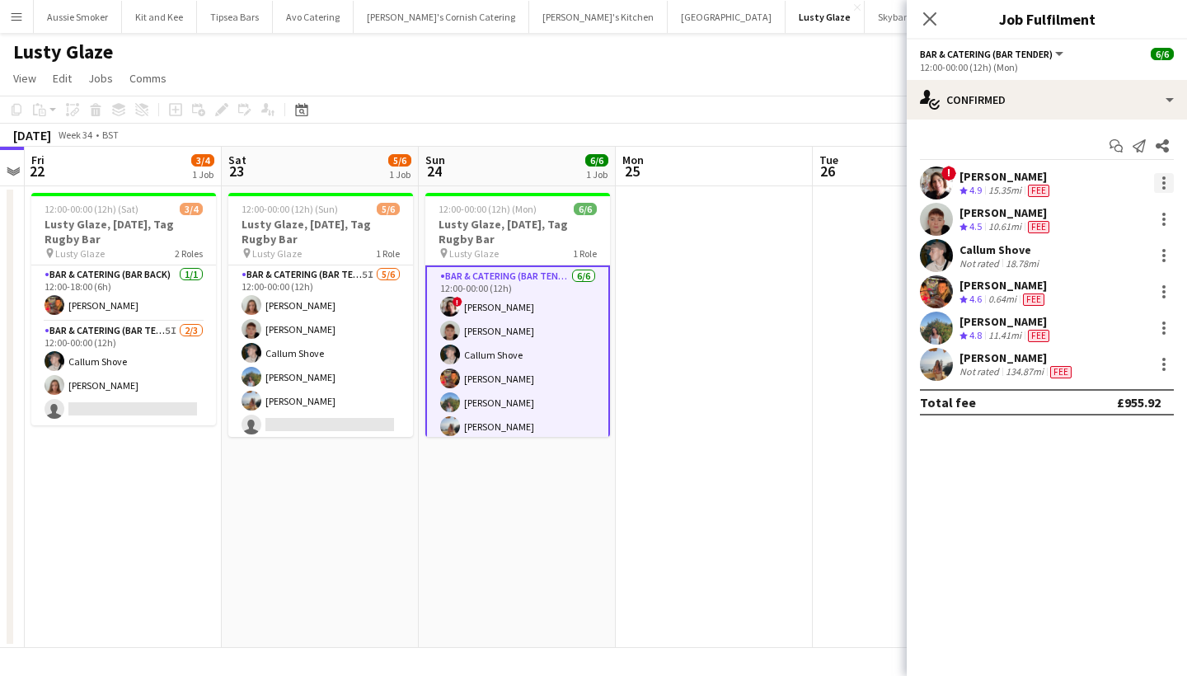
click at [1164, 190] on div at bounding box center [1164, 183] width 20 height 20
click at [1110, 379] on button "Remove" at bounding box center [1109, 372] width 129 height 40
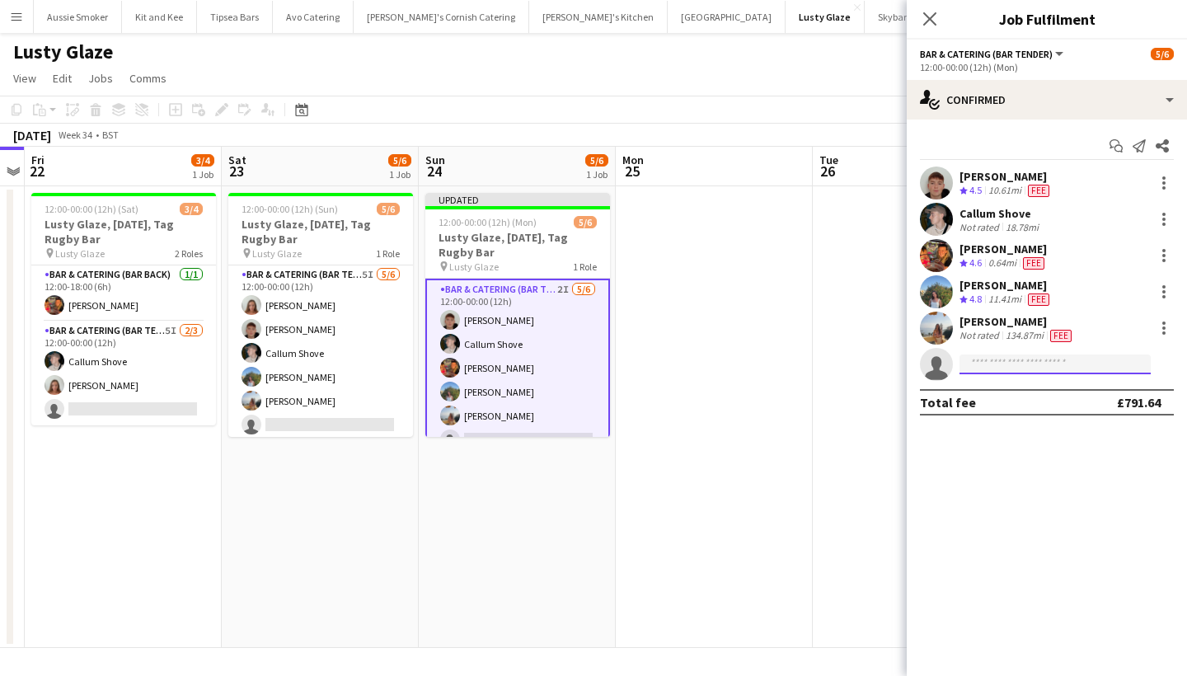
click at [998, 362] on input at bounding box center [1055, 364] width 191 height 20
type input "*"
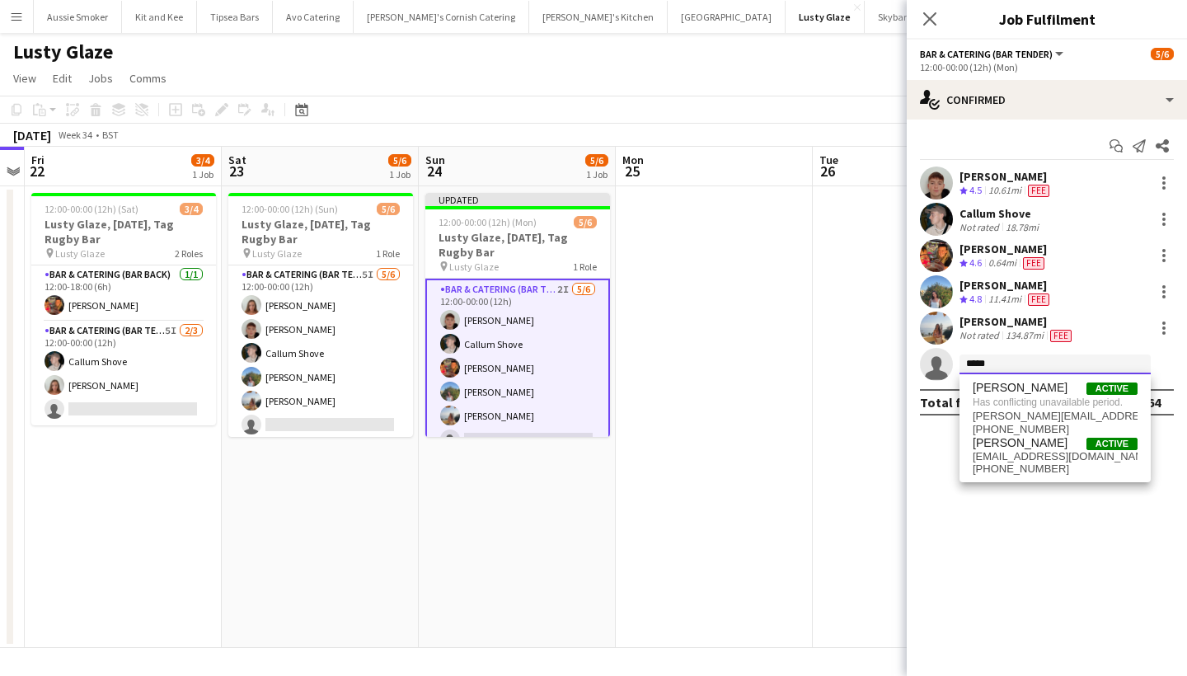
type input "*****"
drag, startPoint x: 994, startPoint y: 373, endPoint x: 1037, endPoint y: 460, distance: 96.6
click at [1037, 460] on span "[EMAIL_ADDRESS][DOMAIN_NAME]" at bounding box center [1055, 456] width 165 height 13
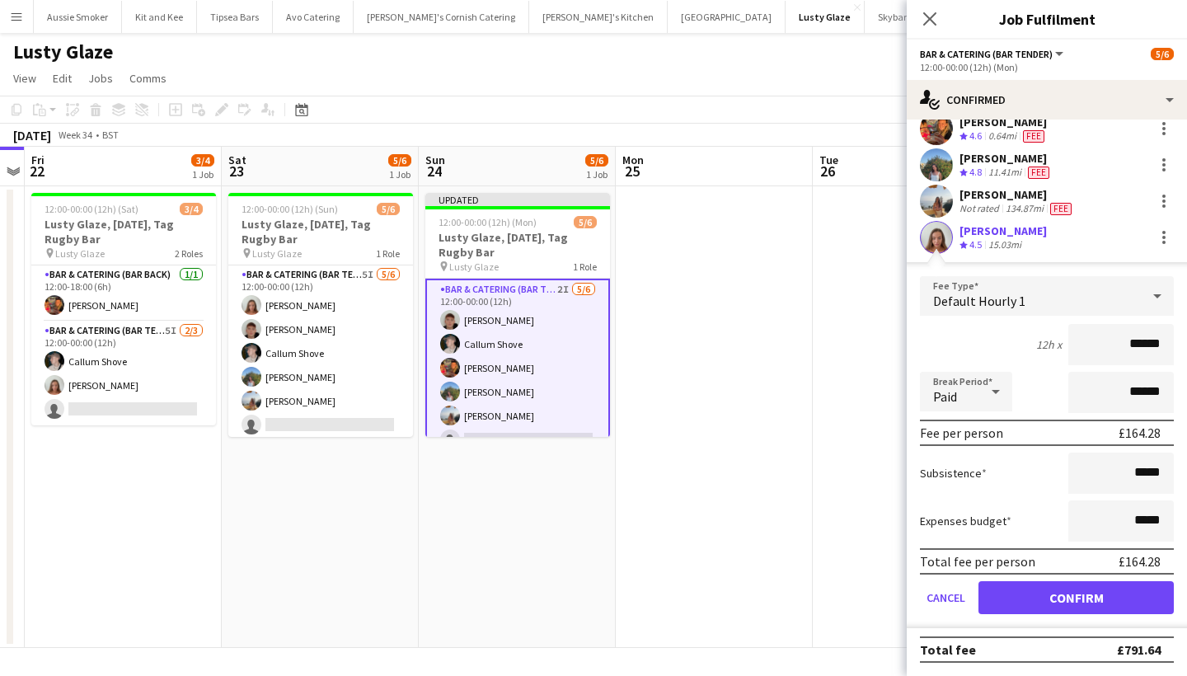
scroll to position [127, 0]
type input "******"
click at [1171, 603] on button "Confirm" at bounding box center [1076, 597] width 195 height 33
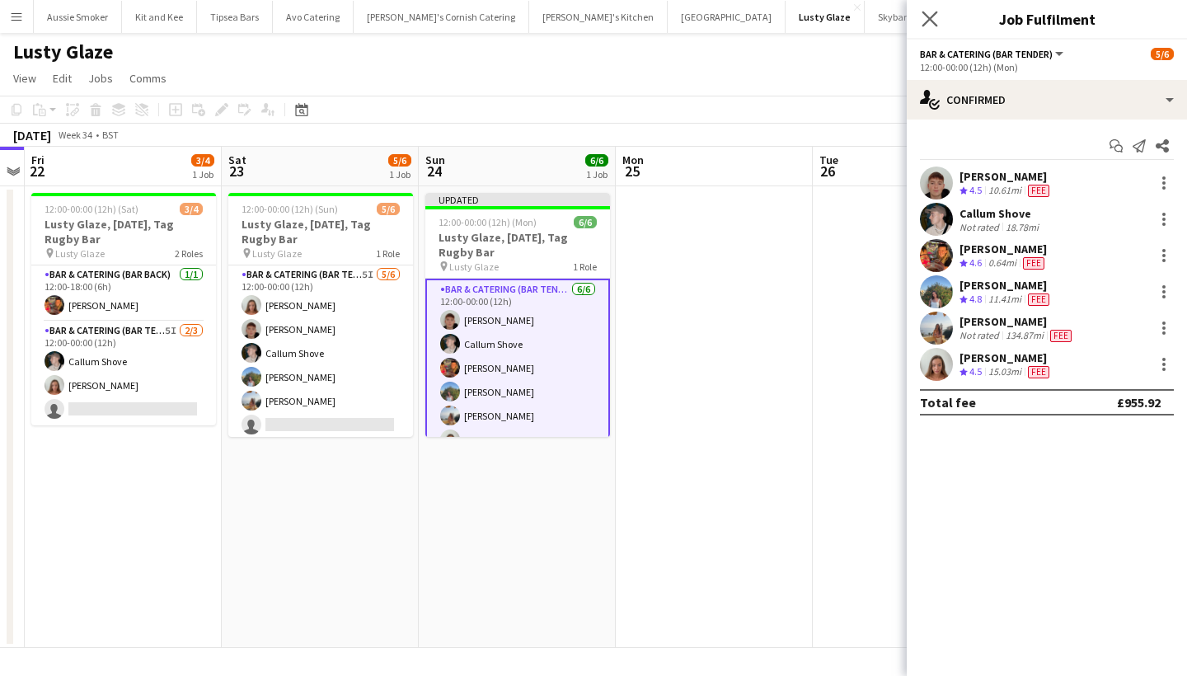
click at [922, 21] on app-icon "Close pop-in" at bounding box center [930, 19] width 24 height 24
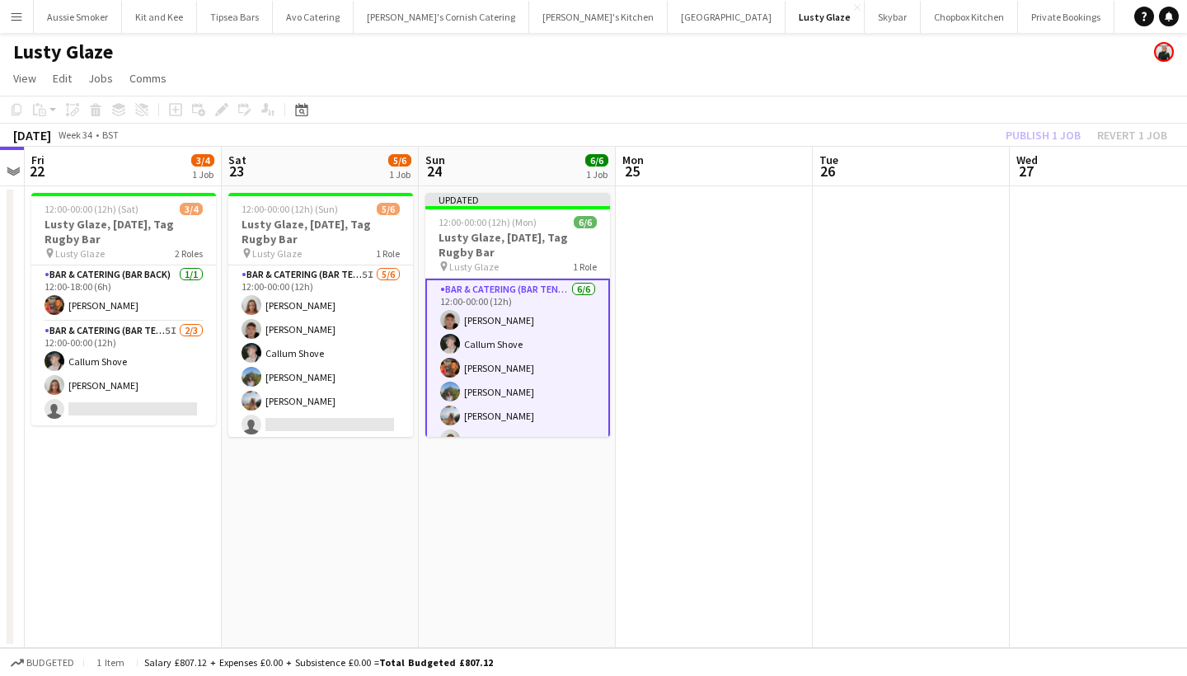
click at [1053, 133] on div "Publish 1 job Revert 1 job" at bounding box center [1086, 134] width 201 height 21
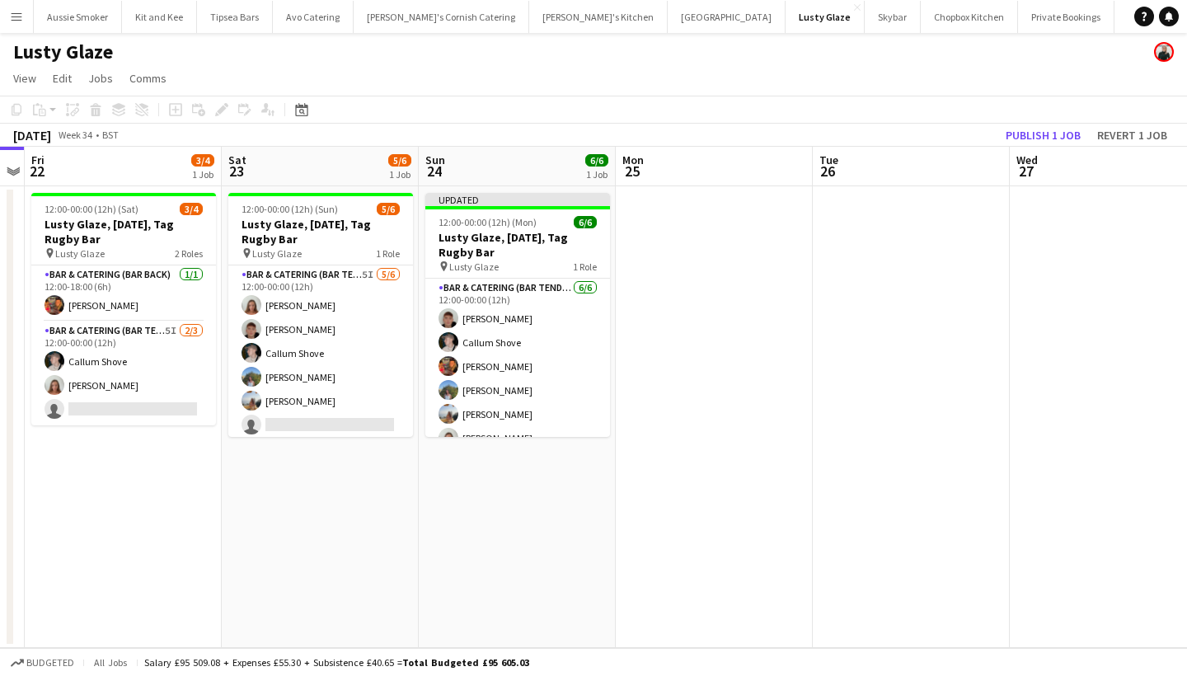
click at [1053, 133] on button "Publish 1 job" at bounding box center [1043, 134] width 88 height 21
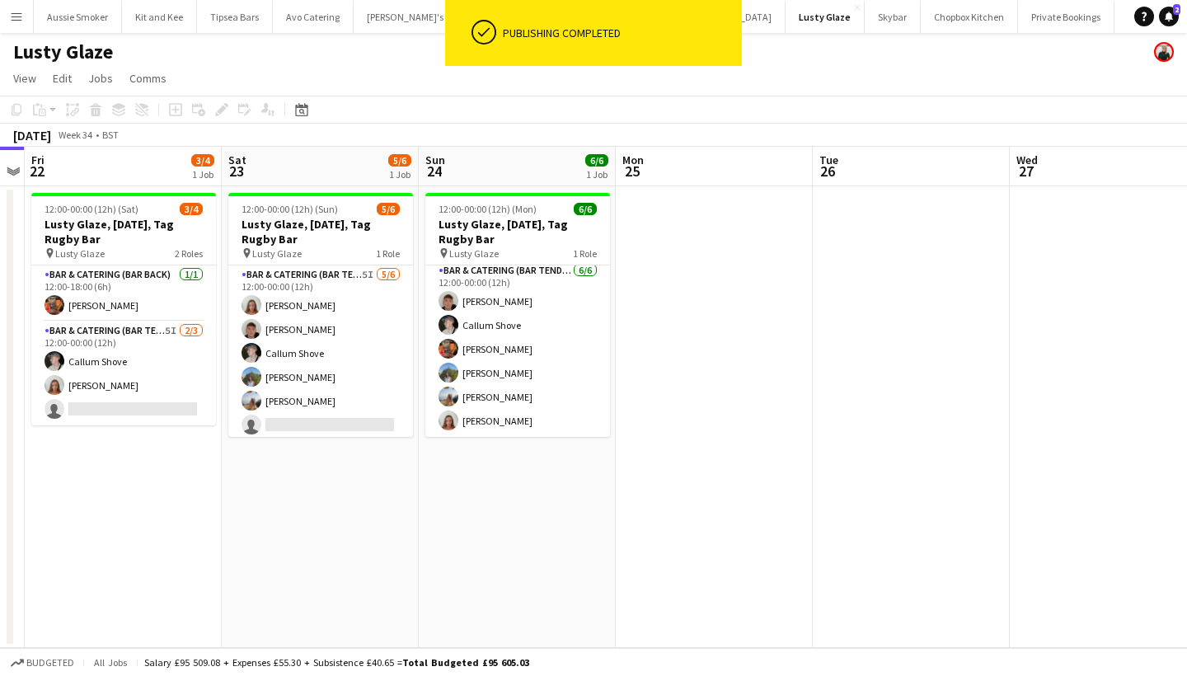
scroll to position [4, 0]
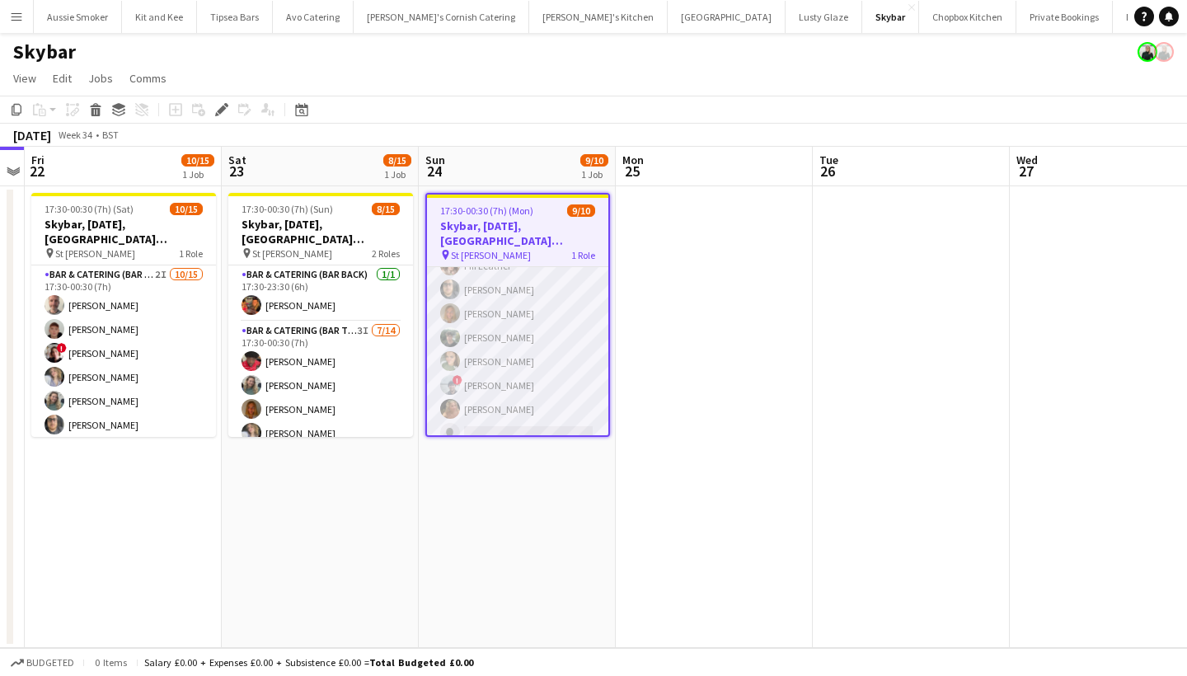
scroll to position [88, 0]
click at [536, 406] on app-card-role "Bar & Catering (Bar Tender) 1I 1A [DATE] 17:30-00:30 (7h) [PERSON_NAME] [PERSON…" at bounding box center [517, 314] width 181 height 271
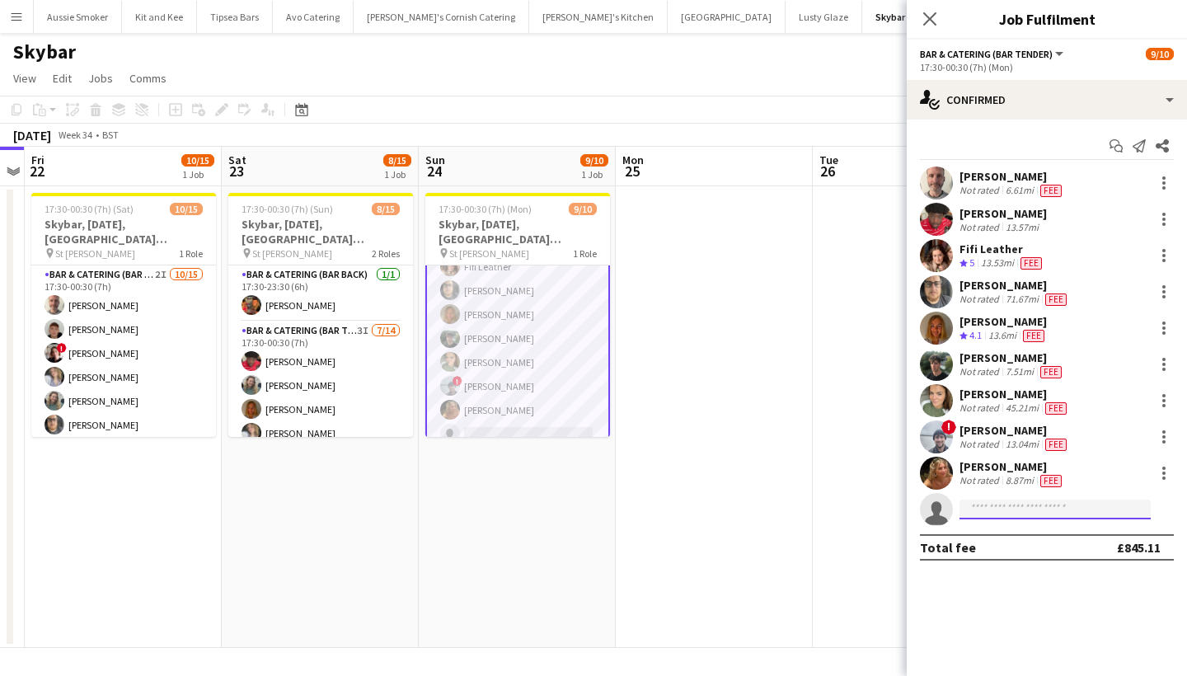
click at [993, 506] on input at bounding box center [1055, 510] width 191 height 20
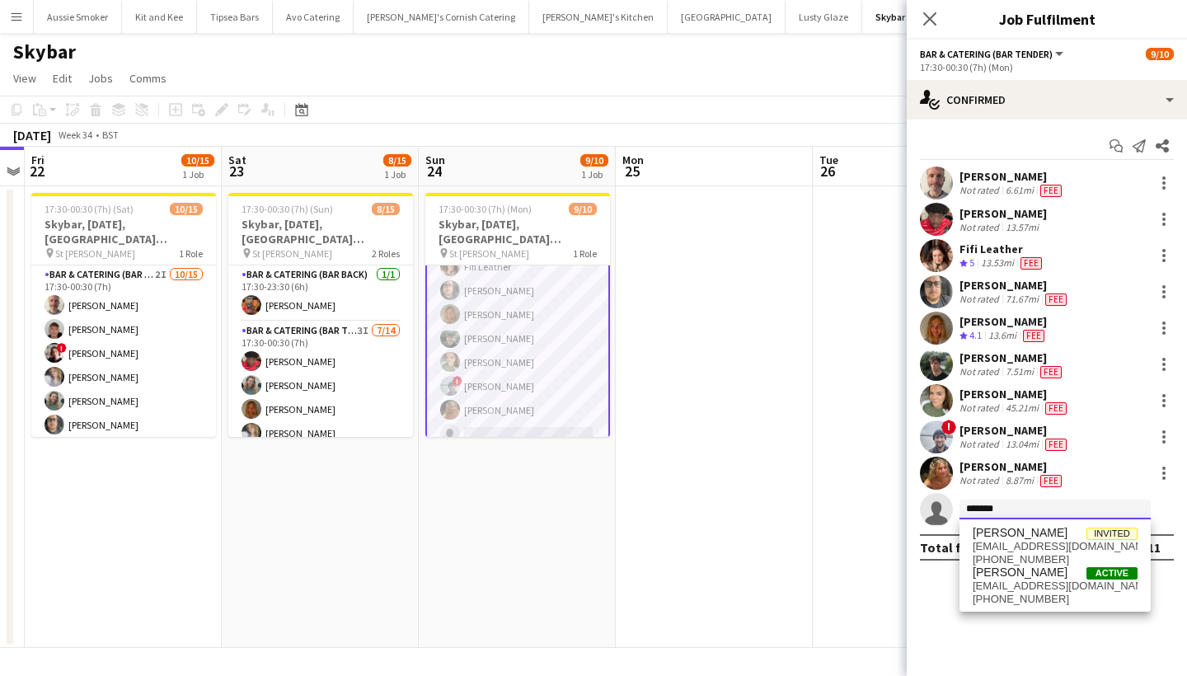
scroll to position [0, 0]
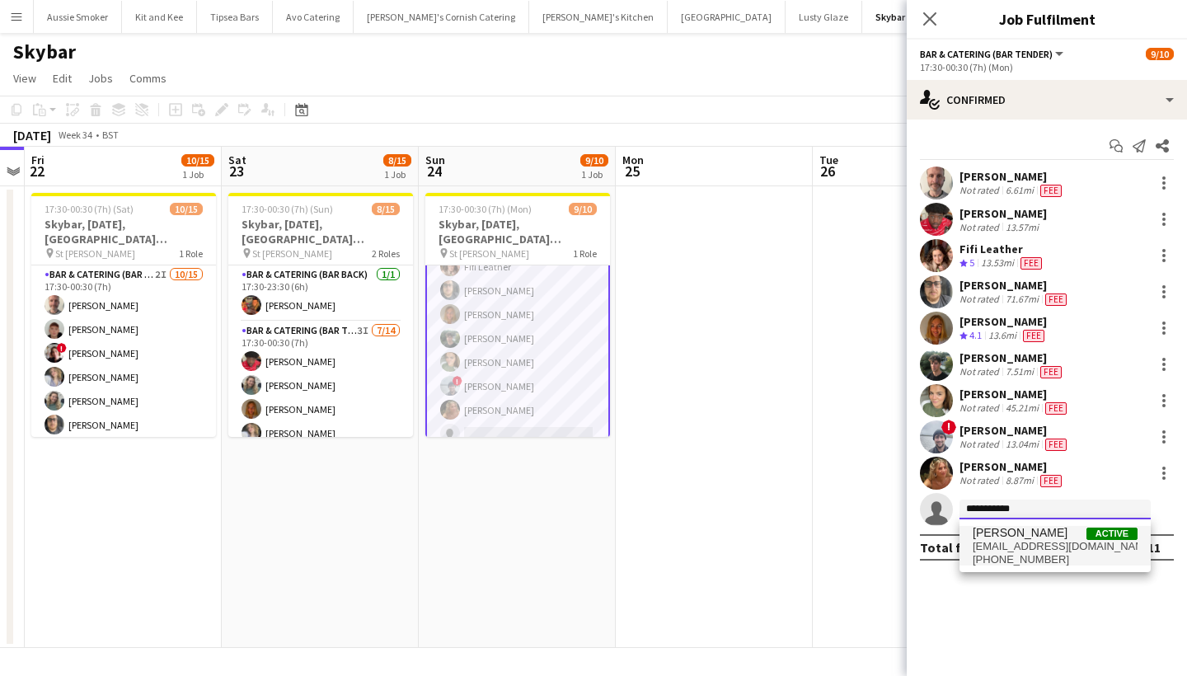
type input "**********"
click at [1041, 533] on span "[PERSON_NAME]" at bounding box center [1020, 533] width 95 height 14
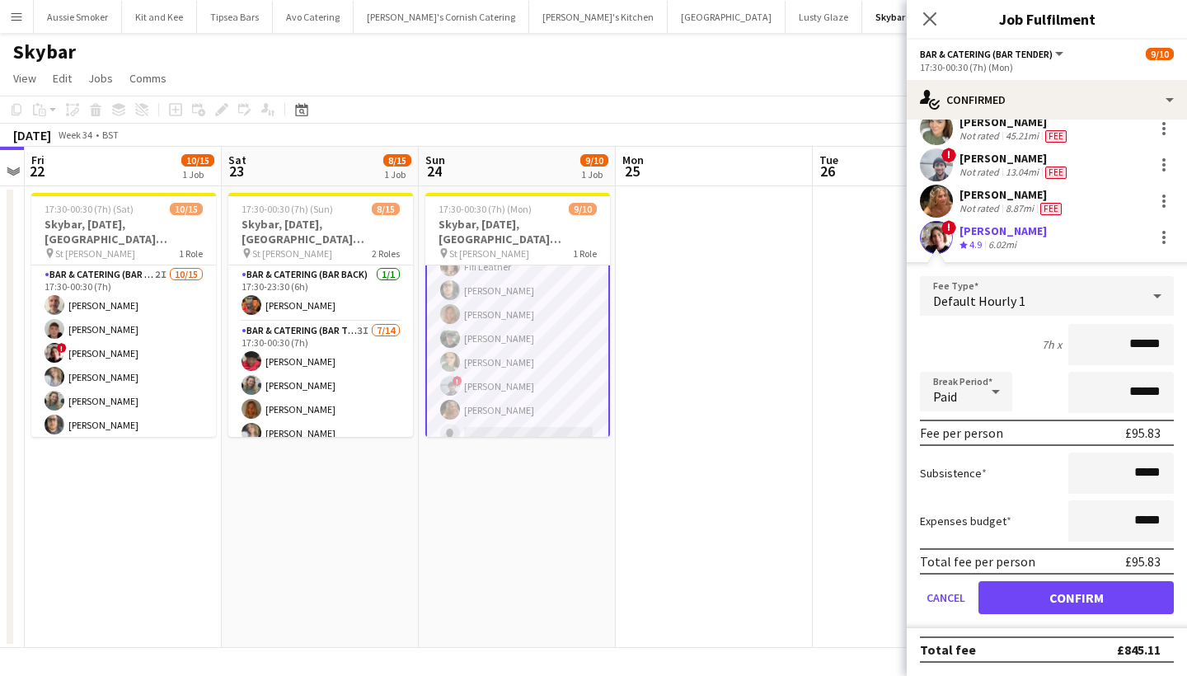
scroll to position [272, 0]
type input "******"
click at [1173, 607] on button "Confirm" at bounding box center [1076, 597] width 195 height 33
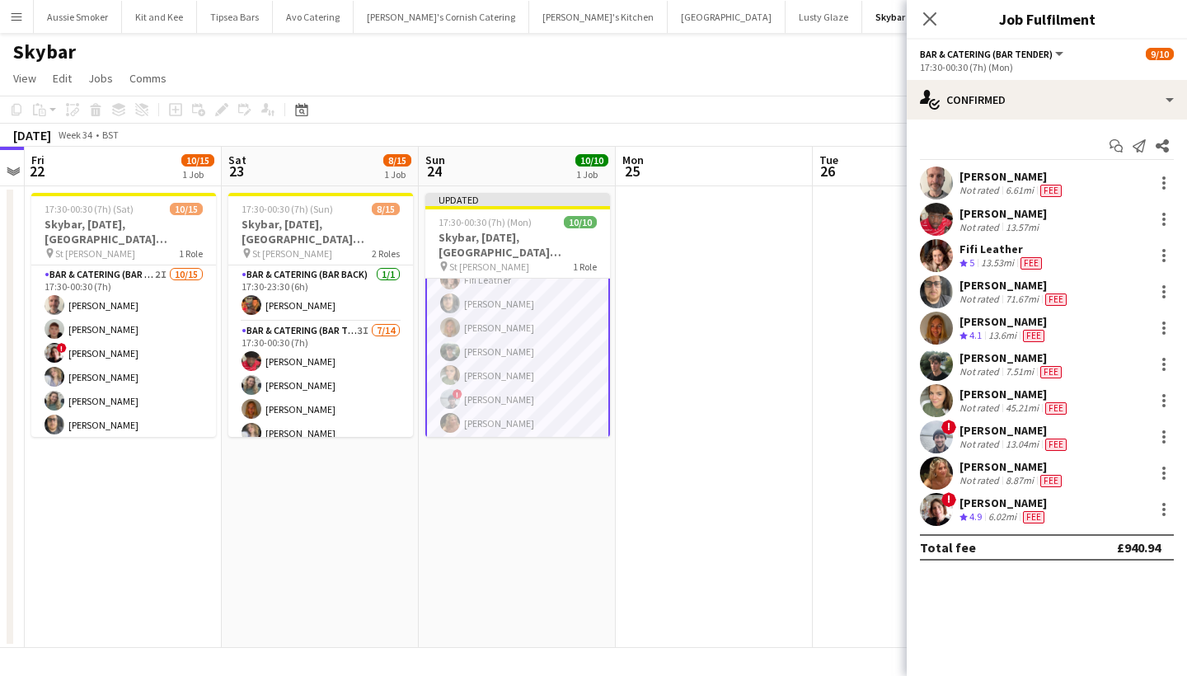
scroll to position [0, 0]
click at [932, 20] on icon at bounding box center [930, 19] width 16 height 16
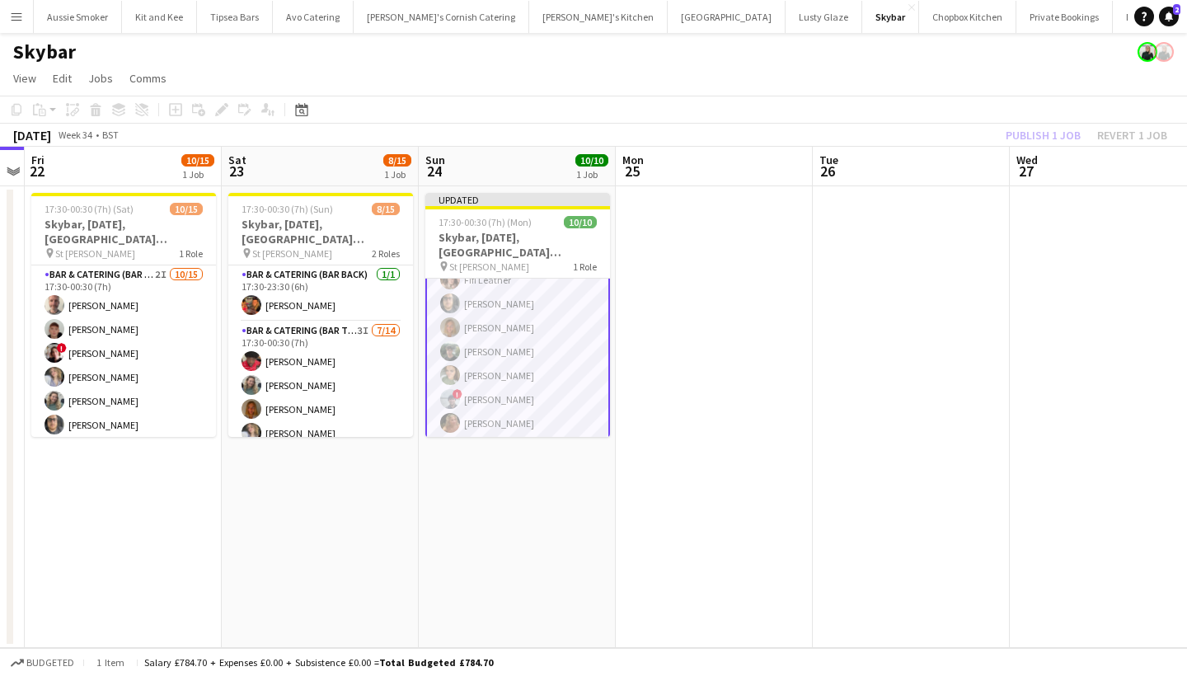
click at [1048, 137] on div "Publish 1 job Revert 1 job" at bounding box center [1086, 134] width 201 height 21
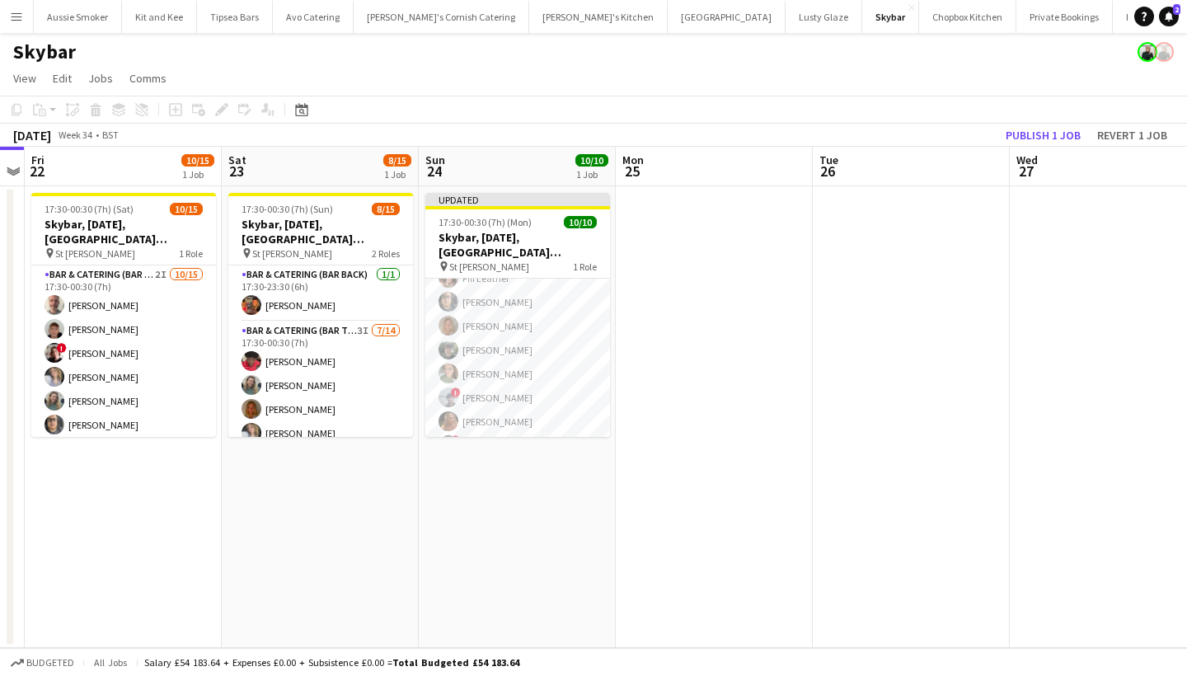
click at [1048, 137] on button "Publish 1 job" at bounding box center [1043, 134] width 88 height 21
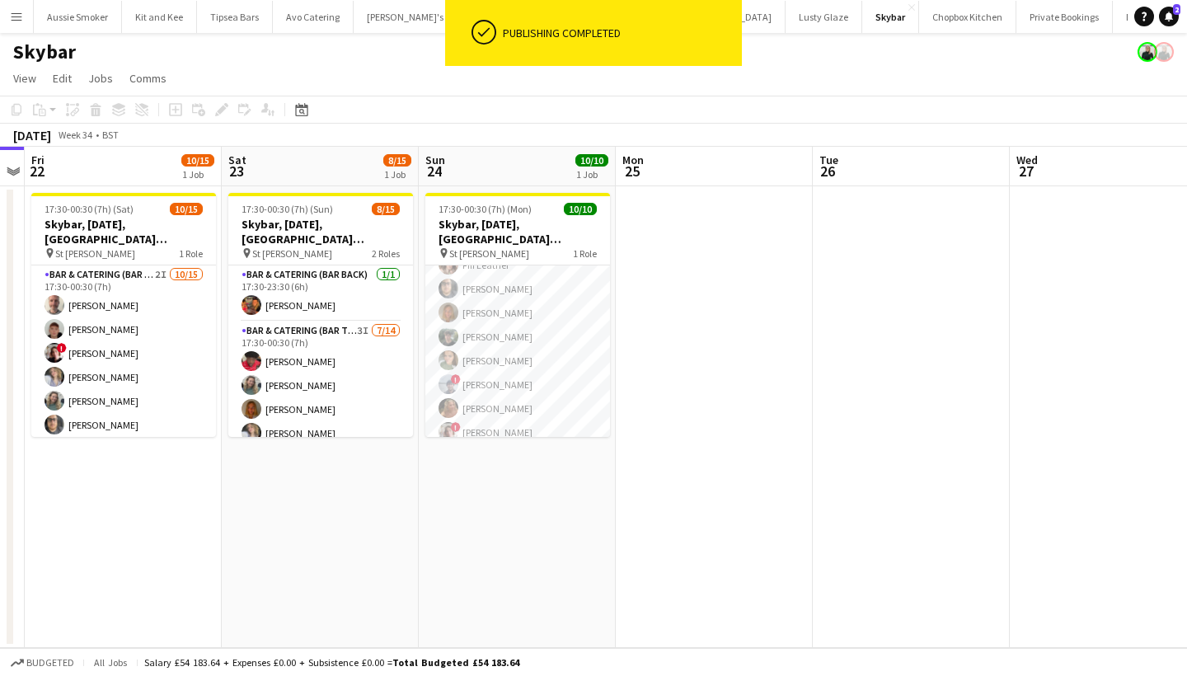
scroll to position [85, 0]
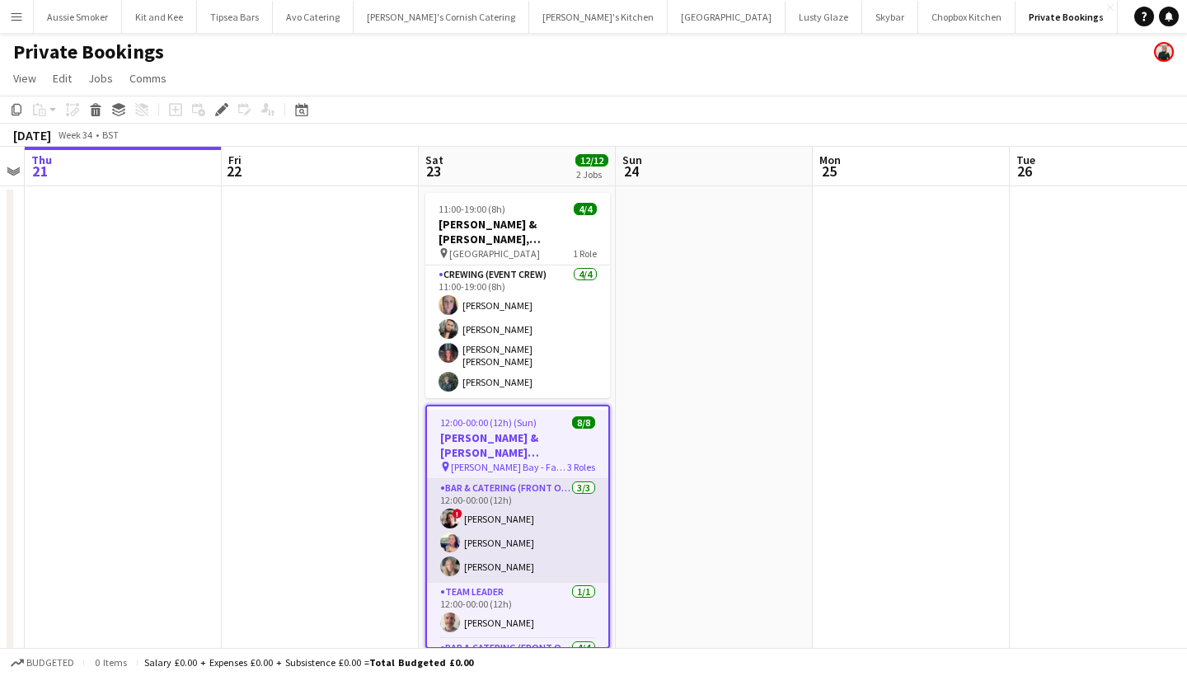
click at [525, 528] on app-card-role "Bar & Catering (Front of House) [DATE] 12:00-00:00 (12h) ! [PERSON_NAME] [PERSO…" at bounding box center [517, 531] width 181 height 104
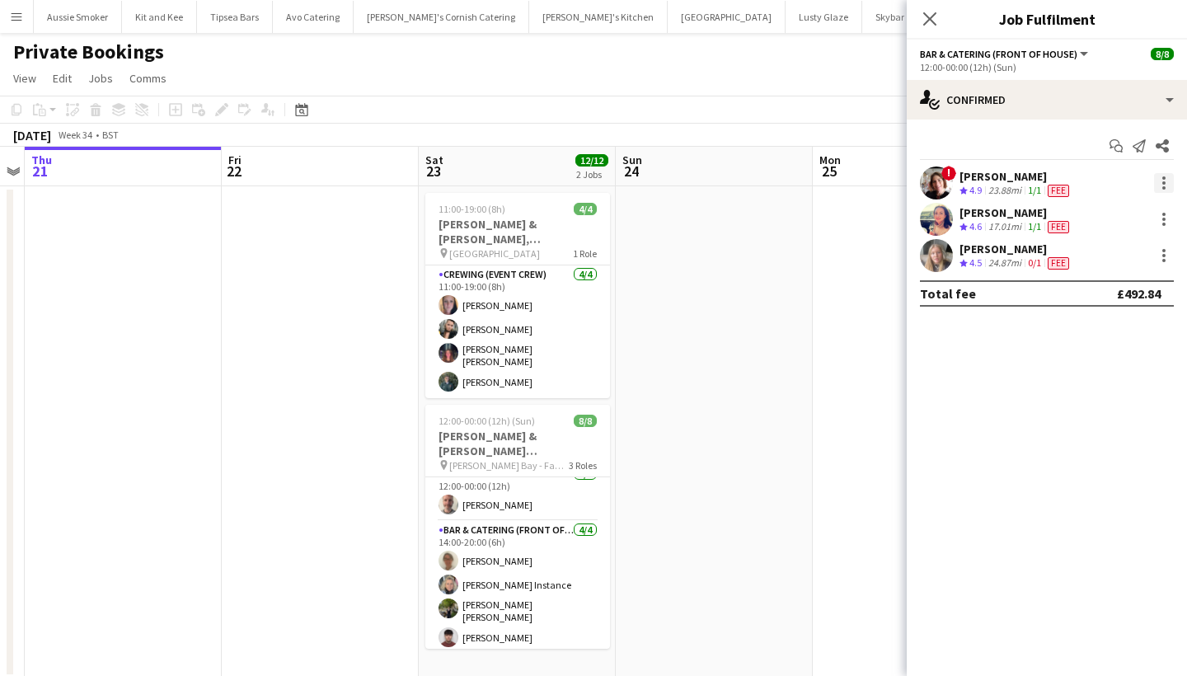
click at [1160, 185] on div at bounding box center [1164, 183] width 20 height 20
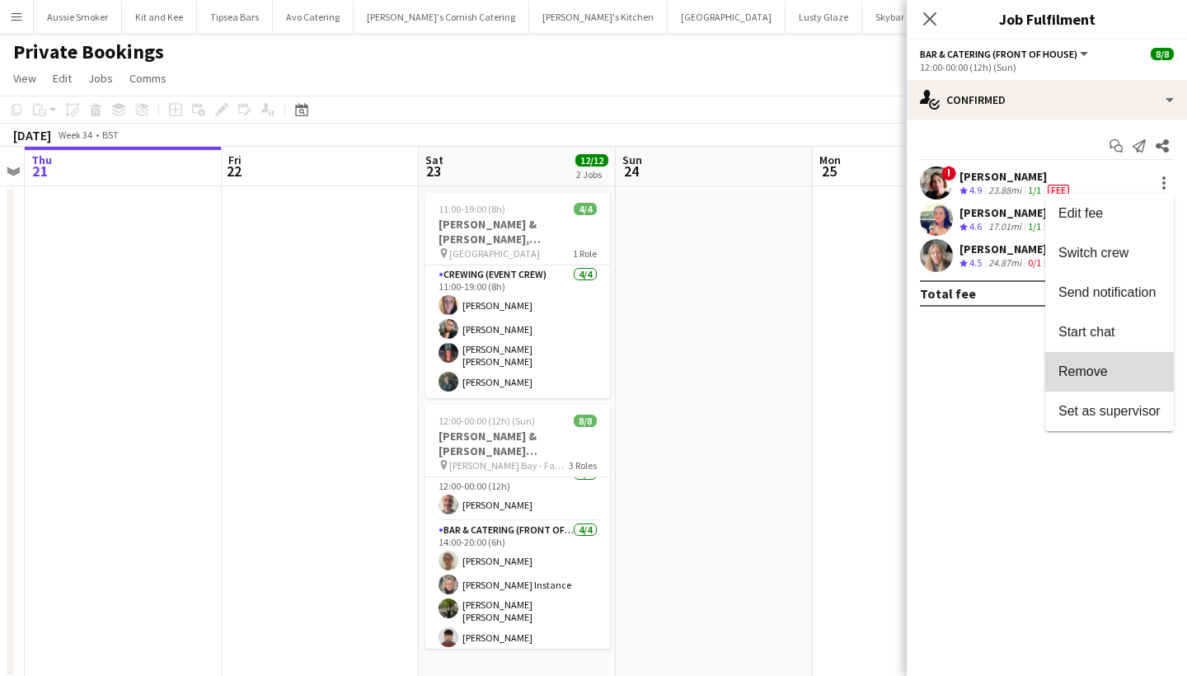
click at [1100, 381] on button "Remove" at bounding box center [1109, 372] width 129 height 40
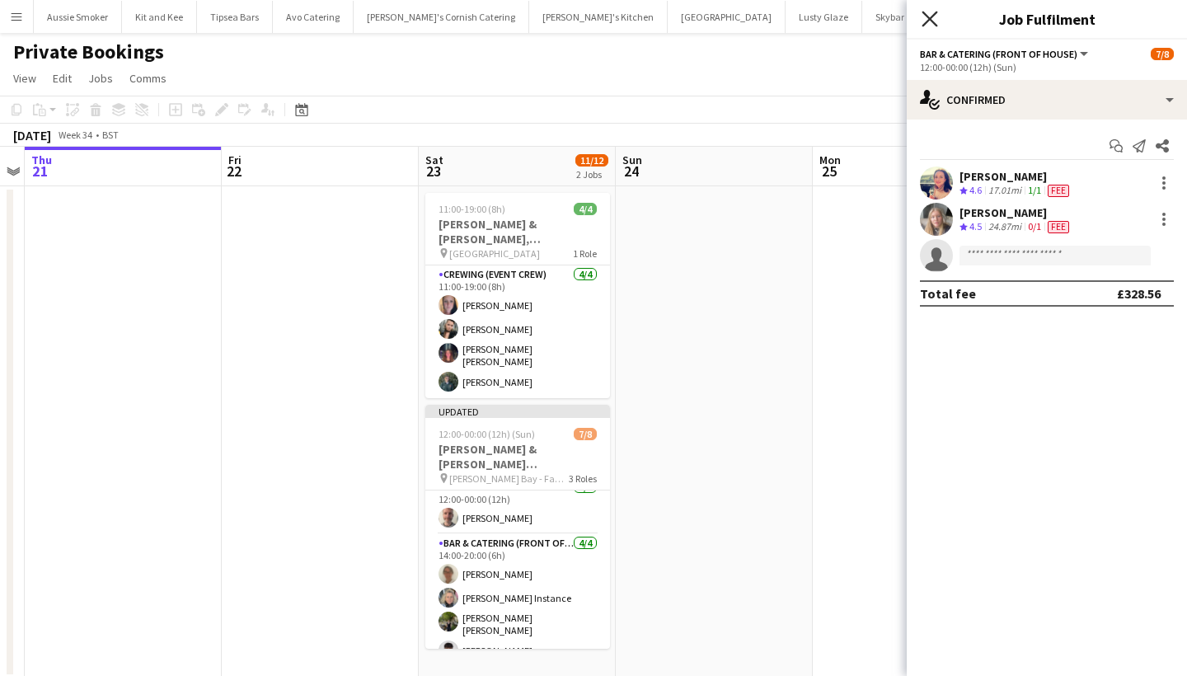
click at [934, 19] on icon "Close pop-in" at bounding box center [930, 19] width 16 height 16
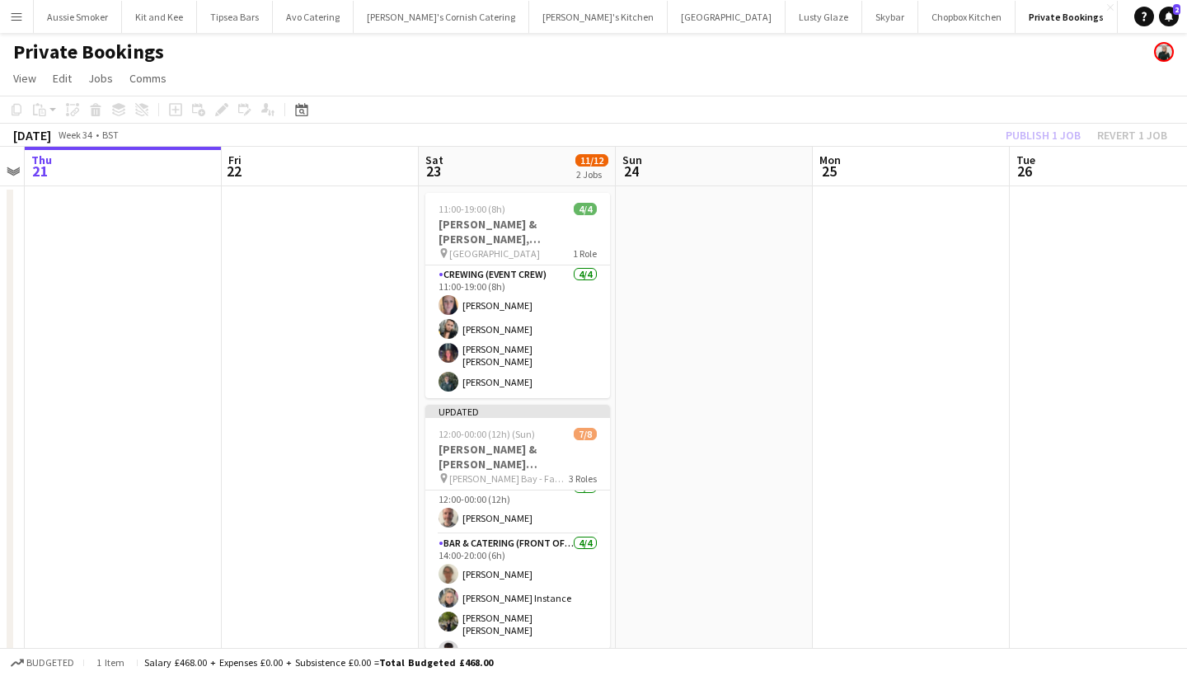
click at [1047, 137] on div "Publish 1 job Revert 1 job" at bounding box center [1086, 134] width 201 height 21
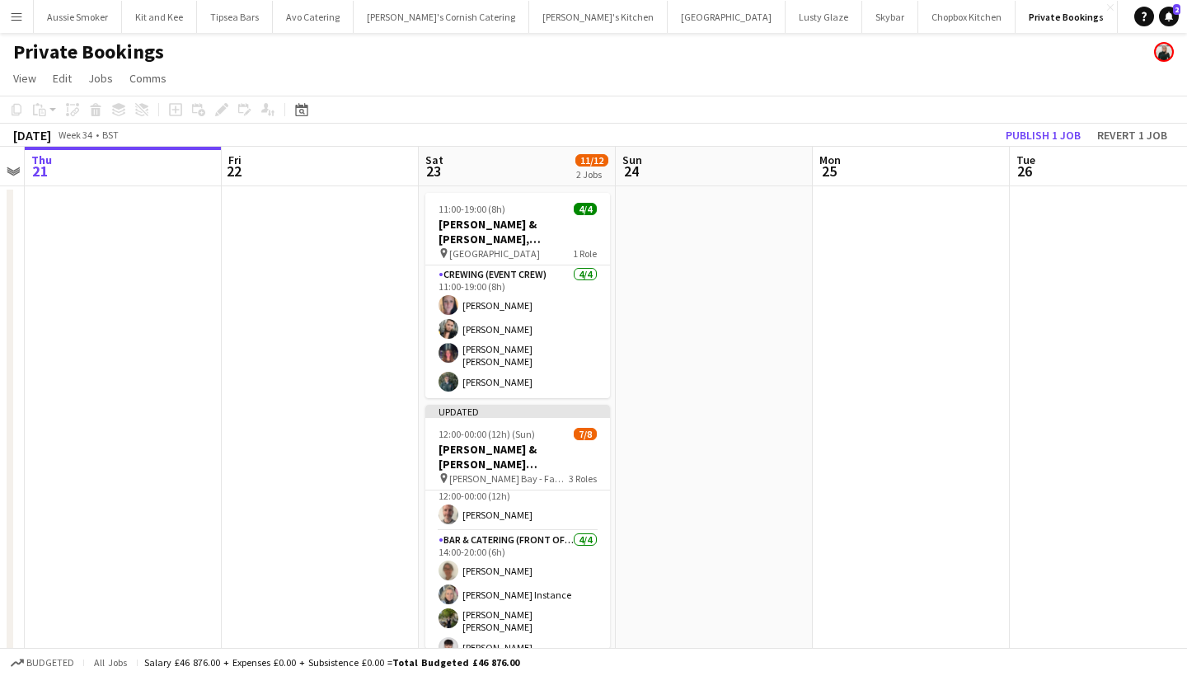
click at [1047, 137] on button "Publish 1 job" at bounding box center [1043, 134] width 88 height 21
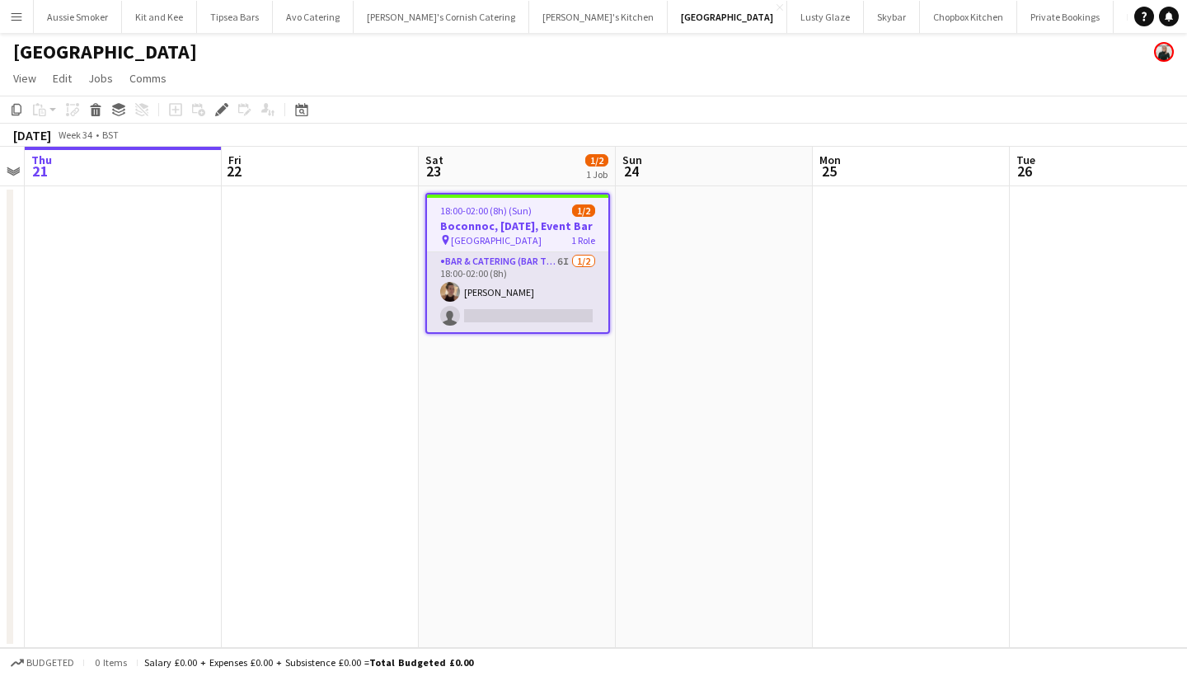
click at [535, 331] on app-card-role "Bar & Catering (Bar Tender) 6I [DATE] 18:00-02:00 (8h) [PERSON_NAME] single-neu…" at bounding box center [517, 292] width 181 height 80
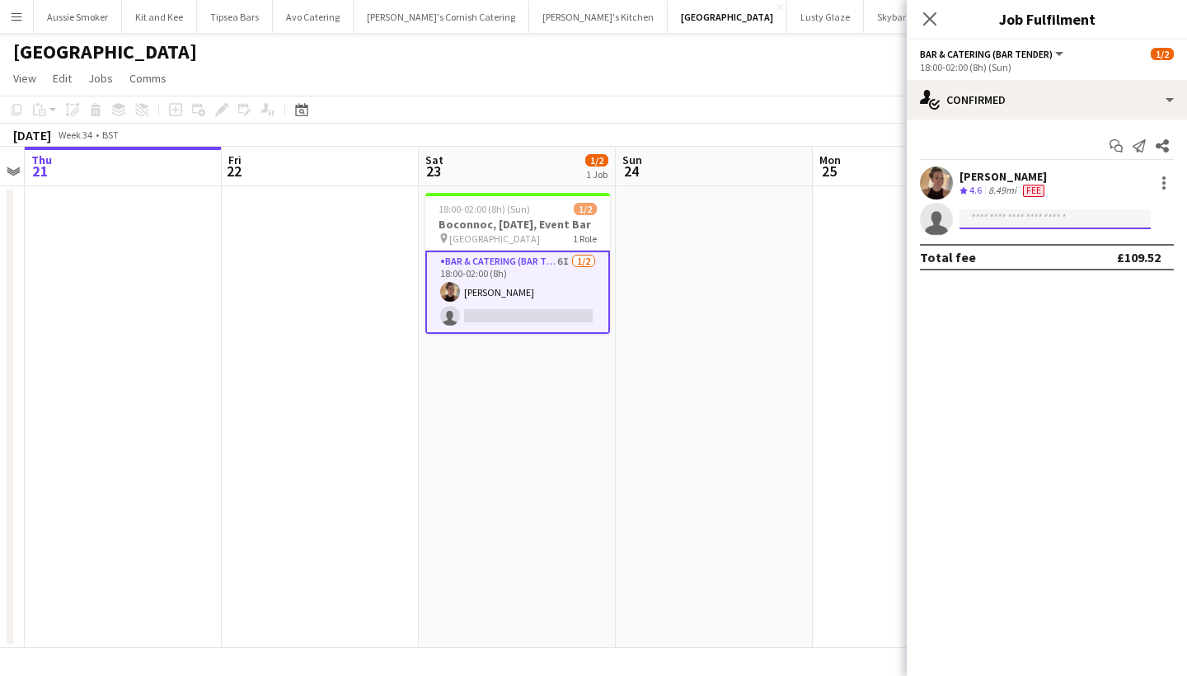
click at [993, 220] on input at bounding box center [1055, 219] width 191 height 20
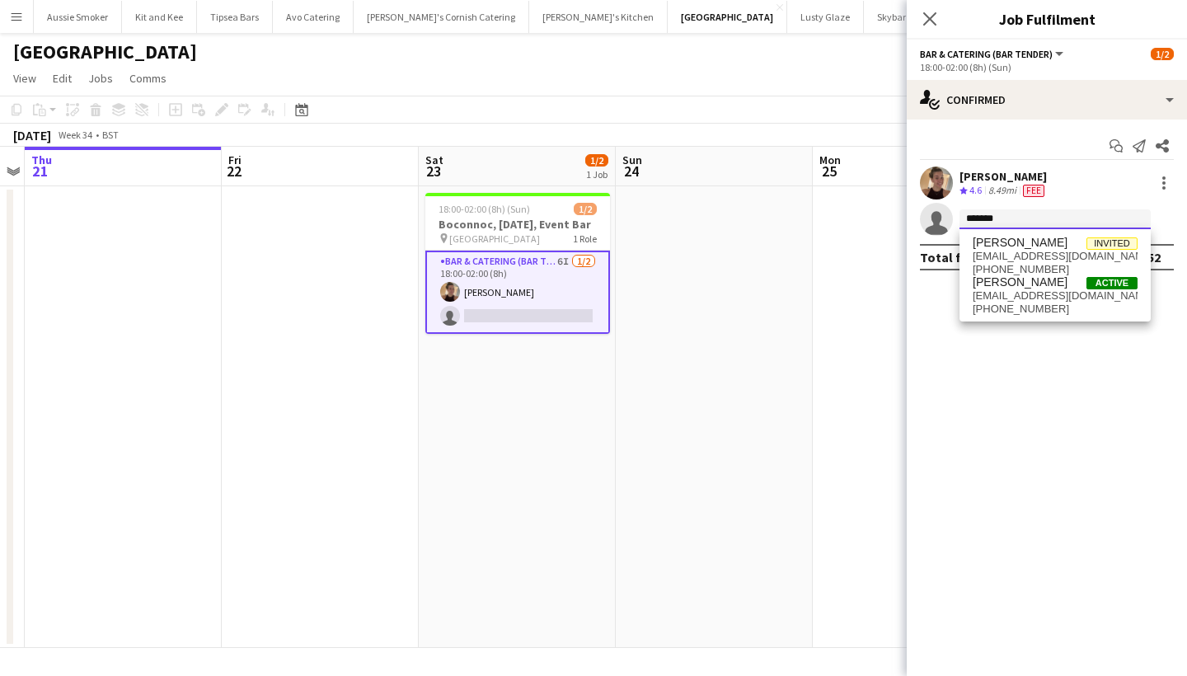
type input "*******"
drag, startPoint x: 998, startPoint y: 246, endPoint x: 1016, endPoint y: 303, distance: 59.5
click at [1016, 303] on span "+4407792510295" at bounding box center [1055, 309] width 165 height 13
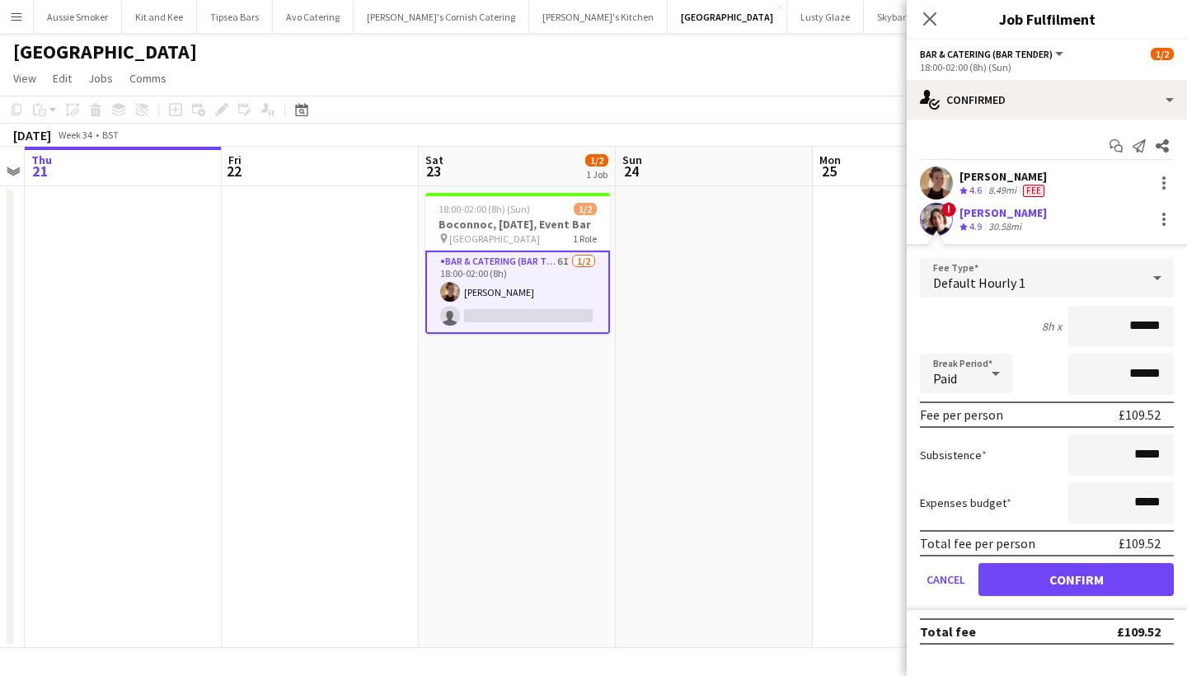
type input "******"
click at [1169, 585] on button "Confirm" at bounding box center [1076, 579] width 195 height 33
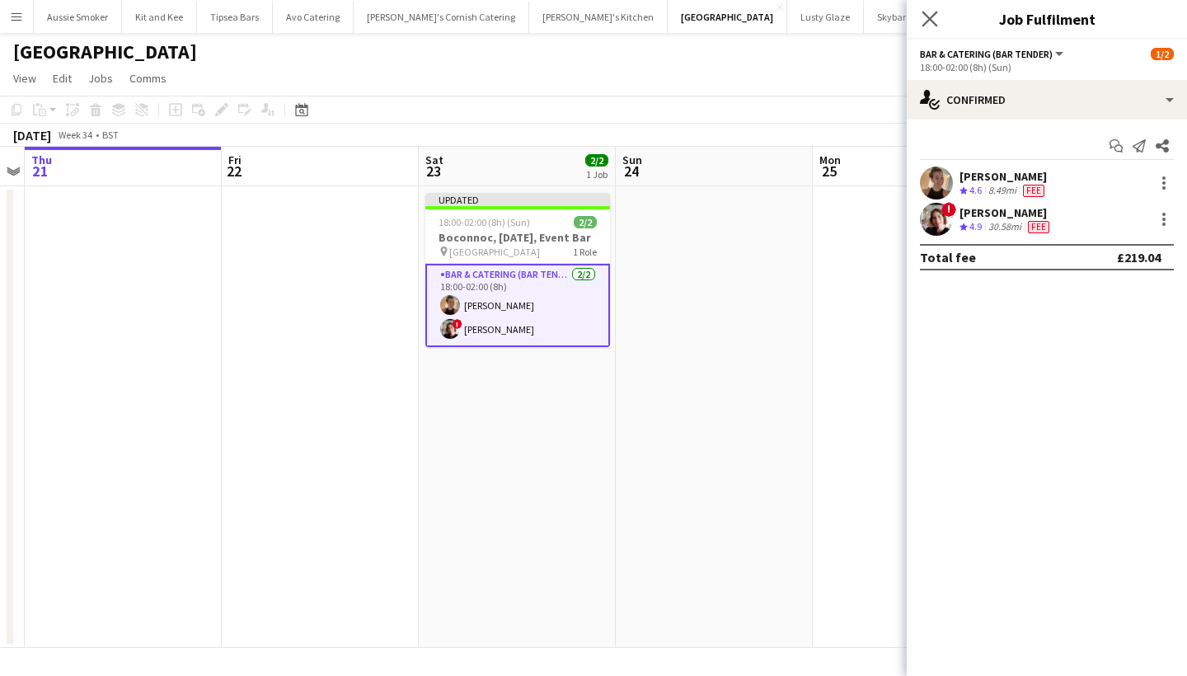
click at [928, 12] on icon "Close pop-in" at bounding box center [930, 19] width 16 height 16
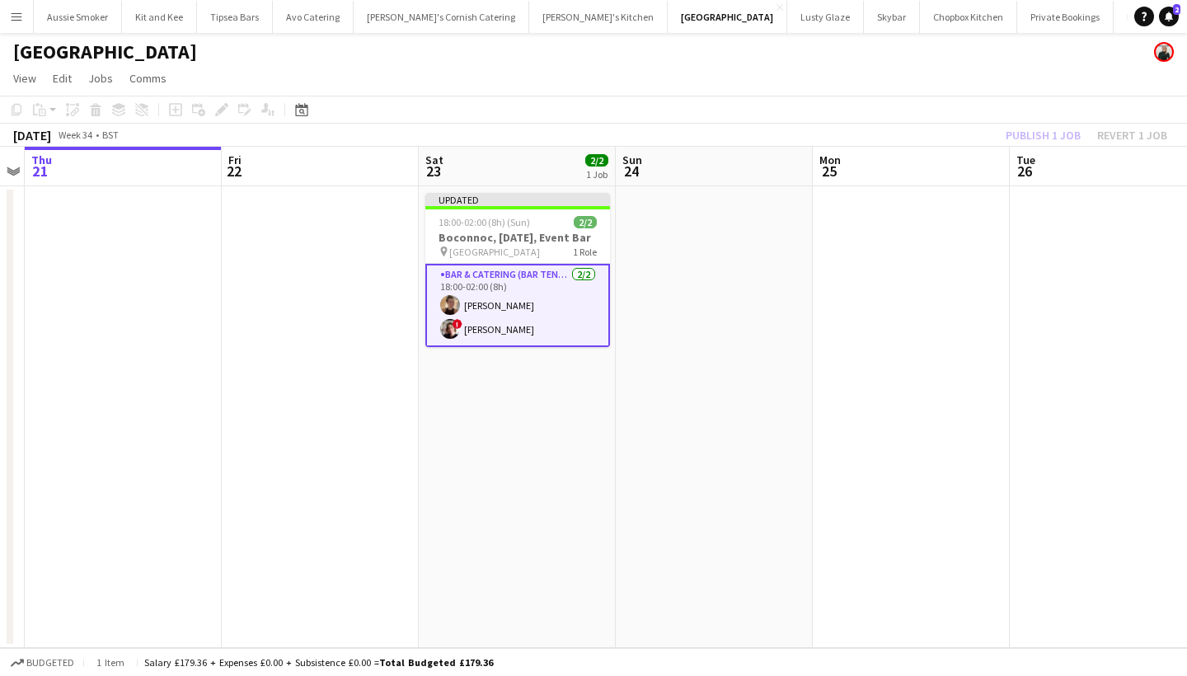
click at [1031, 136] on div "Publish 1 job Revert 1 job" at bounding box center [1086, 134] width 201 height 21
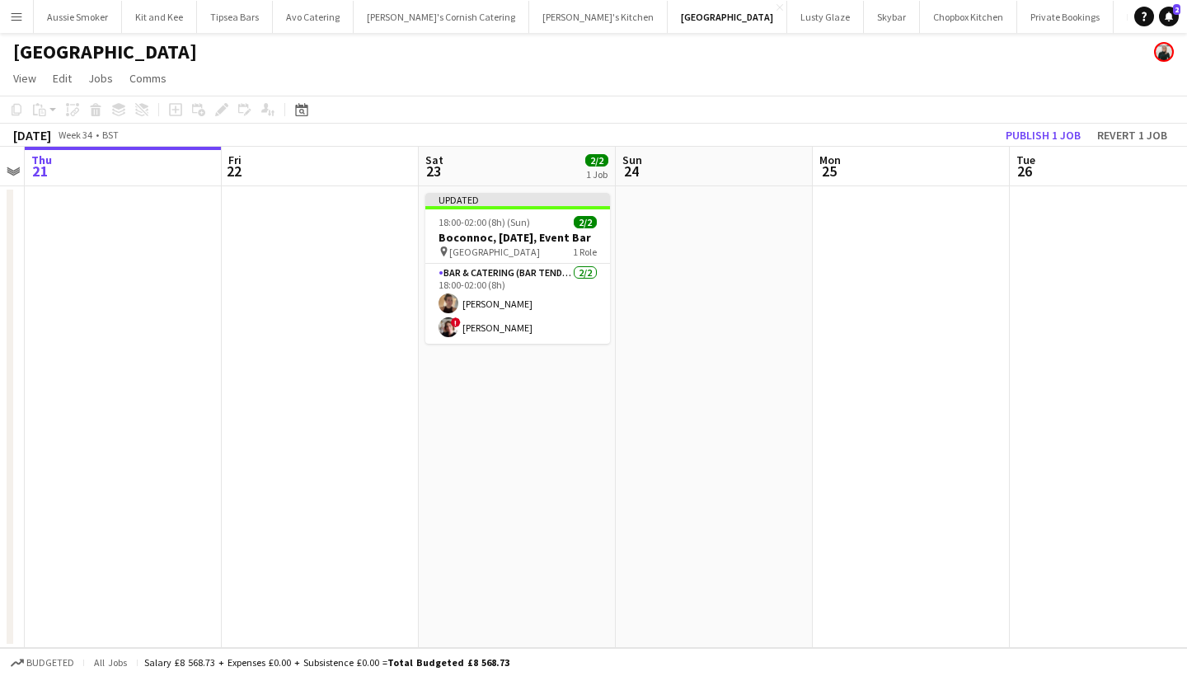
click at [1031, 136] on button "Publish 1 job" at bounding box center [1043, 134] width 88 height 21
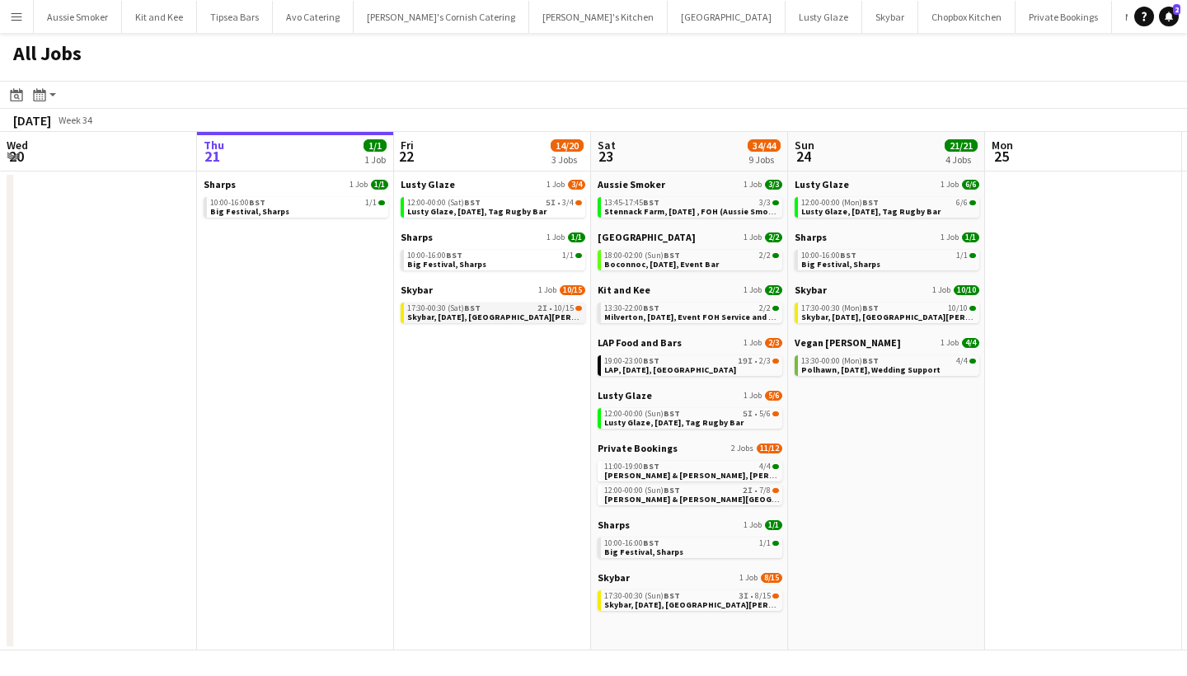
click at [496, 317] on span "Skybar, 22nd August, St Agnes" at bounding box center [512, 317] width 210 height 11
click at [675, 418] on span "Lusty Glaze, 23rd August, Tag Rugby Bar" at bounding box center [673, 422] width 139 height 11
click at [495, 315] on span "Skybar, 22nd August, St Agnes" at bounding box center [512, 317] width 210 height 11
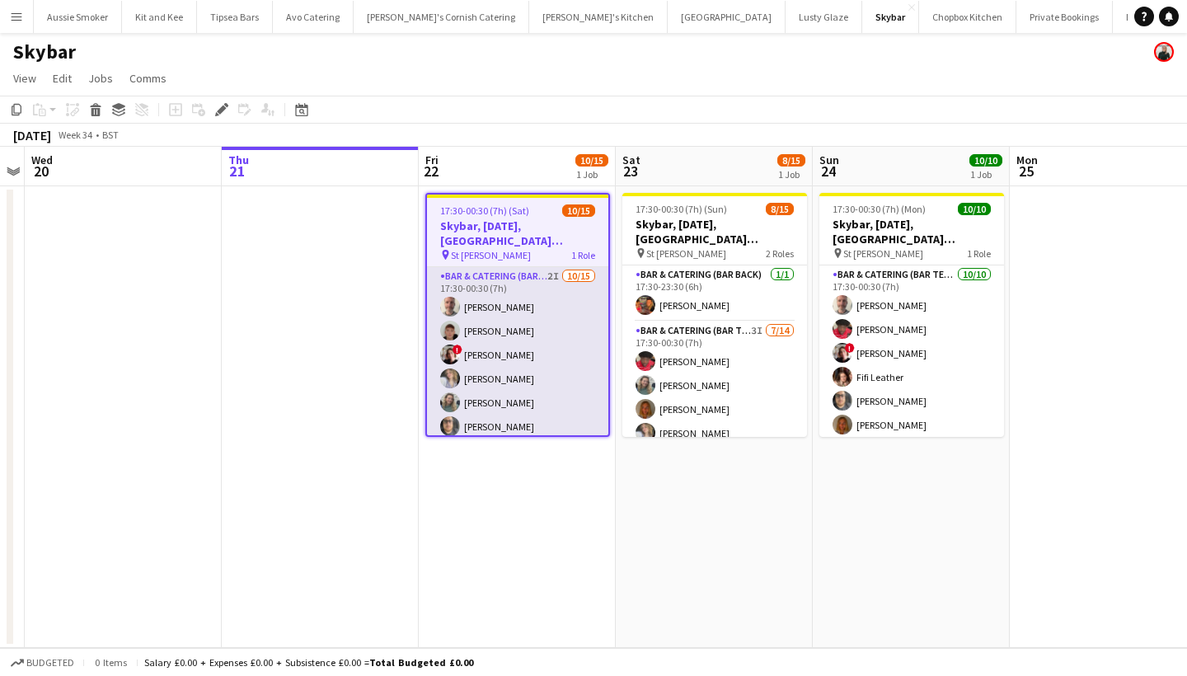
click at [544, 333] on app-card-role "Bar & Catering (Bar Tender) 2I [DATE] 17:30-00:30 (7h) [PERSON_NAME] [PERSON_NA…" at bounding box center [517, 462] width 181 height 391
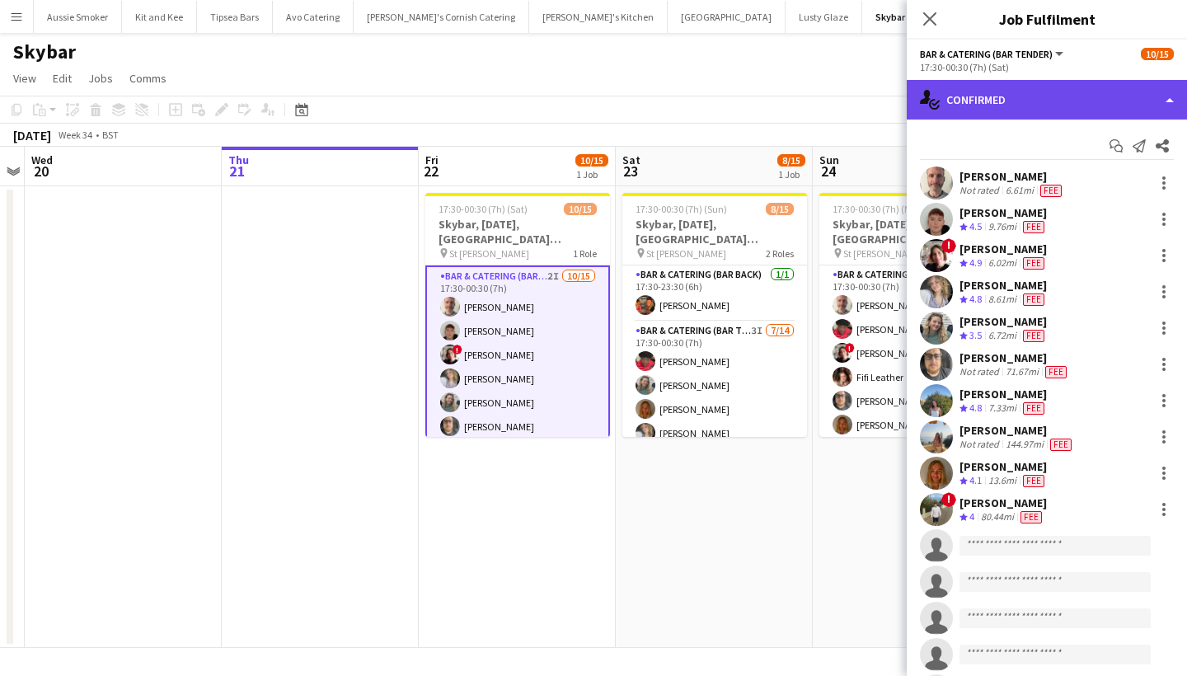
click at [1026, 87] on div "single-neutral-actions-check-2 Confirmed" at bounding box center [1047, 100] width 280 height 40
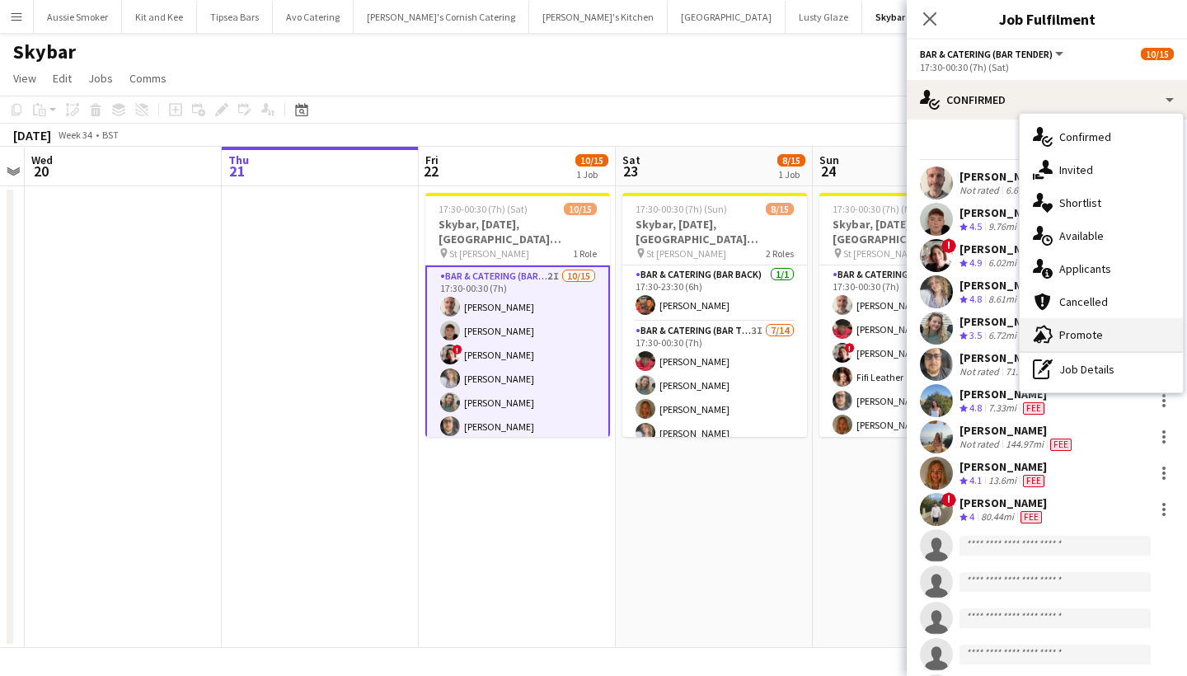
click at [1087, 343] on div "advertising-megaphone Promote" at bounding box center [1101, 334] width 163 height 33
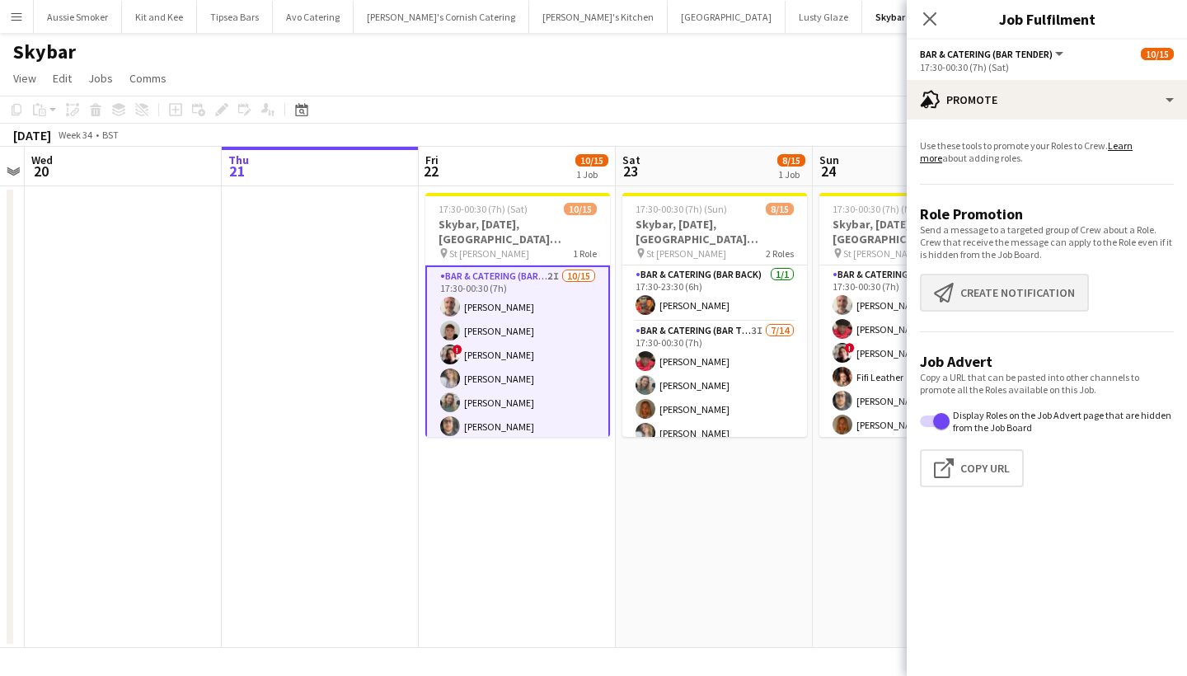
click at [1012, 299] on button "Create notification Create notification" at bounding box center [1004, 293] width 169 height 38
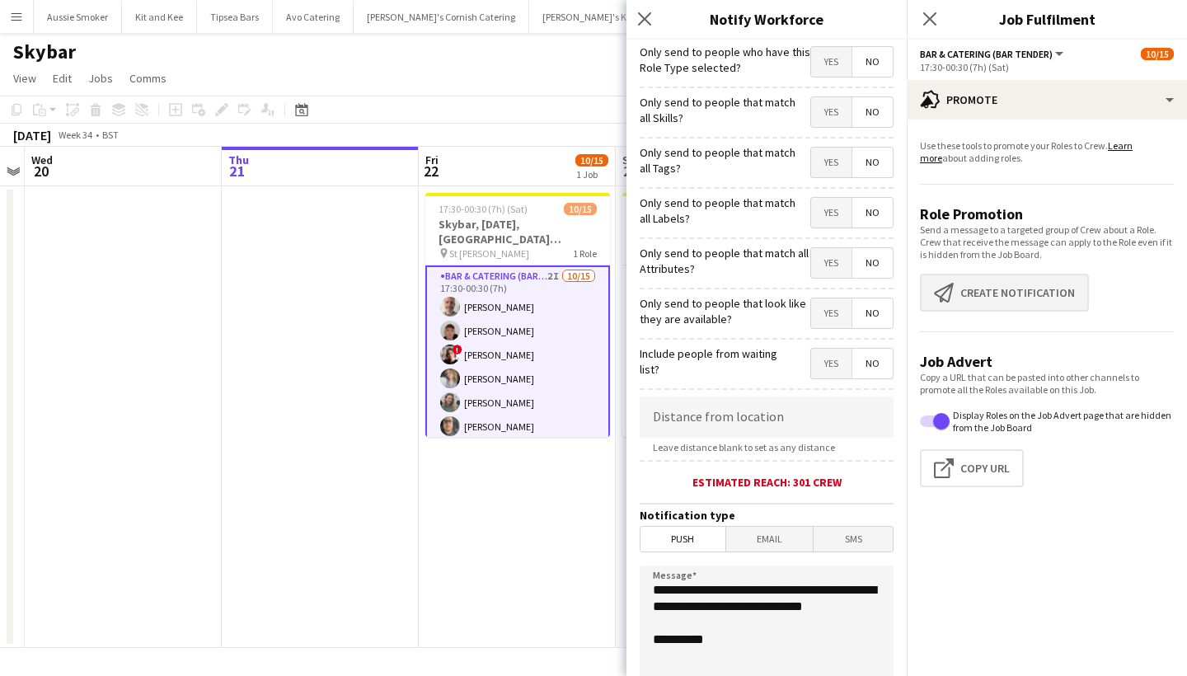
click at [1002, 293] on button "Create notification Create notification" at bounding box center [1004, 293] width 169 height 38
click at [654, 589] on textarea "**********" at bounding box center [767, 667] width 254 height 202
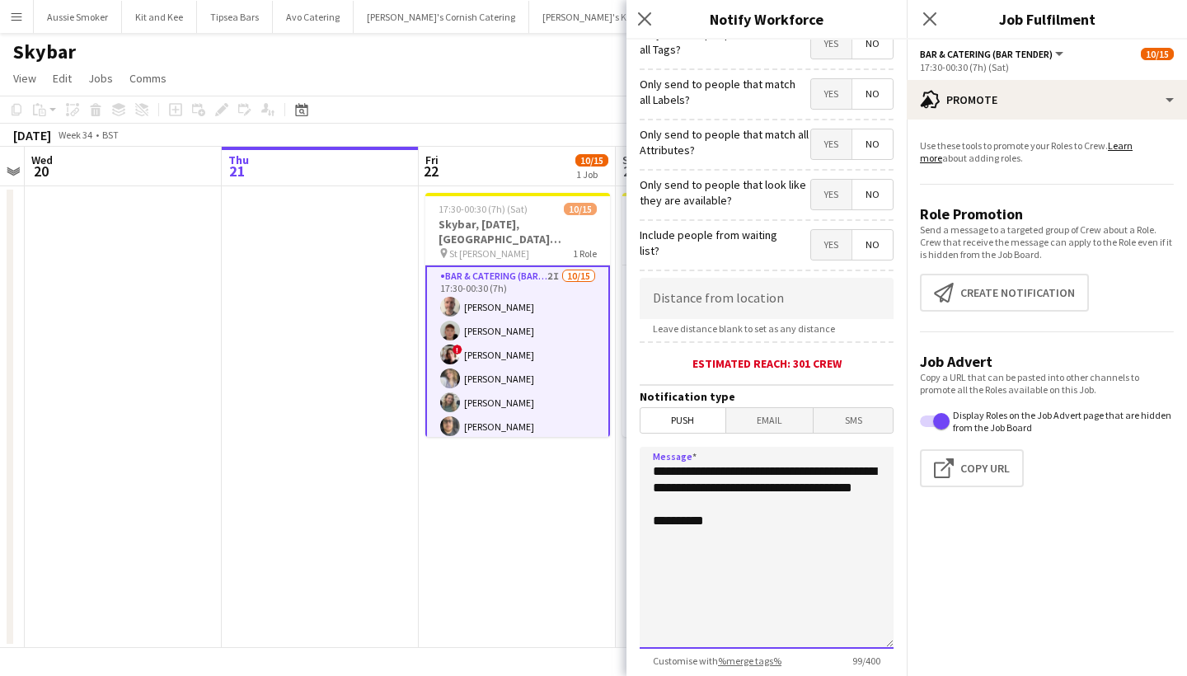
scroll to position [116, 0]
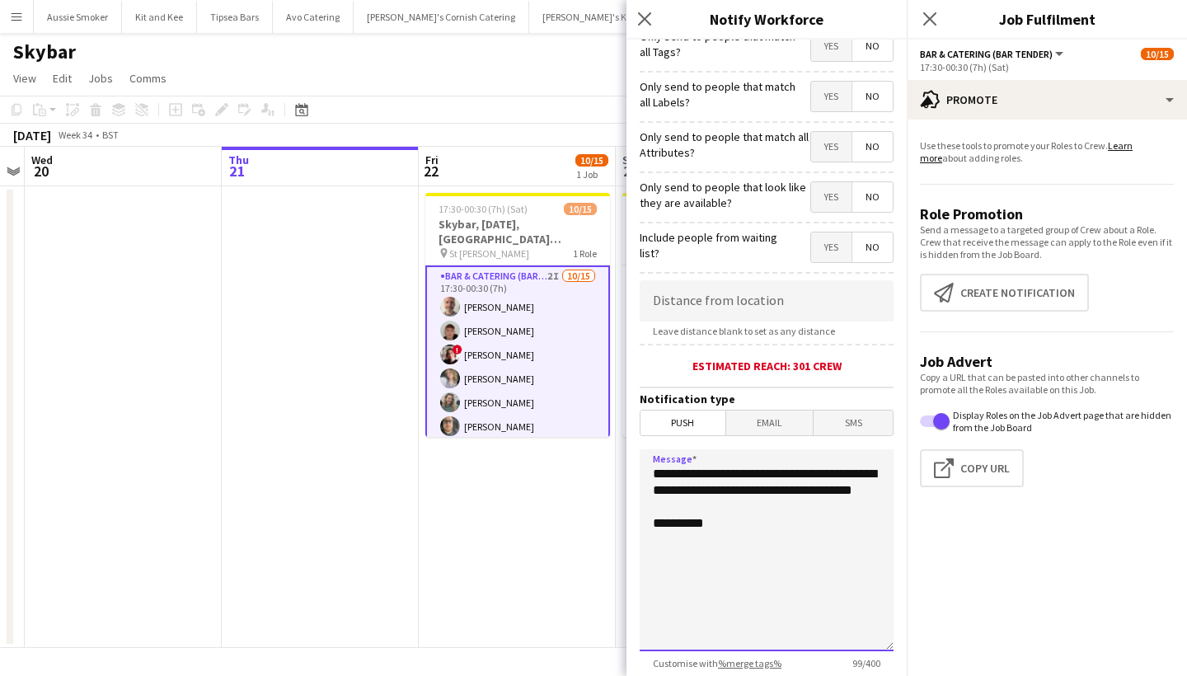
type textarea "**********"
click at [749, 292] on input at bounding box center [767, 300] width 254 height 41
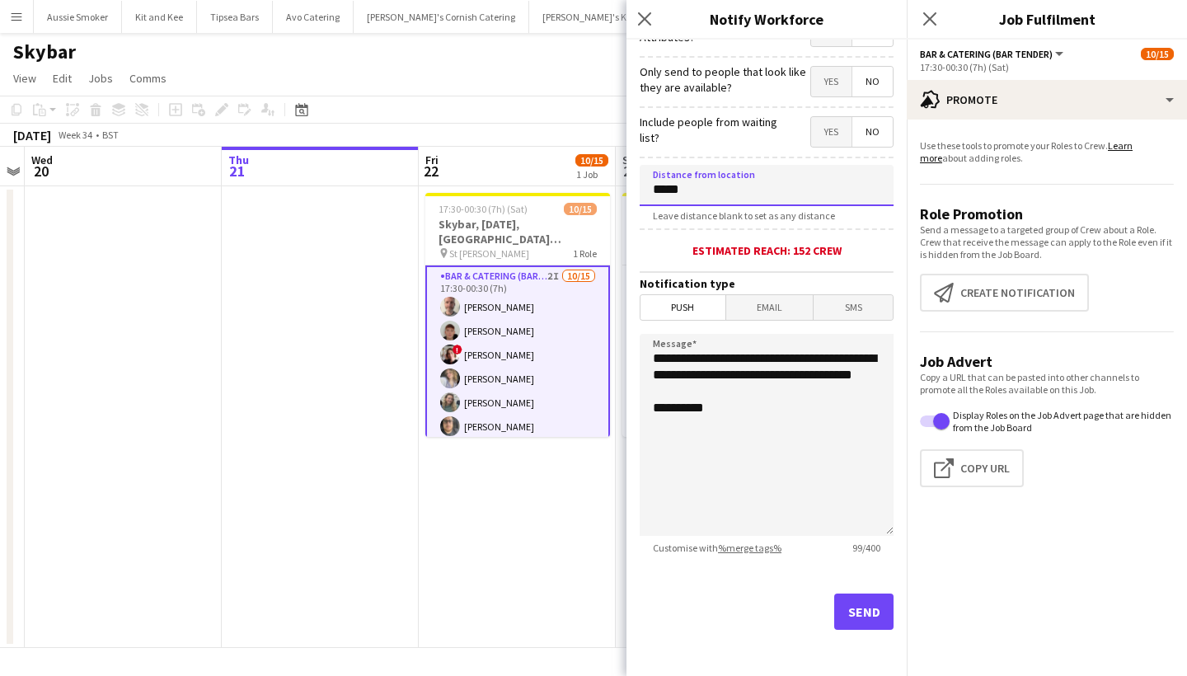
scroll to position [232, 0]
type input "*****"
click at [862, 606] on button "Send" at bounding box center [863, 612] width 59 height 36
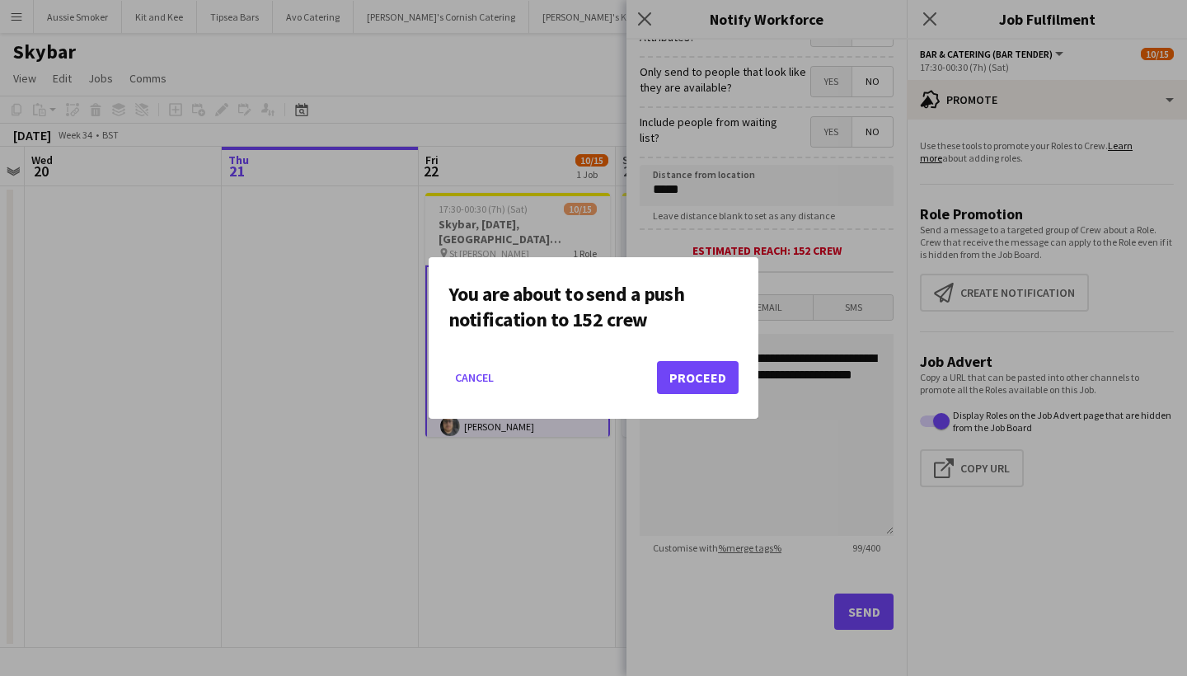
click at [701, 380] on button "Proceed" at bounding box center [698, 377] width 82 height 33
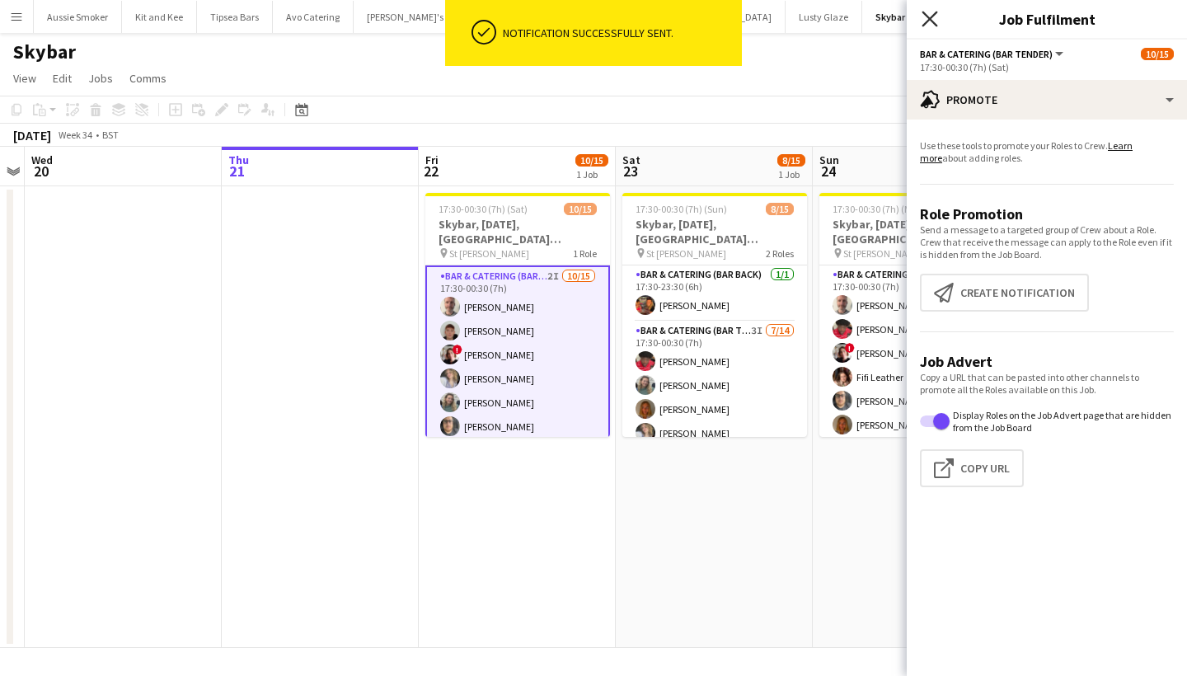
click at [933, 22] on icon at bounding box center [930, 19] width 16 height 16
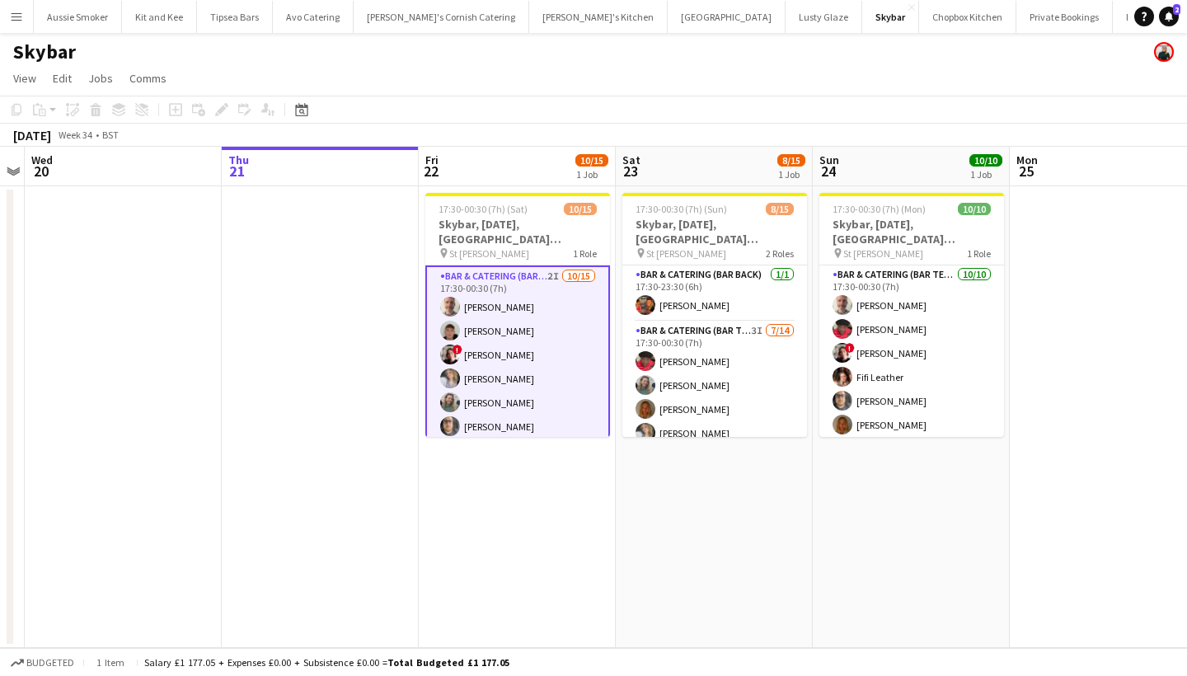
scroll to position [0, 0]
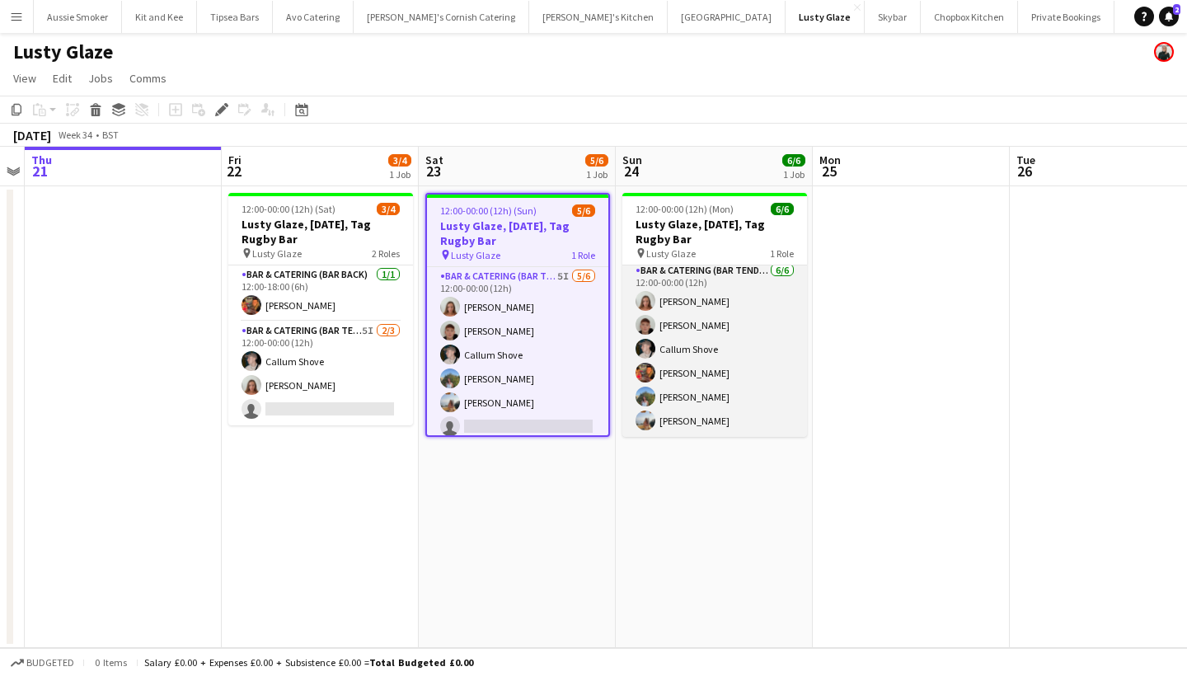
scroll to position [4, 0]
